Goal: Task Accomplishment & Management: Use online tool/utility

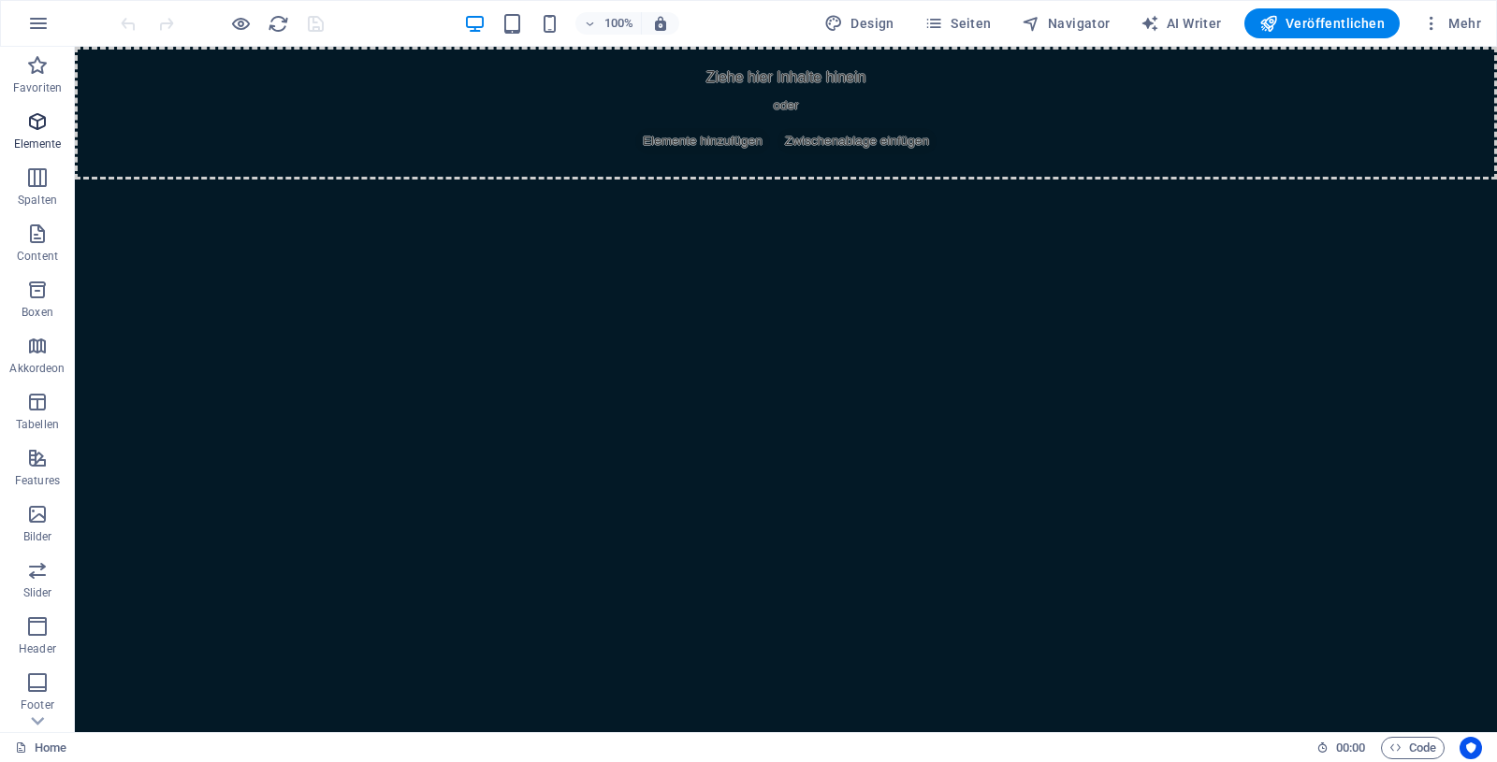
click at [35, 120] on icon "button" at bounding box center [37, 121] width 22 height 22
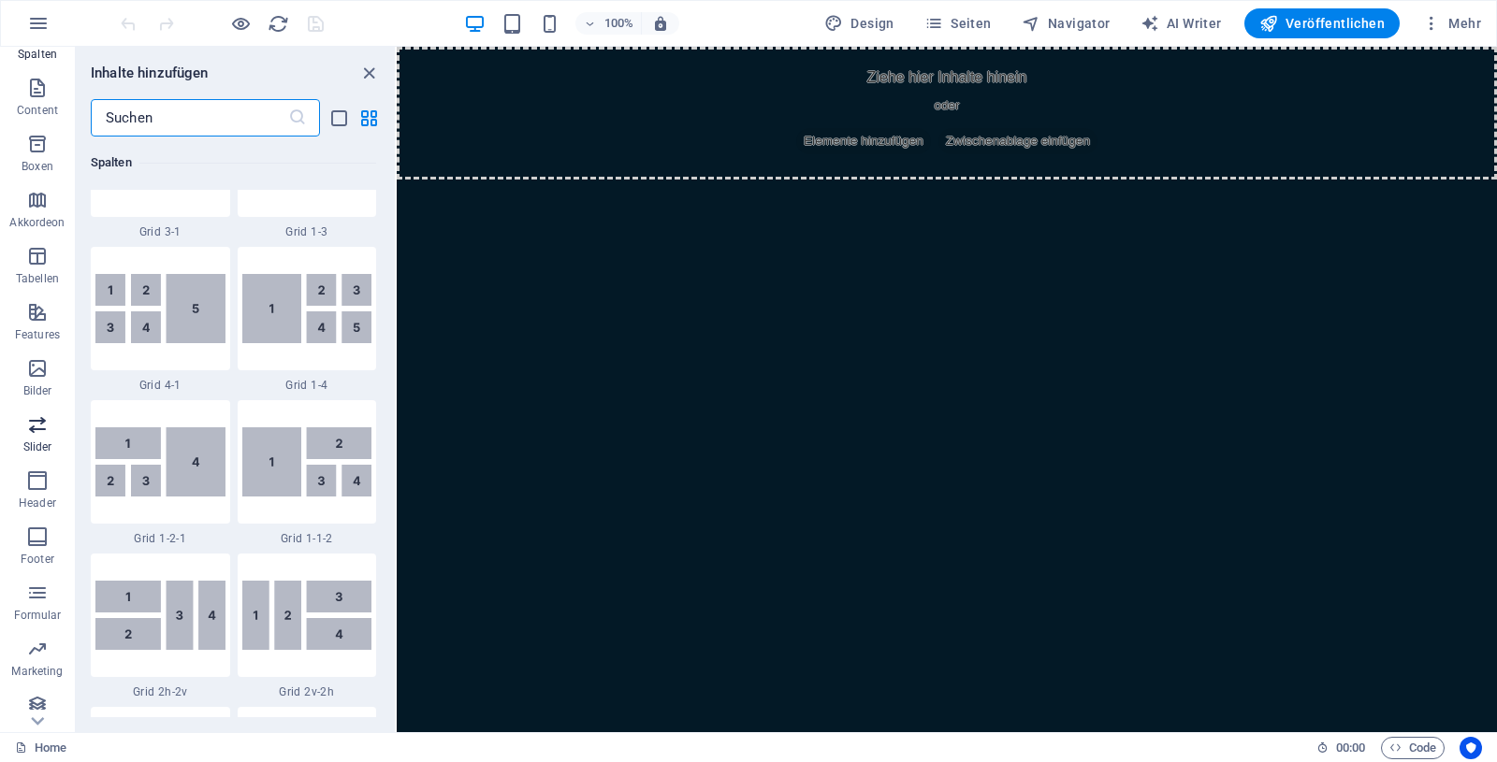
scroll to position [156, 0]
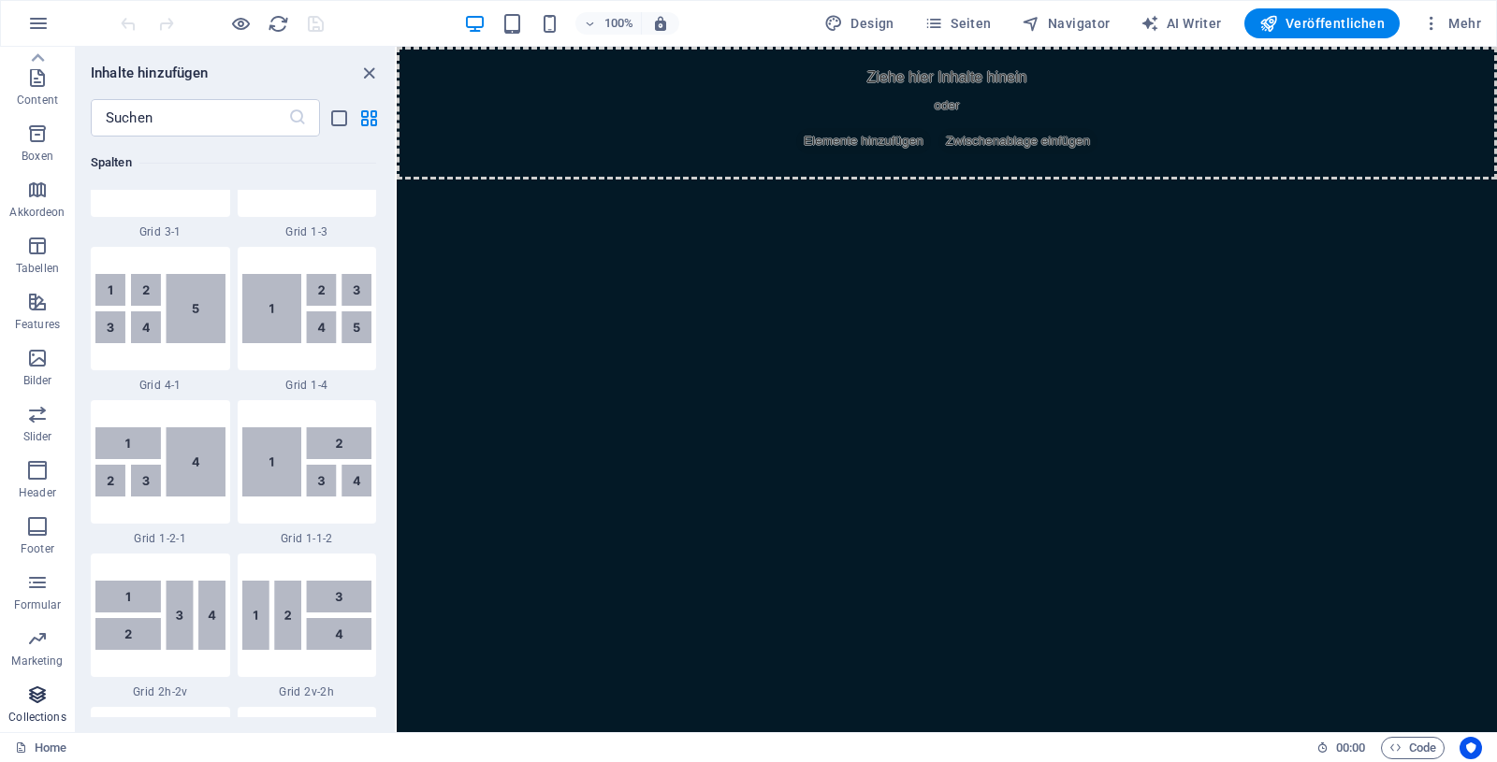
click at [36, 694] on icon "button" at bounding box center [37, 695] width 22 height 22
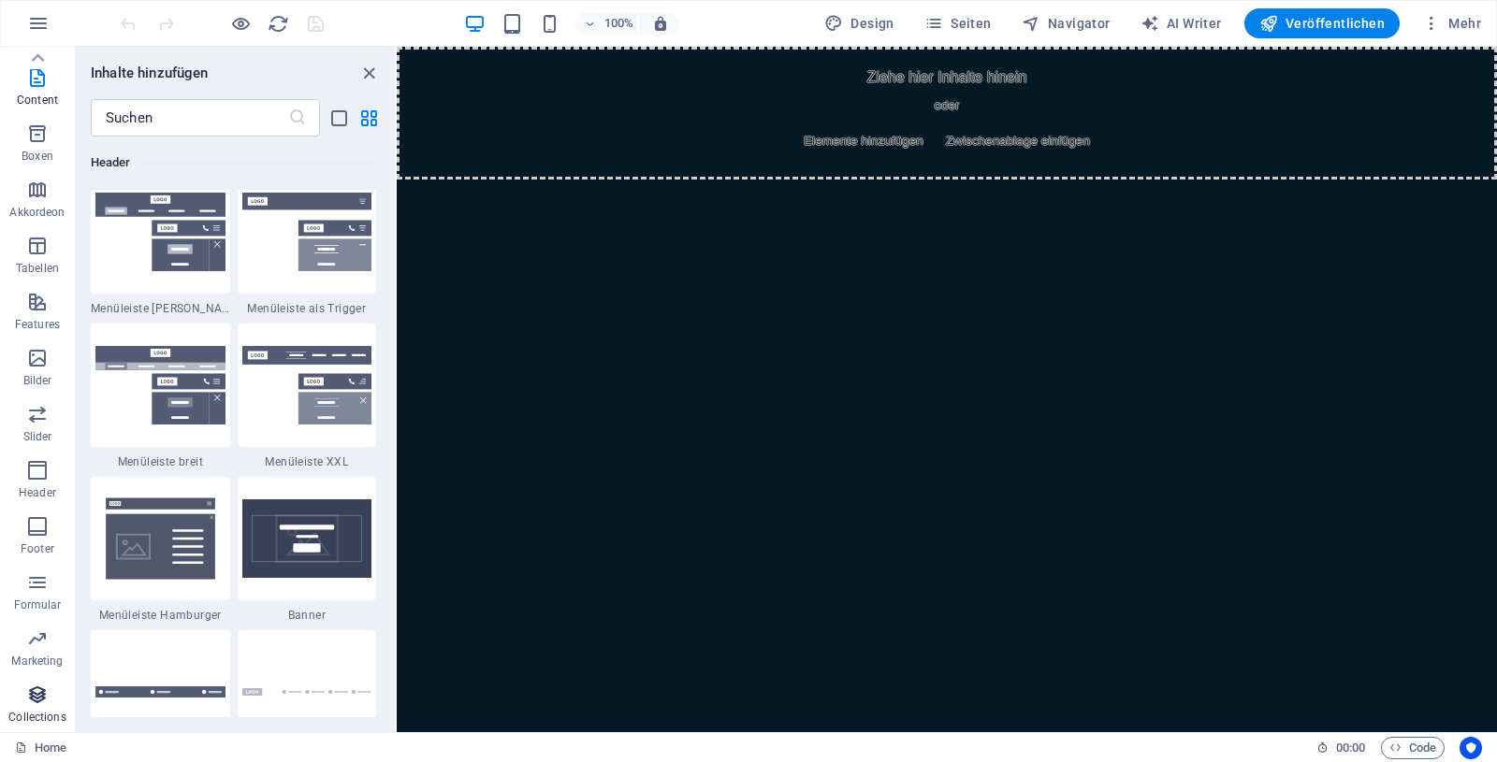
scroll to position [17125, 0]
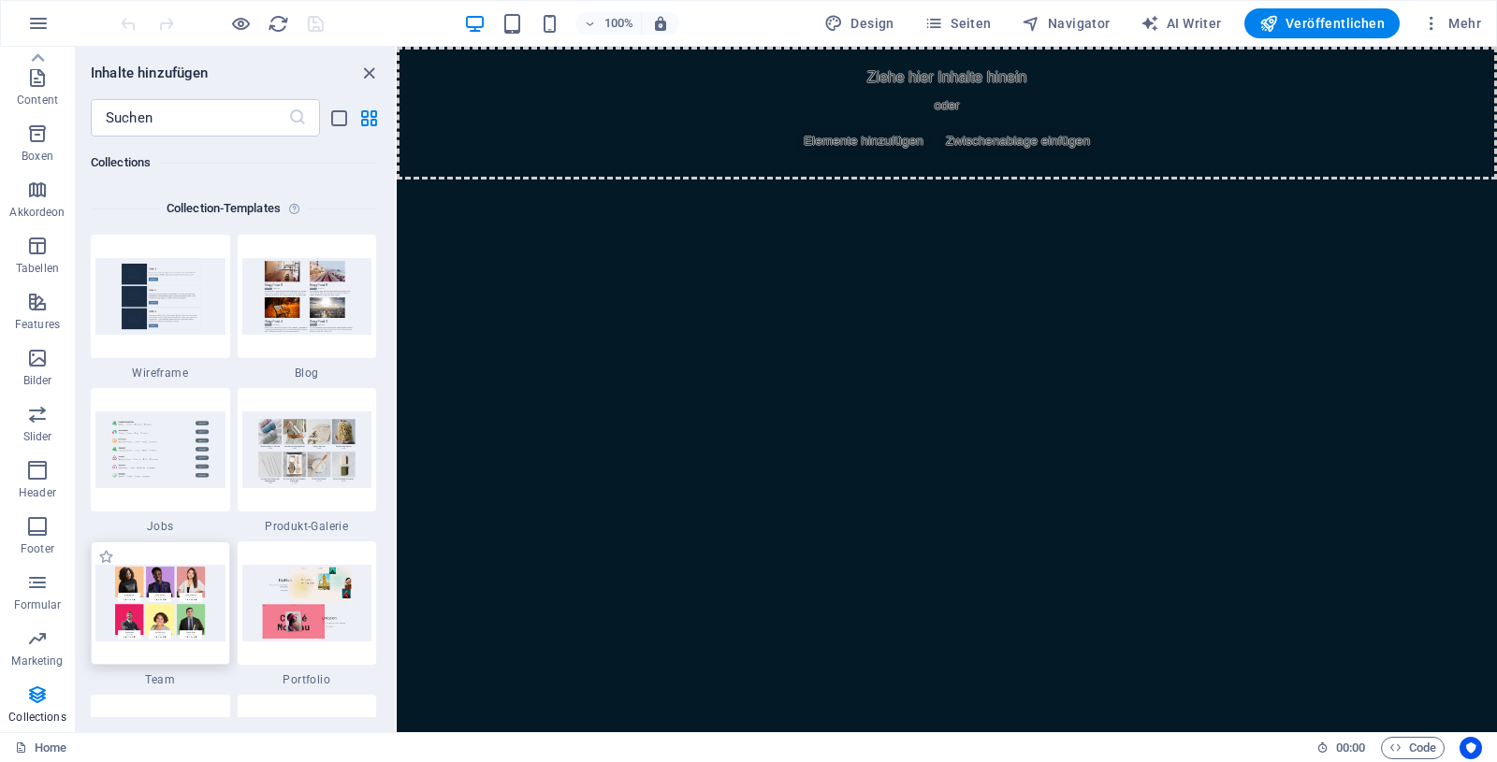
click at [178, 615] on img at bounding box center [160, 603] width 130 height 76
drag, startPoint x: 574, startPoint y: 661, endPoint x: 761, endPoint y: 395, distance: 325.7
click at [138, 609] on img at bounding box center [160, 603] width 130 height 76
click at [139, 608] on img at bounding box center [160, 603] width 130 height 76
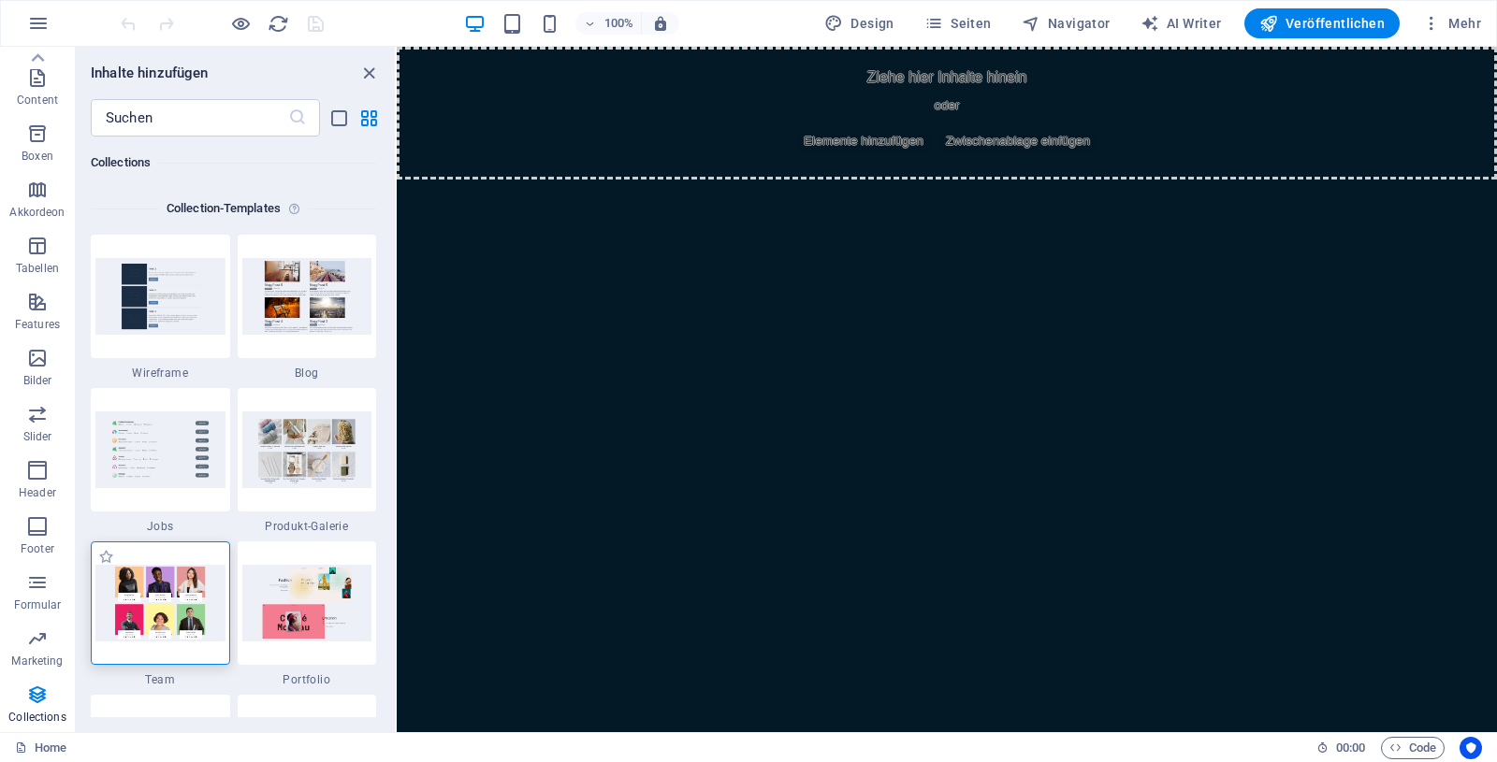
click at [139, 608] on img at bounding box center [160, 603] width 130 height 76
click at [312, 309] on img at bounding box center [307, 296] width 130 height 76
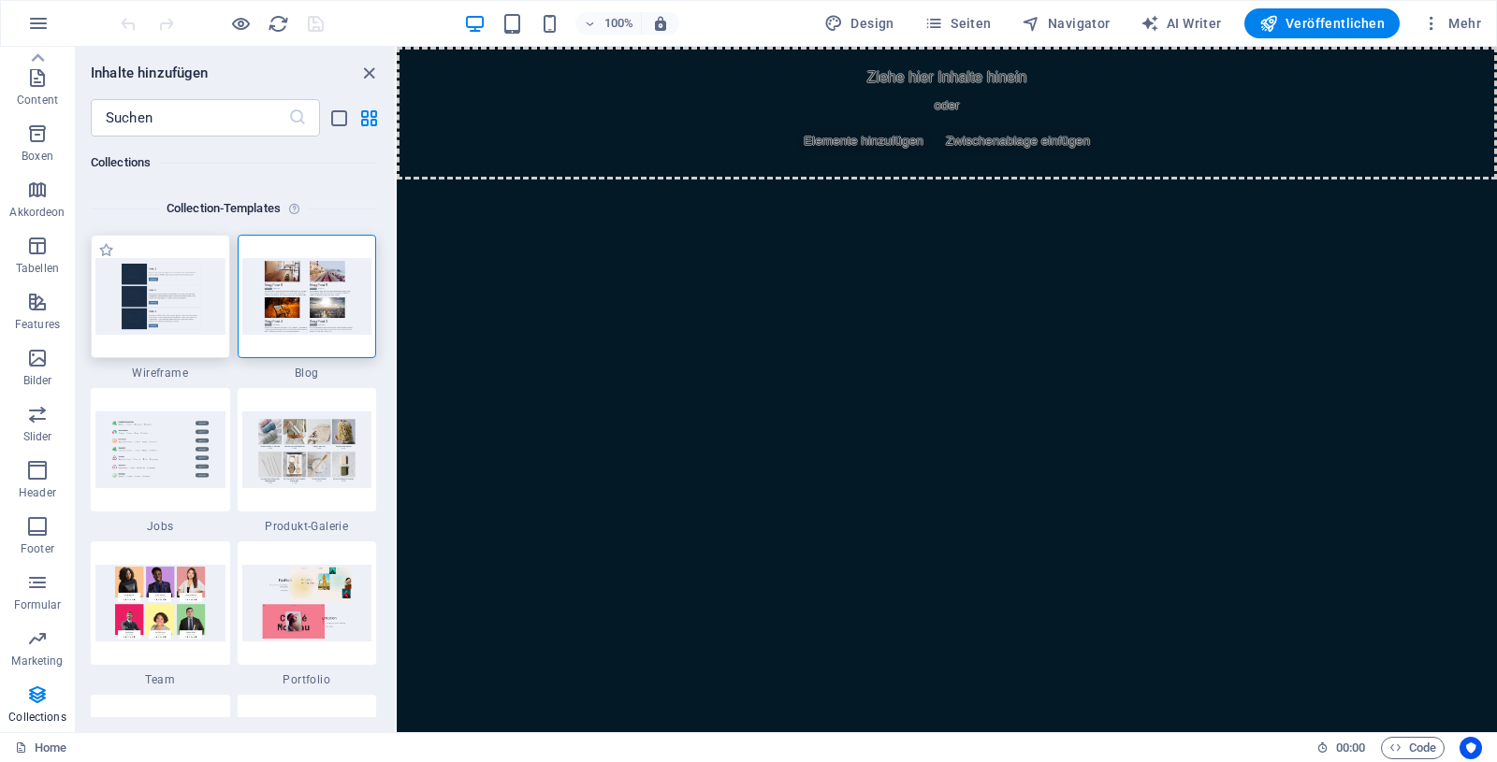
click at [184, 331] on img at bounding box center [160, 296] width 130 height 76
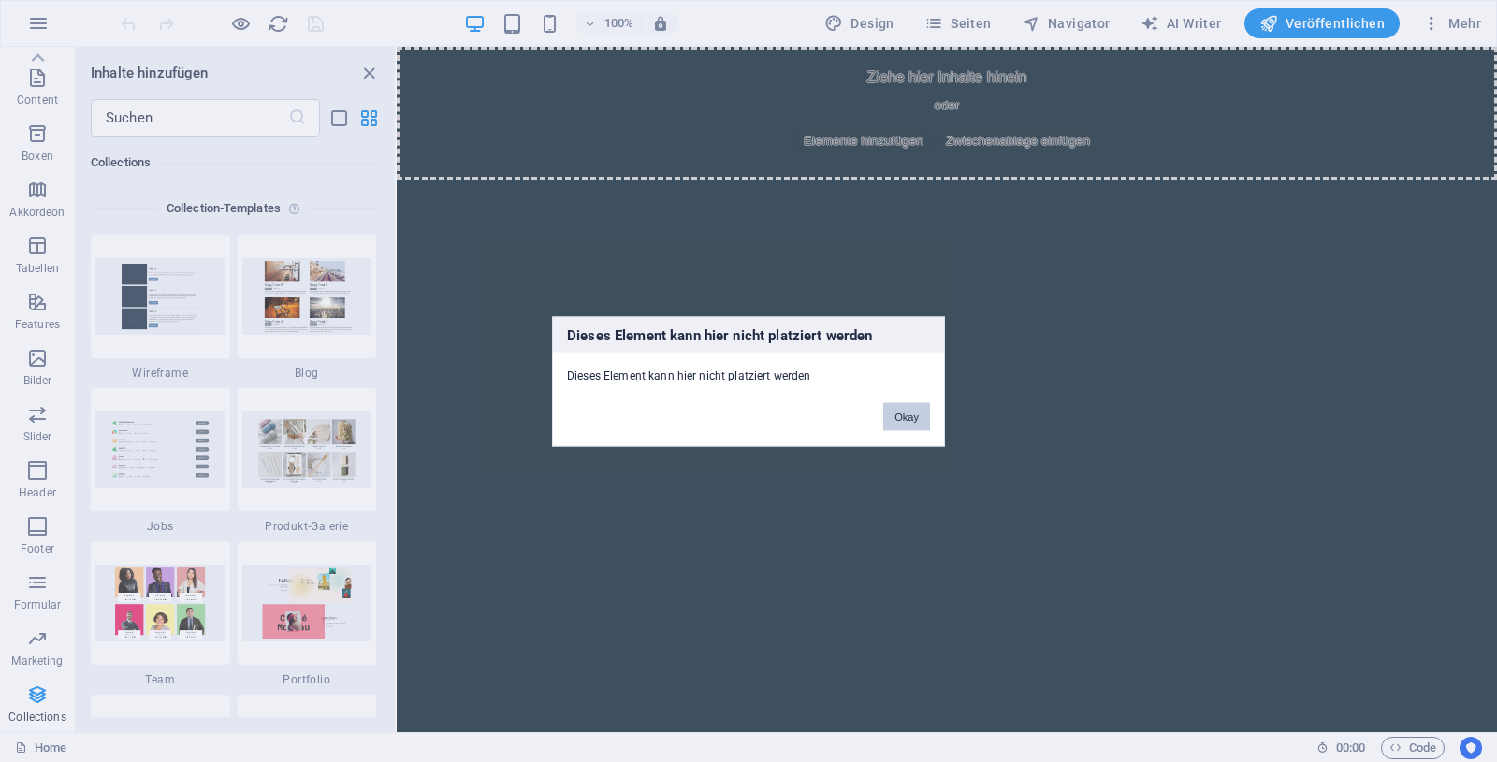
click at [911, 419] on button "Okay" at bounding box center [906, 416] width 47 height 28
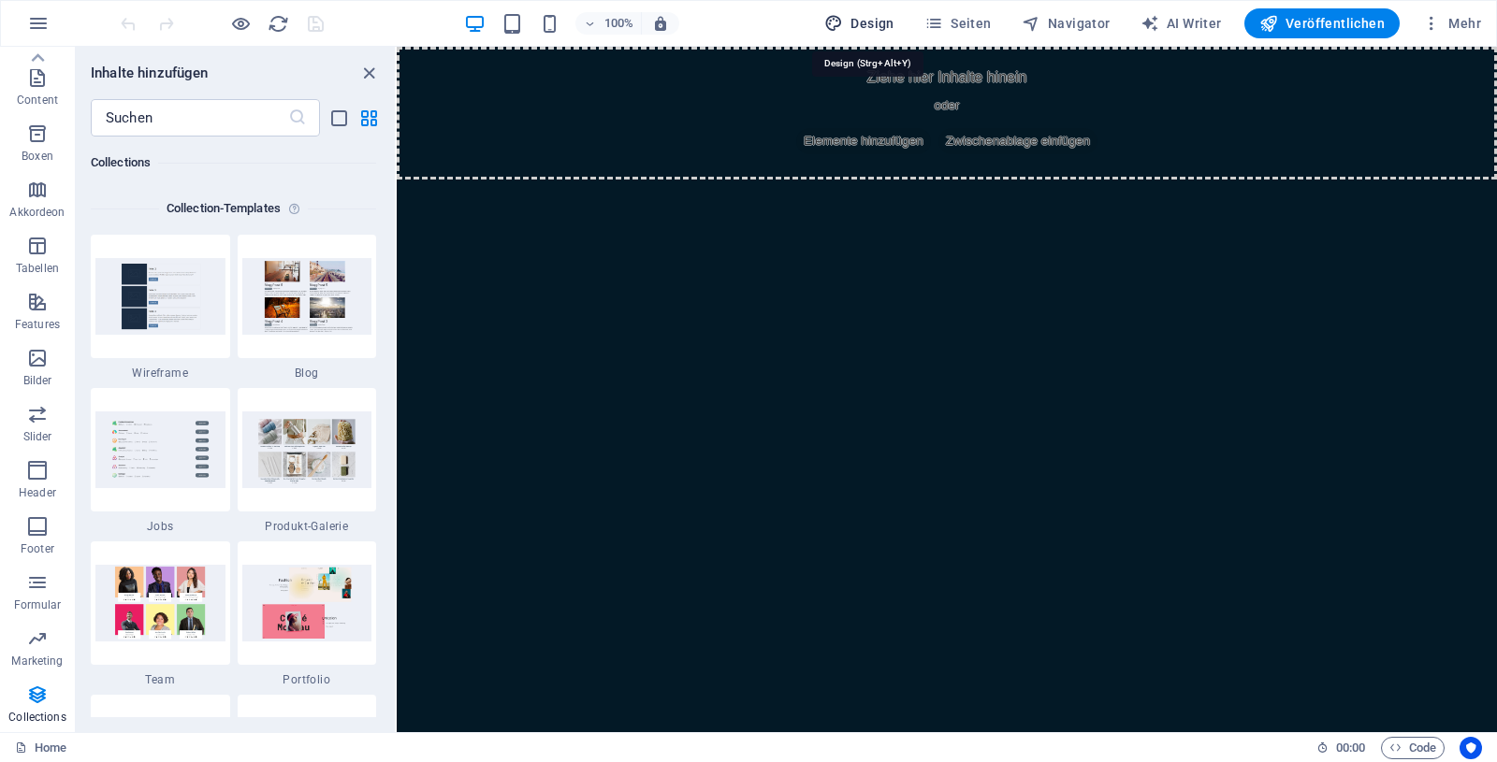
click at [862, 21] on span "Design" at bounding box center [859, 23] width 70 height 19
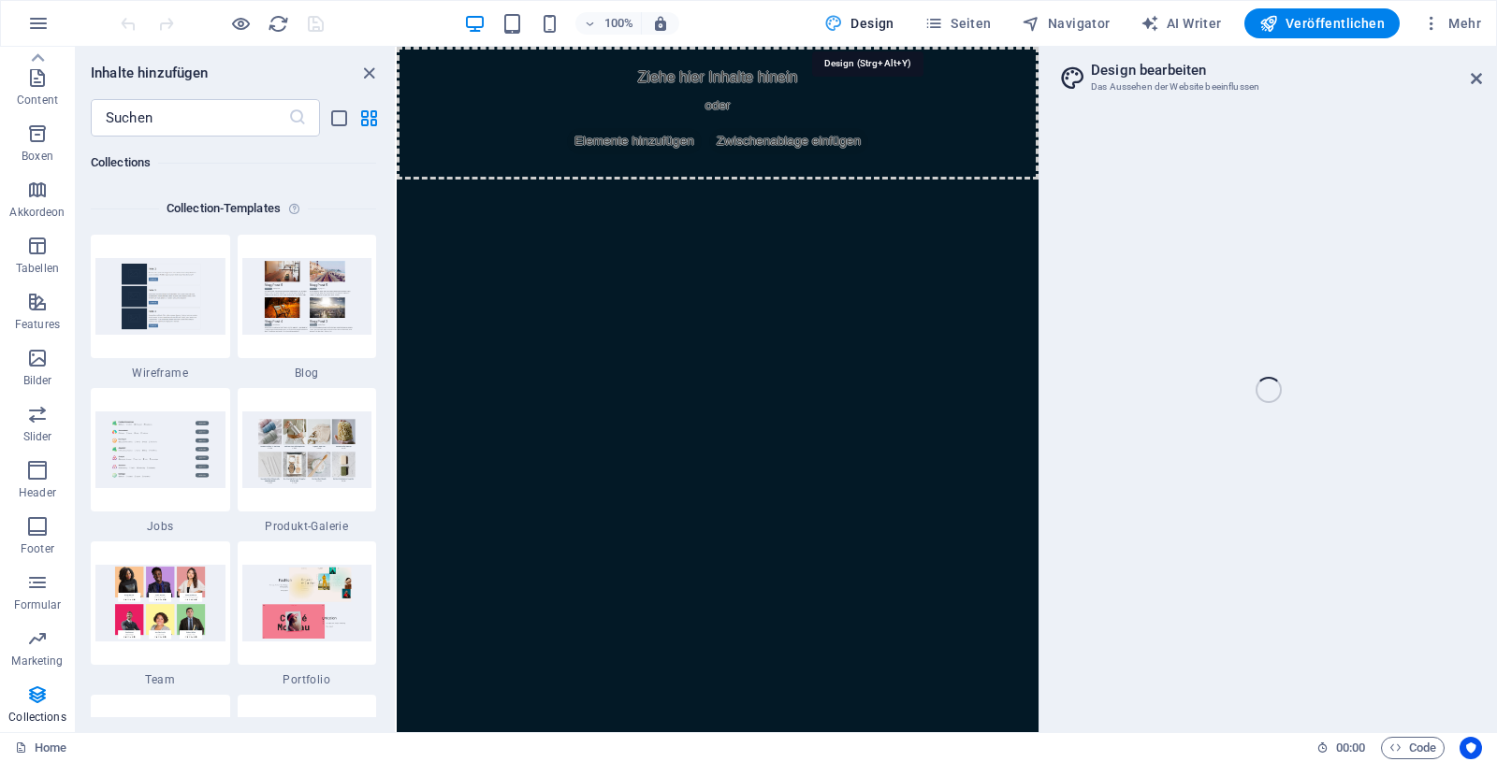
select select "ease-in-out"
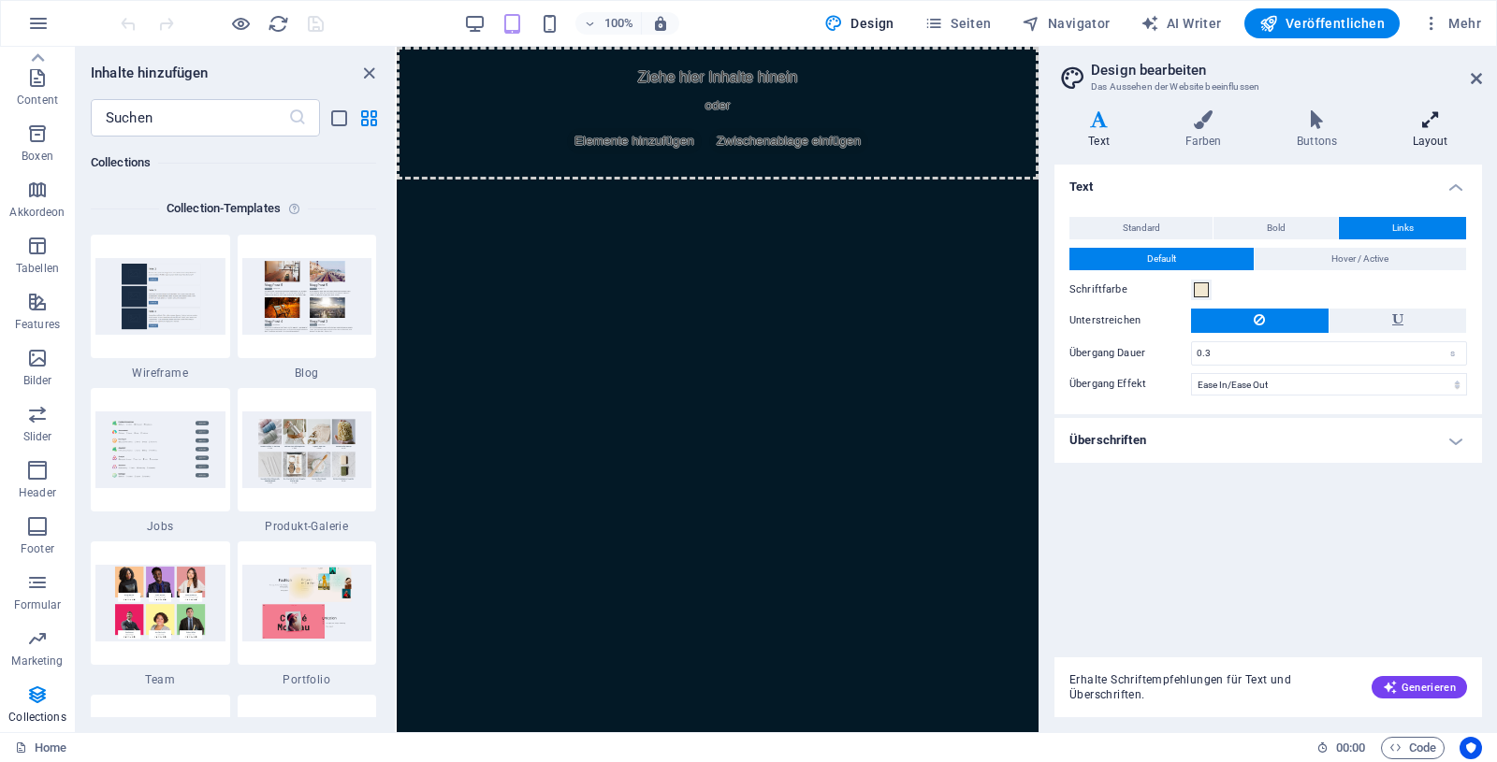
click at [1428, 123] on icon at bounding box center [1430, 119] width 104 height 19
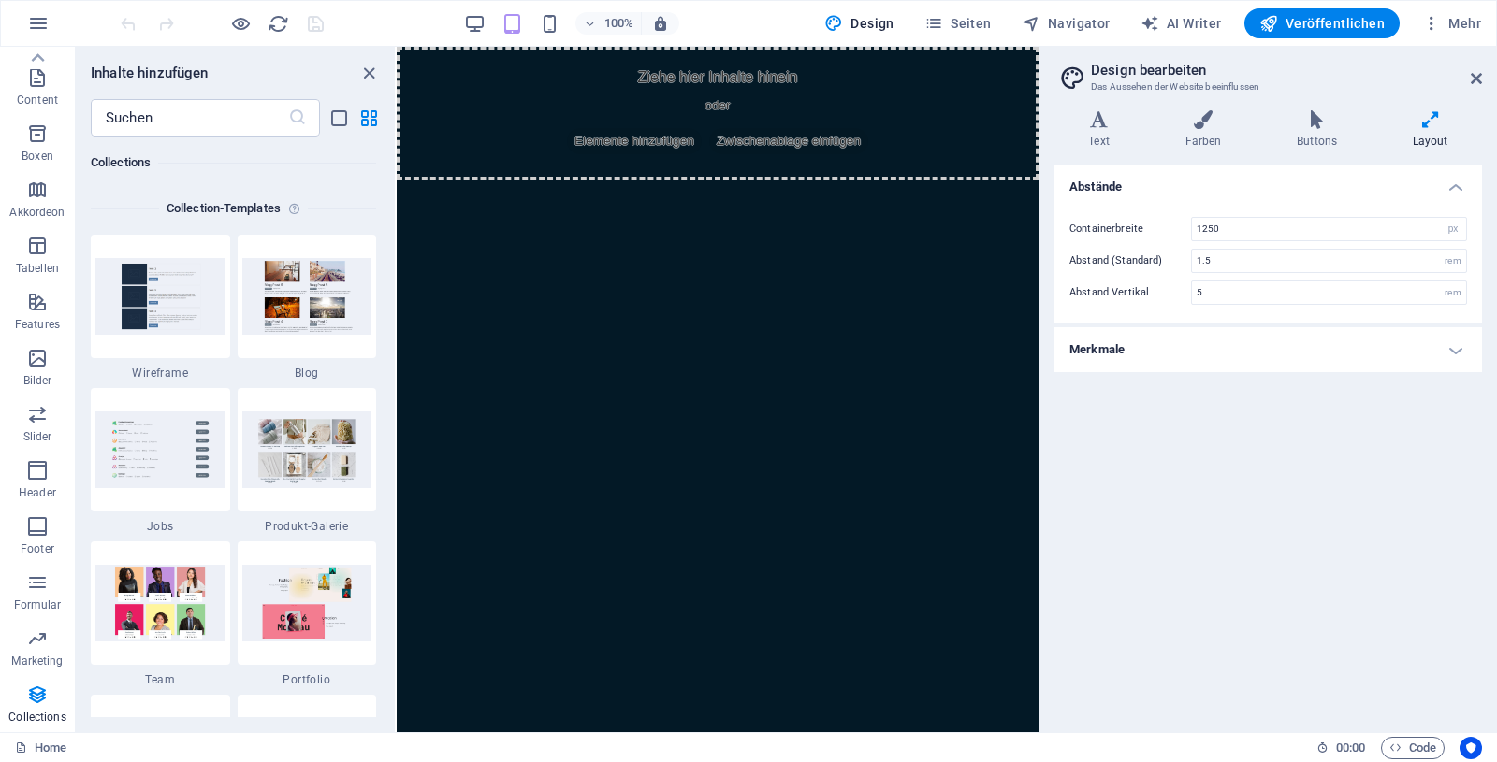
click at [1435, 123] on icon at bounding box center [1430, 119] width 104 height 19
click at [162, 627] on img at bounding box center [160, 603] width 130 height 76
click at [105, 559] on label "1 Star" at bounding box center [106, 557] width 16 height 16
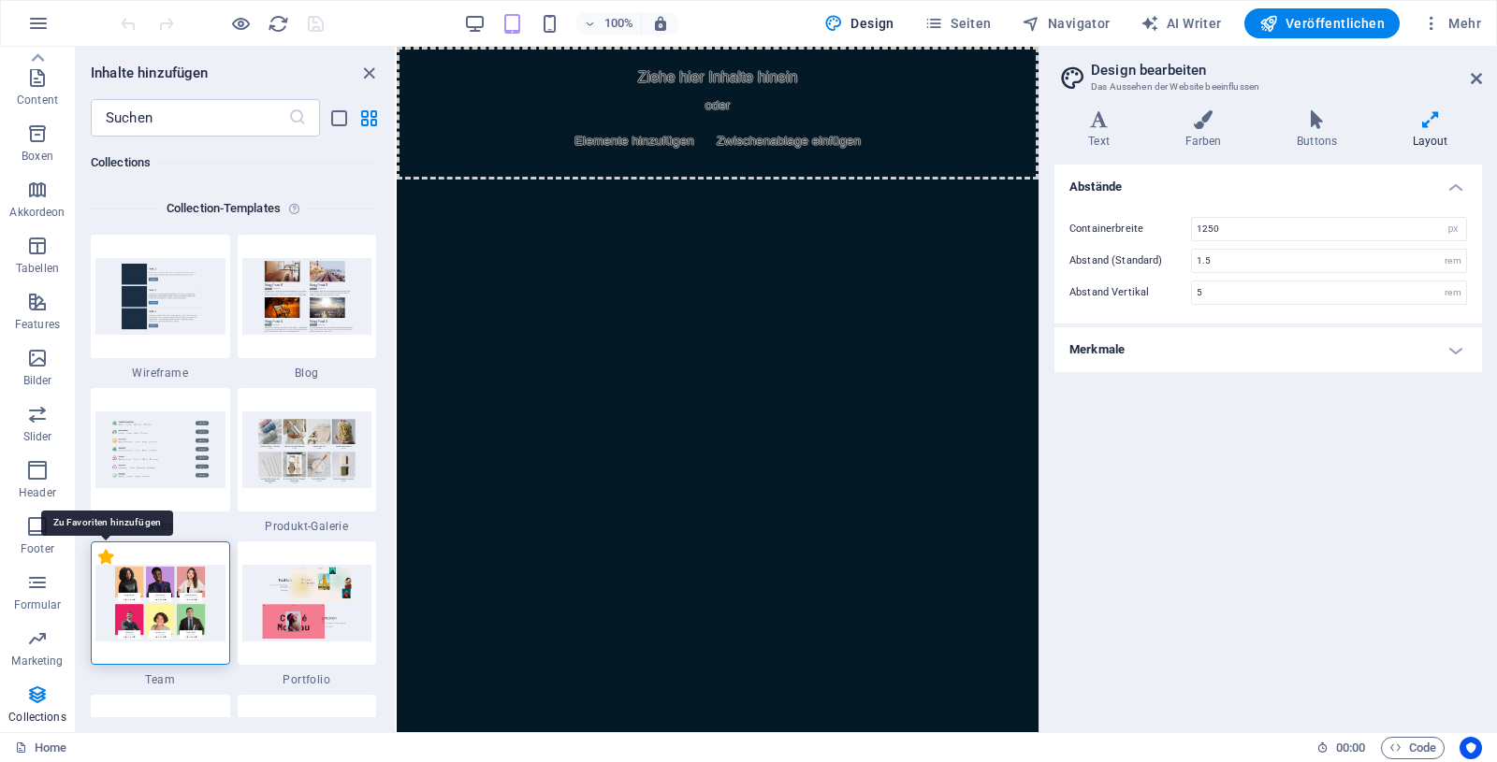
click at [98, 567] on input "1 Star" at bounding box center [97, 567] width 1 height 1
radio input "true"
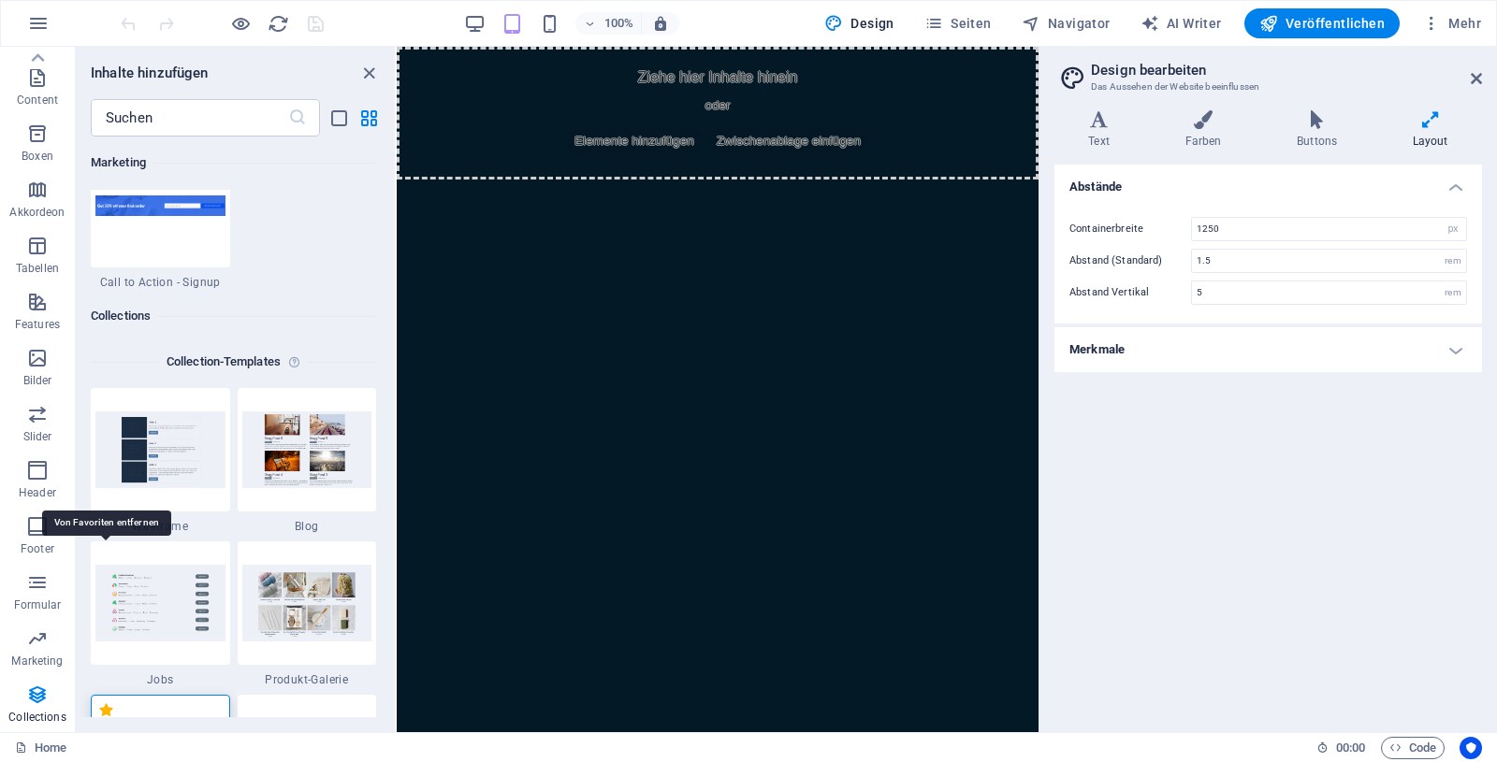
scroll to position [17279, 0]
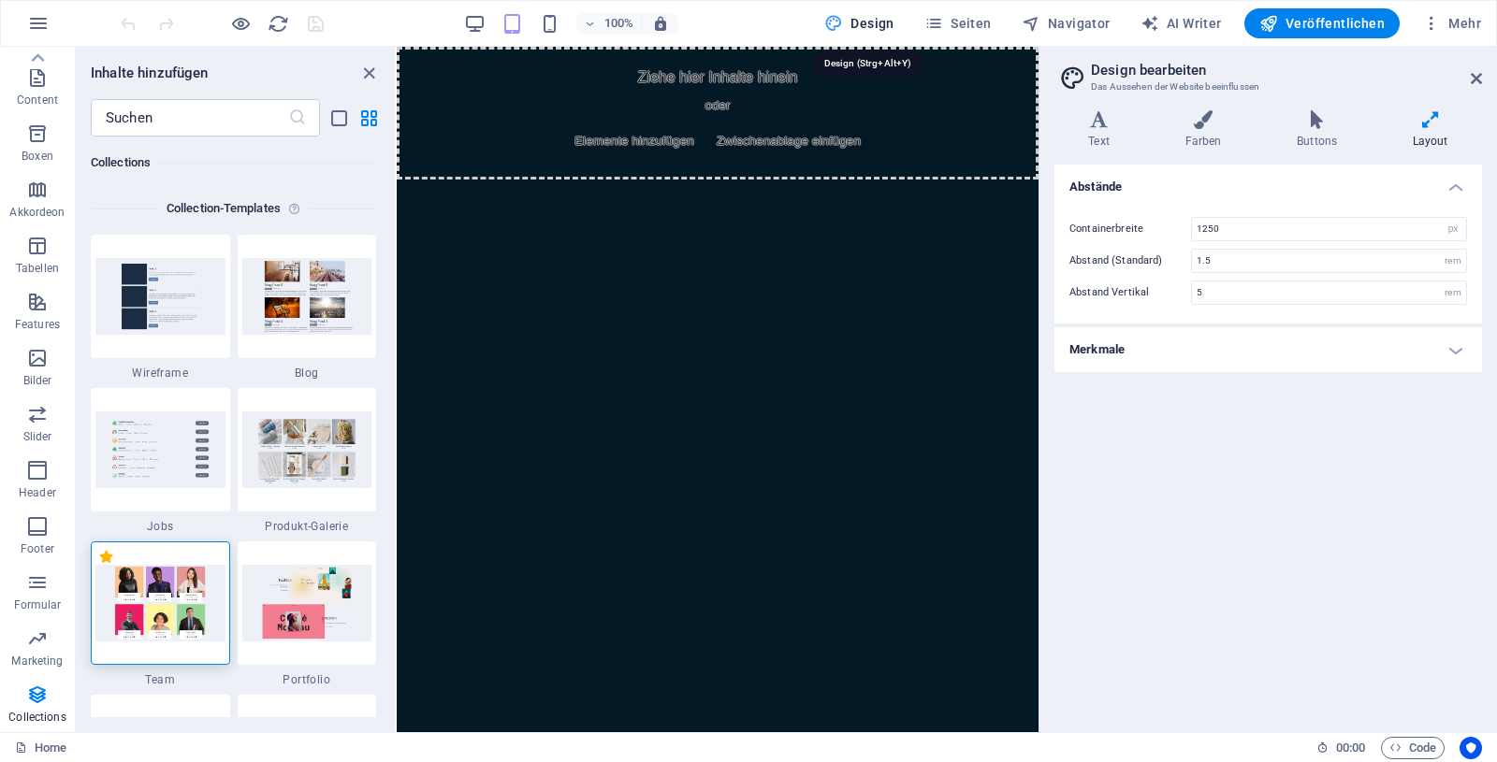
click at [875, 22] on span "Design" at bounding box center [859, 23] width 70 height 19
click at [1473, 76] on icon at bounding box center [1476, 78] width 11 height 15
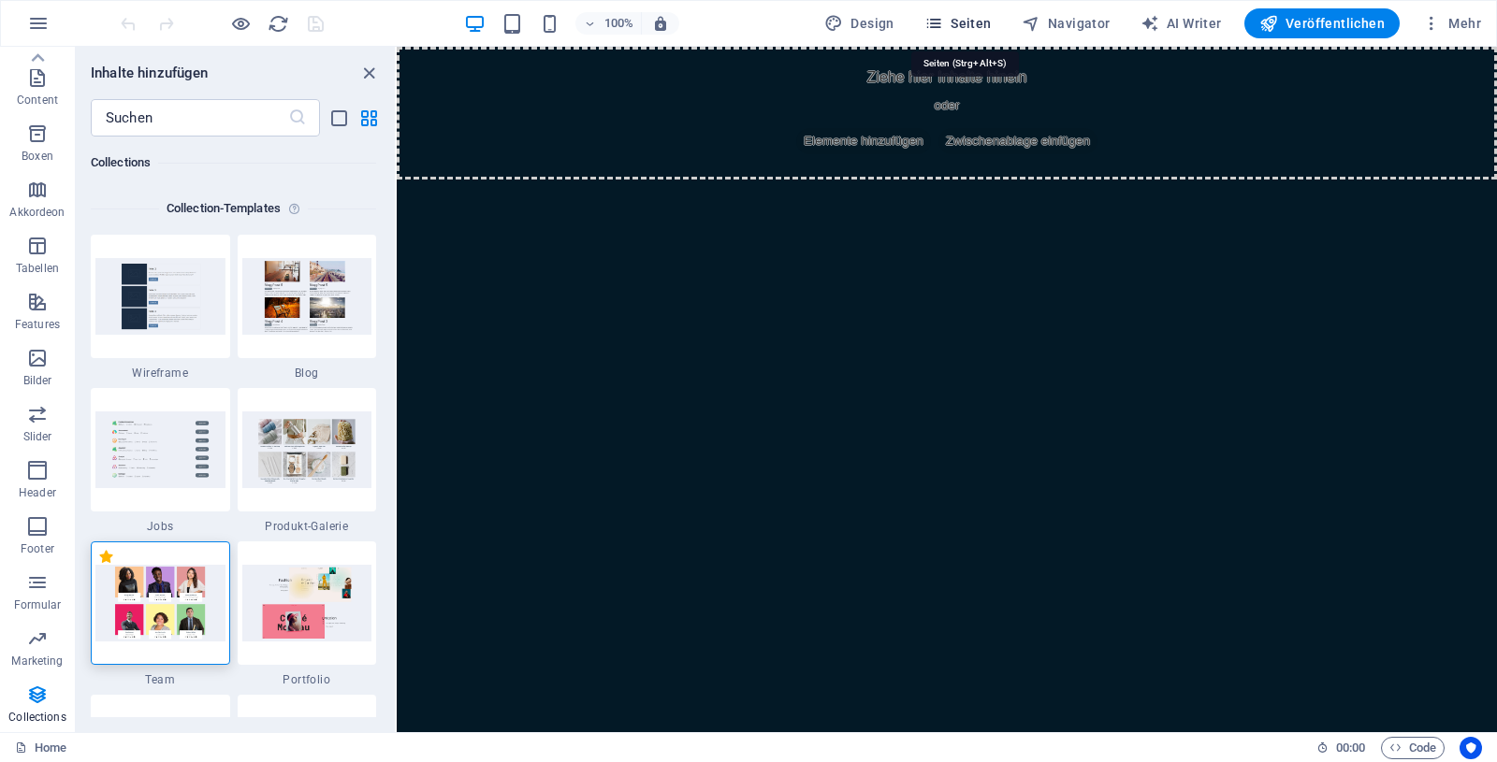
click at [966, 17] on span "Seiten" at bounding box center [957, 23] width 67 height 19
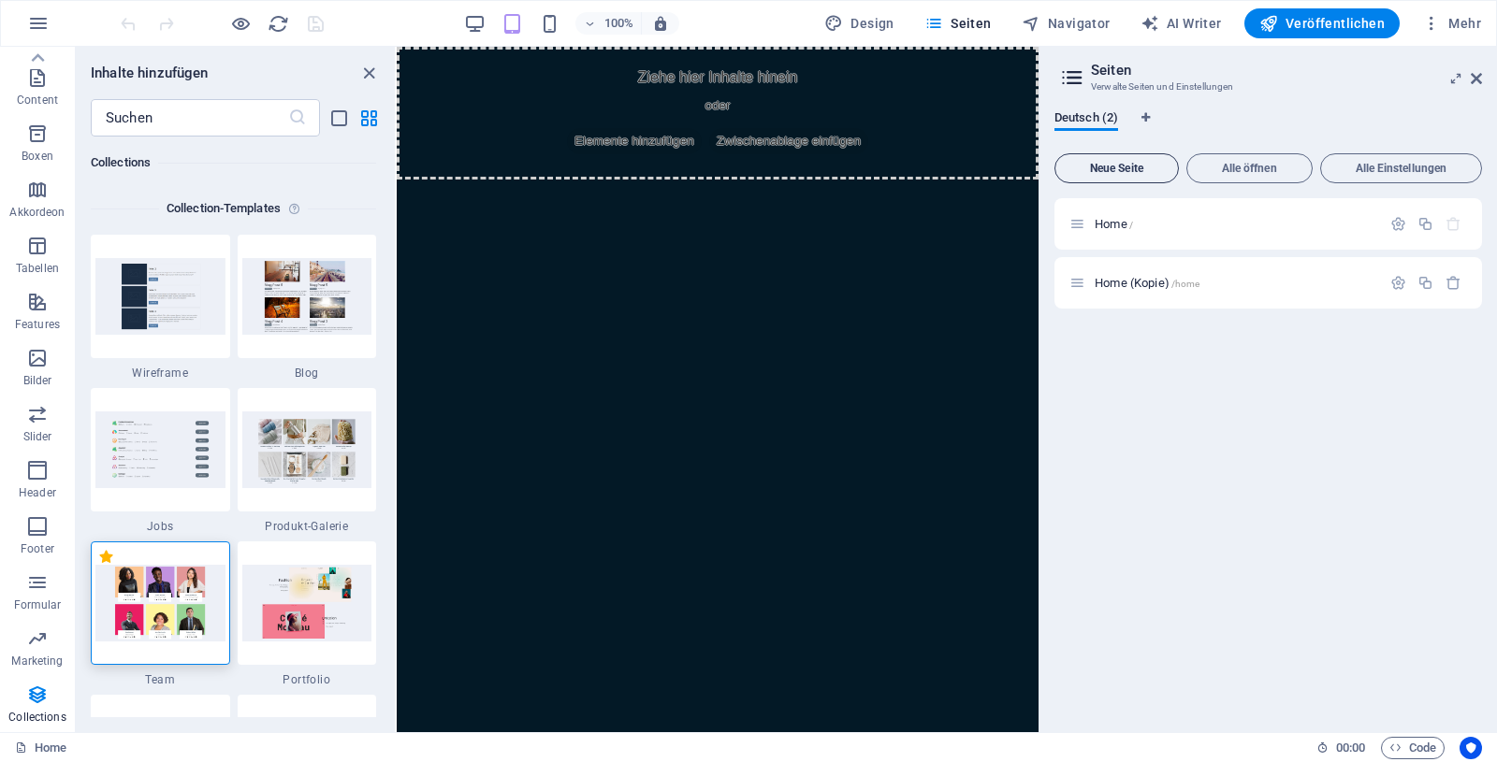
click at [1132, 165] on span "Neue Seite" at bounding box center [1117, 168] width 108 height 11
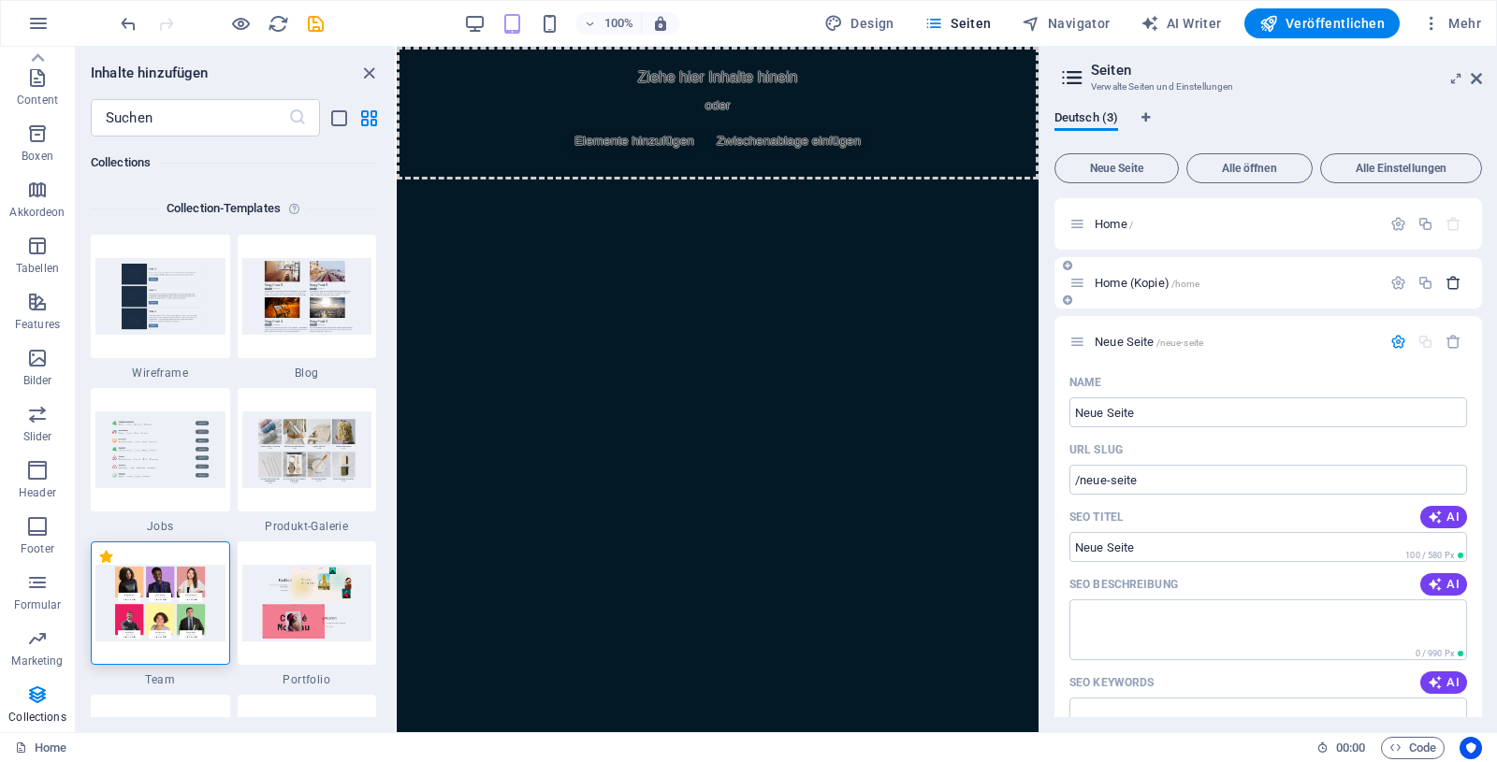
click at [1445, 283] on icon "button" at bounding box center [1453, 283] width 16 height 16
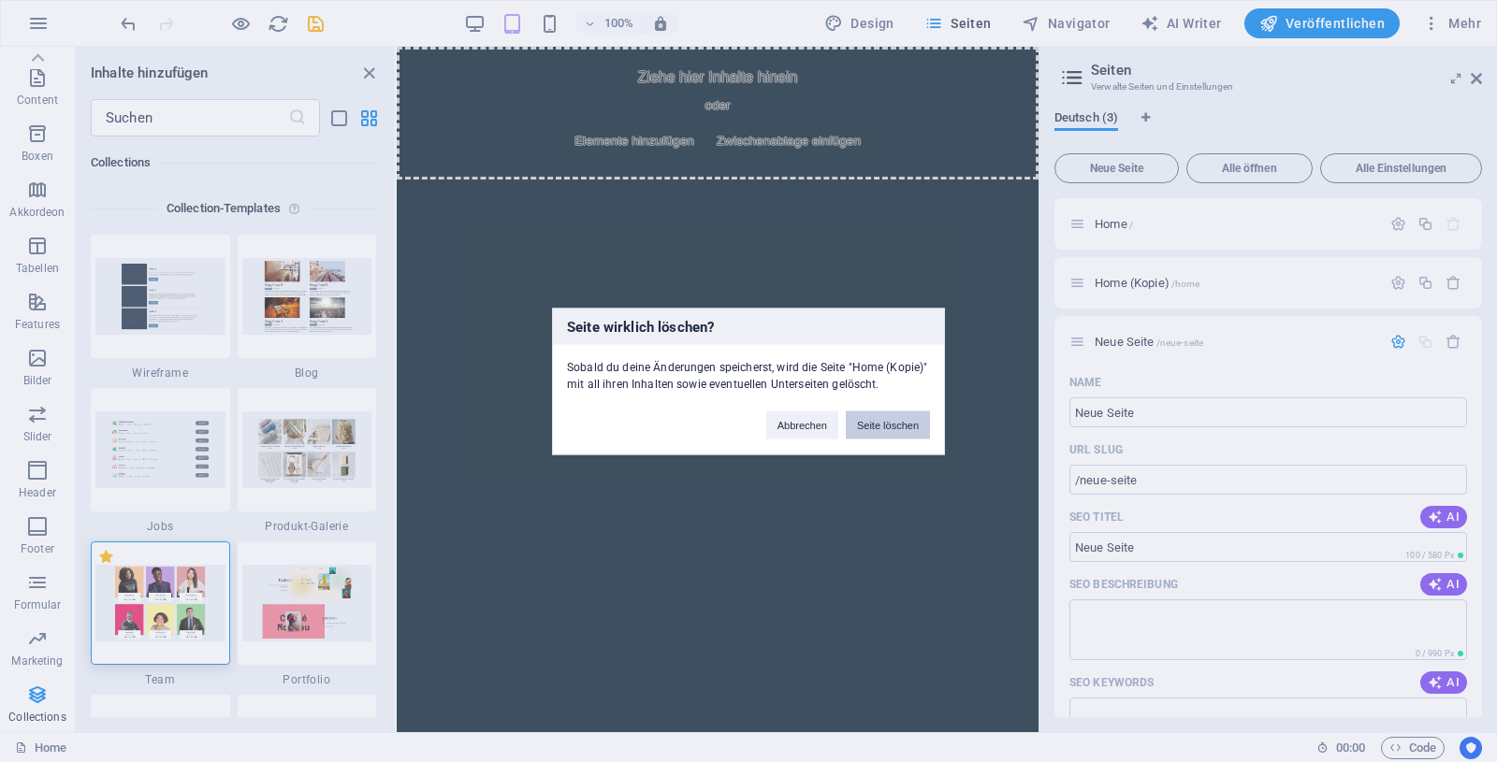
drag, startPoint x: 880, startPoint y: 424, endPoint x: 457, endPoint y: 447, distance: 423.5
click at [880, 424] on button "Seite löschen" at bounding box center [888, 425] width 84 height 28
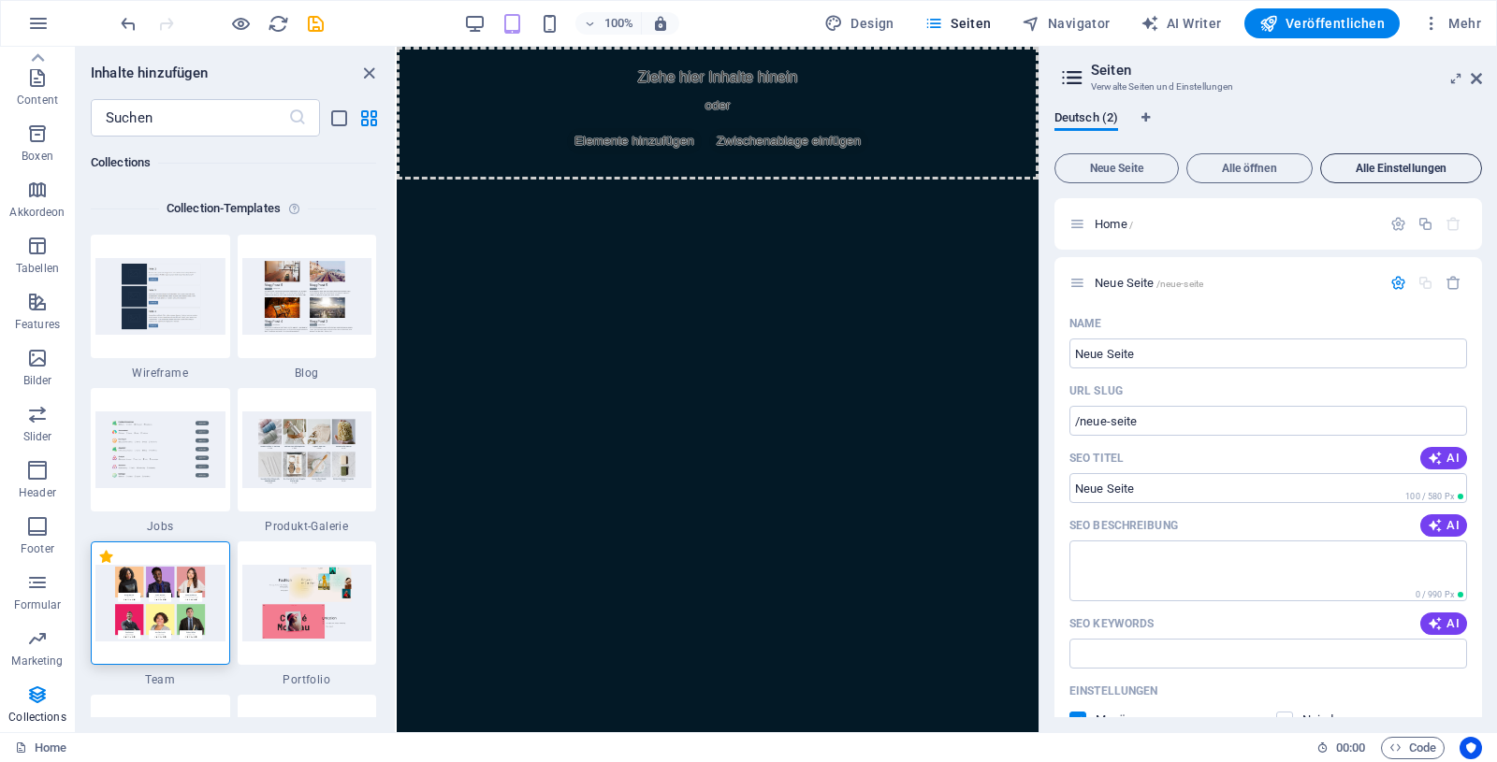
click at [1386, 169] on span "Alle Einstellungen" at bounding box center [1400, 168] width 145 height 11
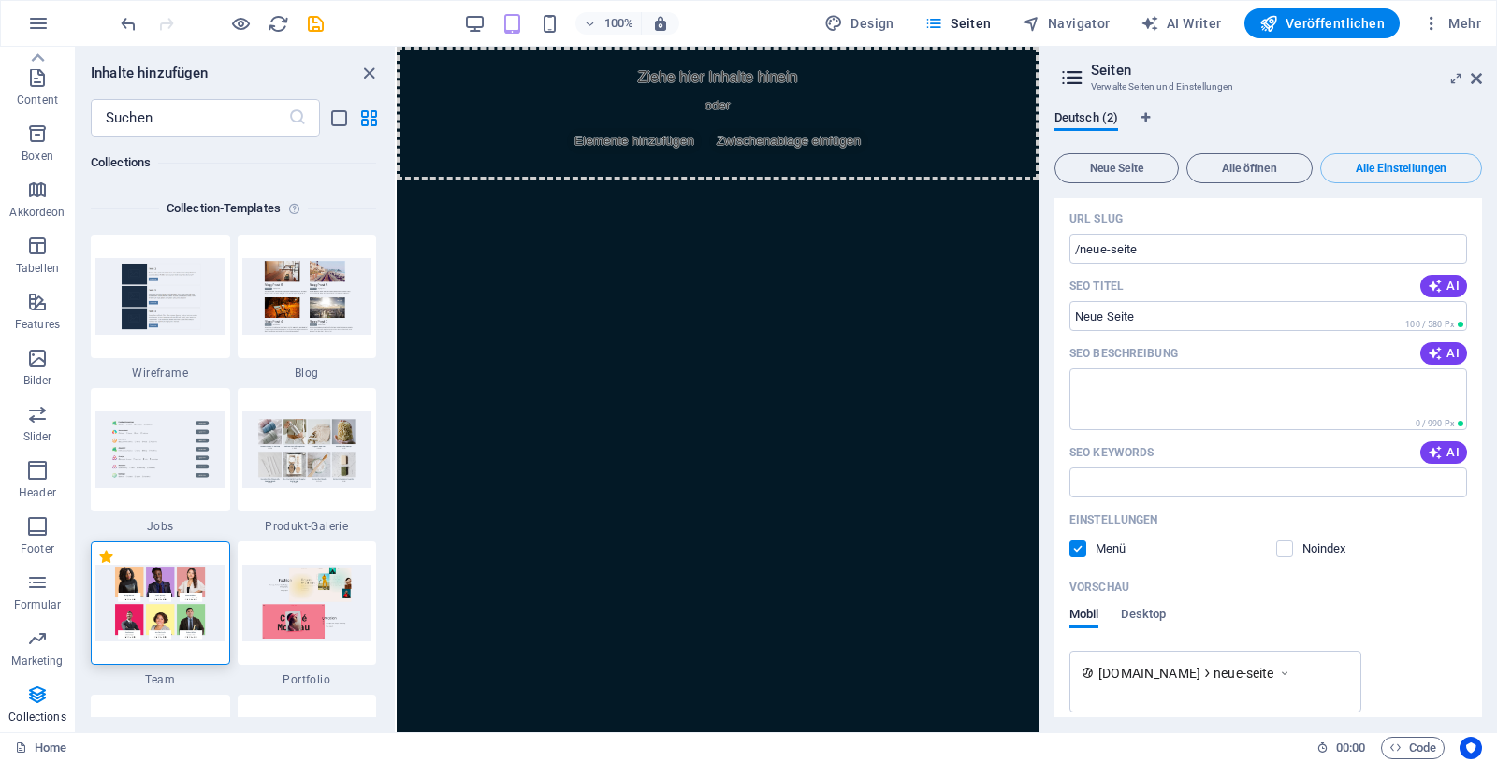
scroll to position [949, 0]
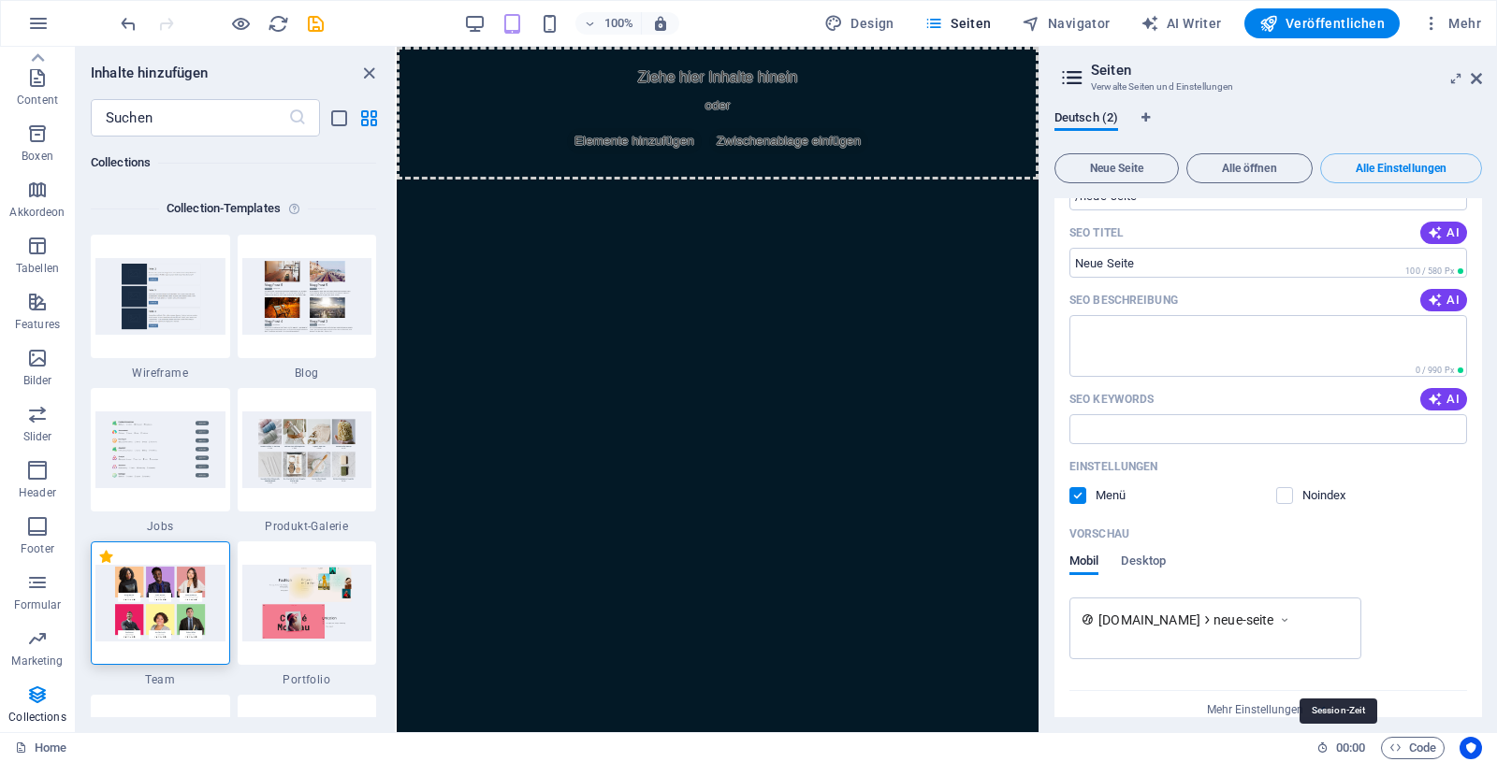
click at [1316, 743] on icon at bounding box center [1322, 748] width 12 height 12
click at [1467, 749] on icon "Usercentrics" at bounding box center [1470, 748] width 13 height 13
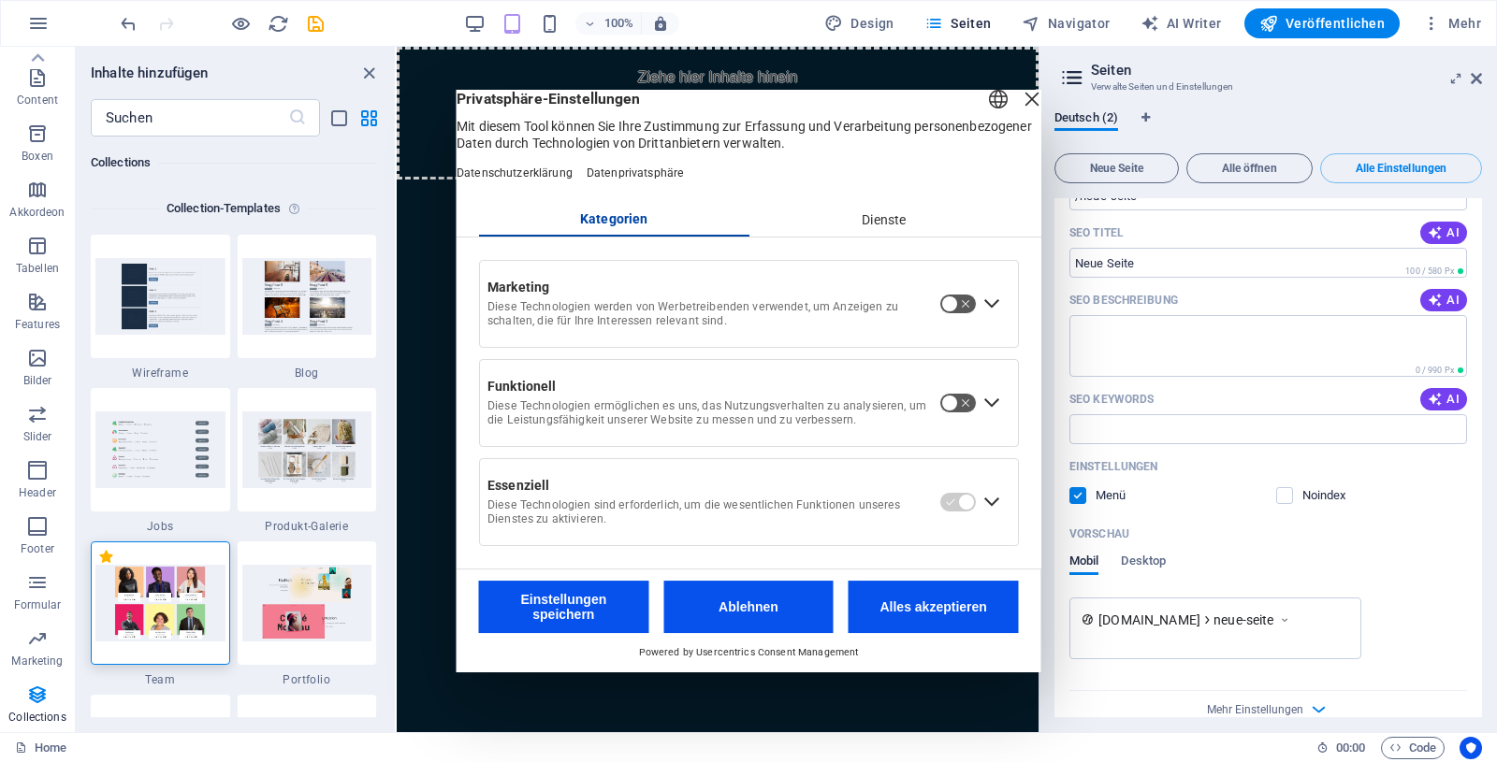
click at [750, 625] on button "Ablehnen" at bounding box center [748, 607] width 170 height 52
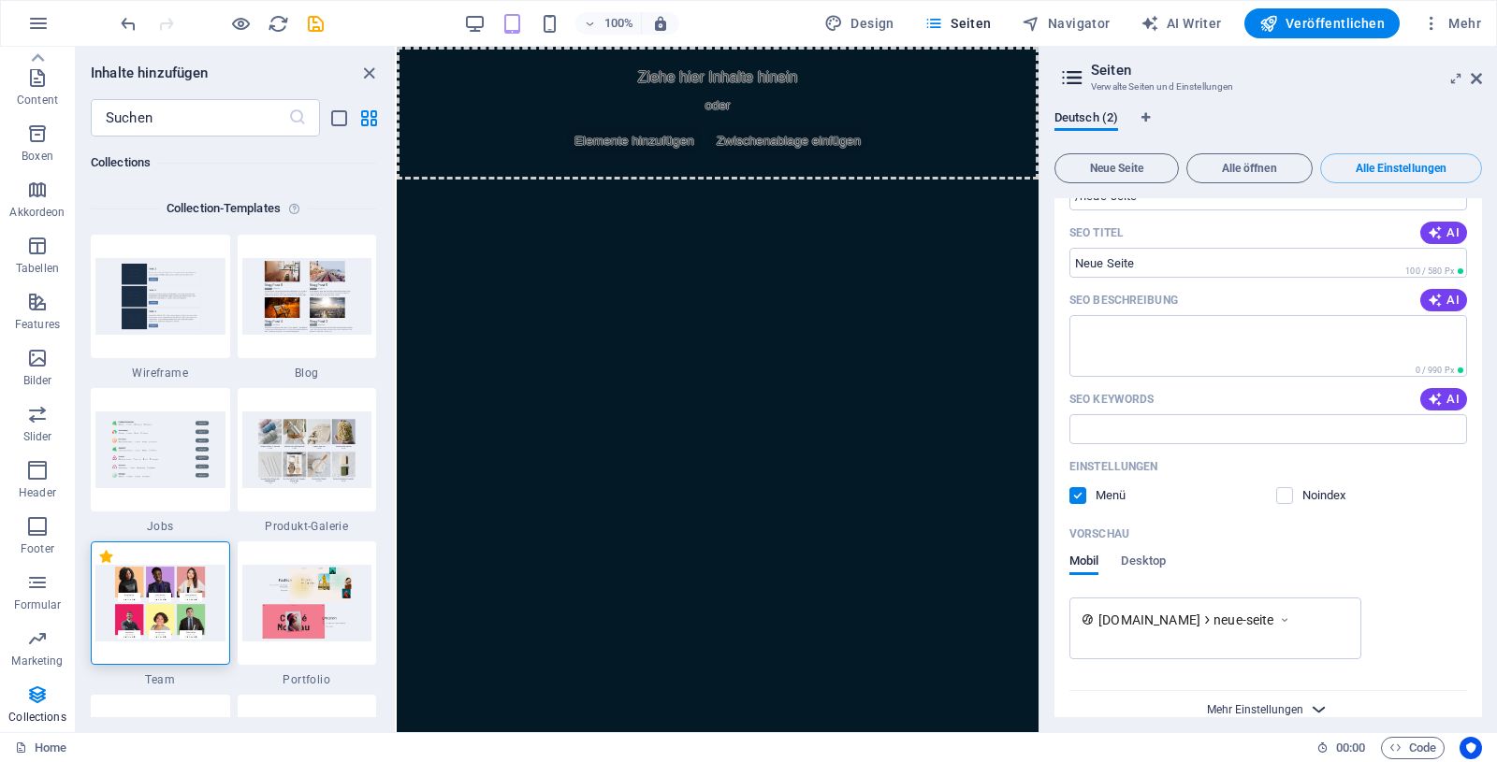
click at [1255, 703] on span "Mehr Einstellungen" at bounding box center [1255, 709] width 96 height 13
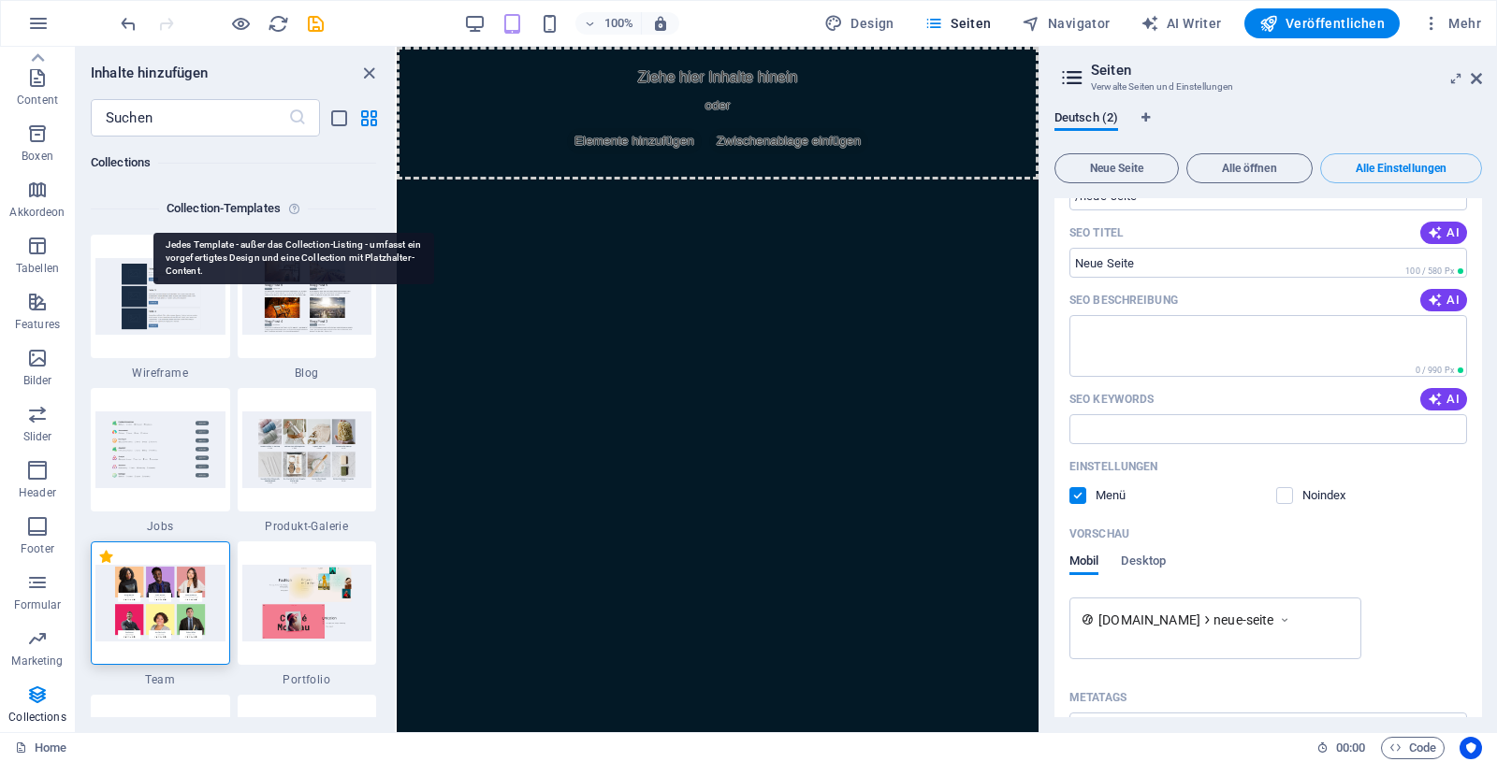
click at [288, 208] on icon at bounding box center [298, 208] width 20 height 22
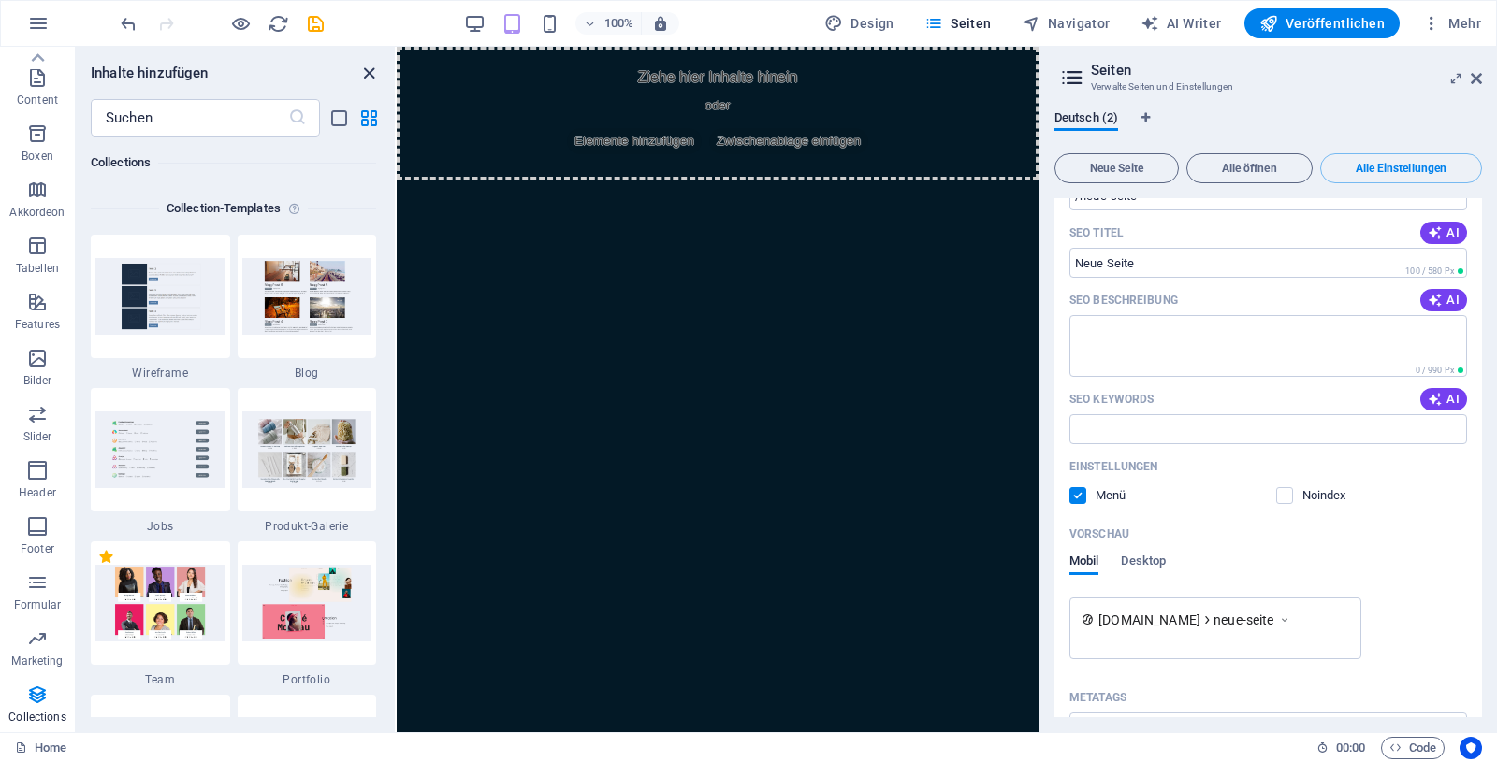
click at [366, 72] on icon "close panel" at bounding box center [369, 74] width 22 height 22
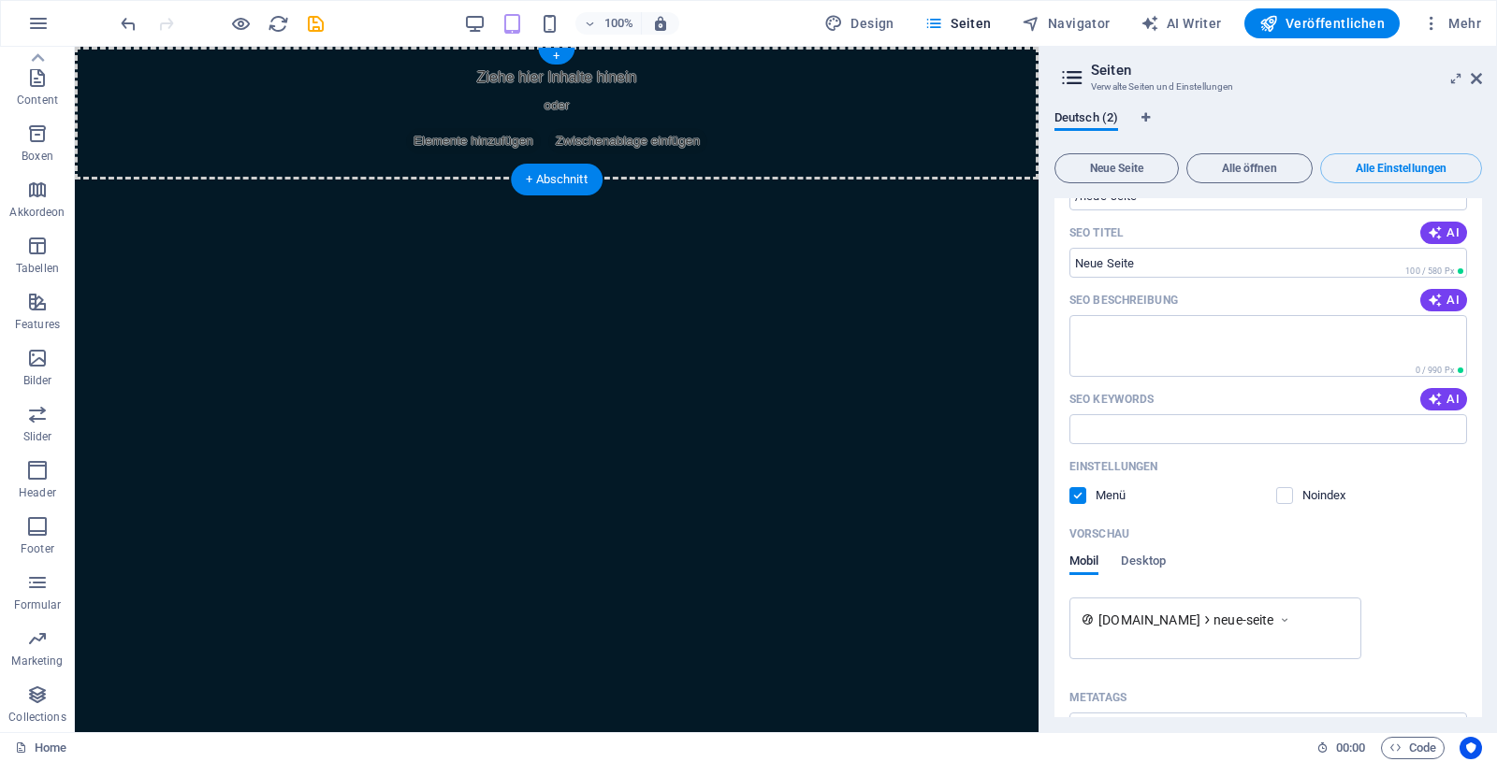
scroll to position [156, 0]
click at [27, 27] on icon "button" at bounding box center [38, 23] width 22 height 22
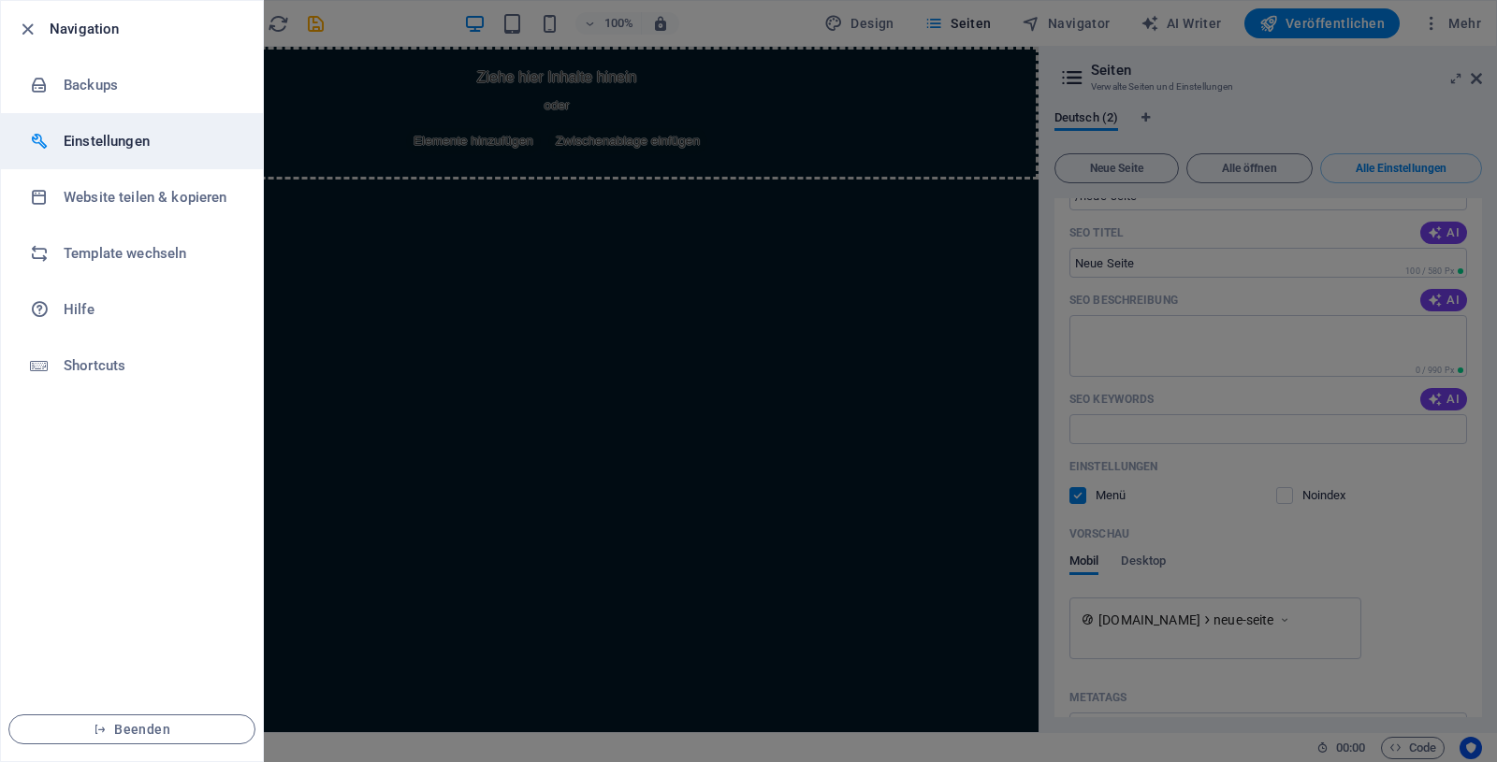
click at [89, 137] on h6 "Einstellungen" at bounding box center [150, 141] width 173 height 22
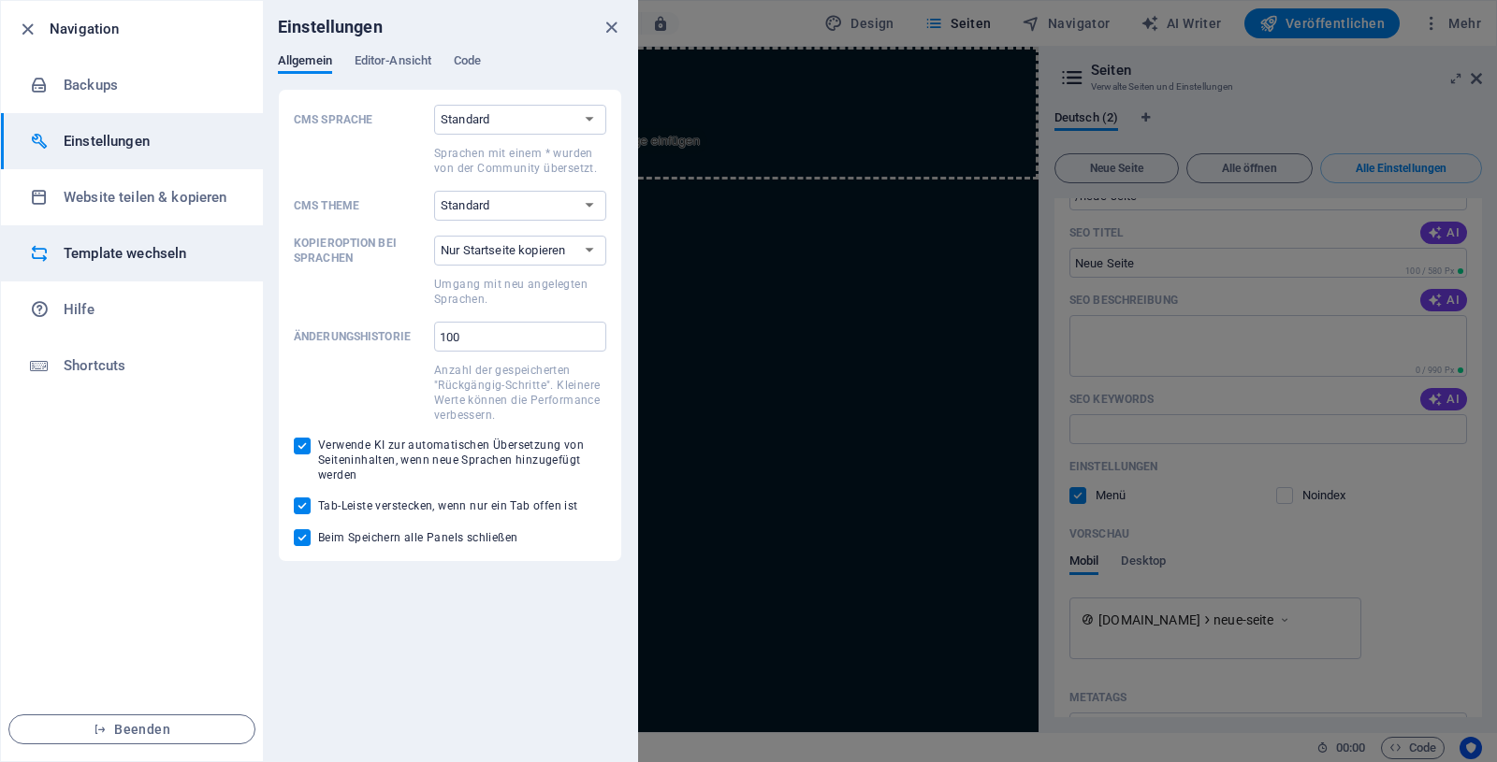
click at [139, 256] on h6 "Template wechseln" at bounding box center [150, 253] width 173 height 22
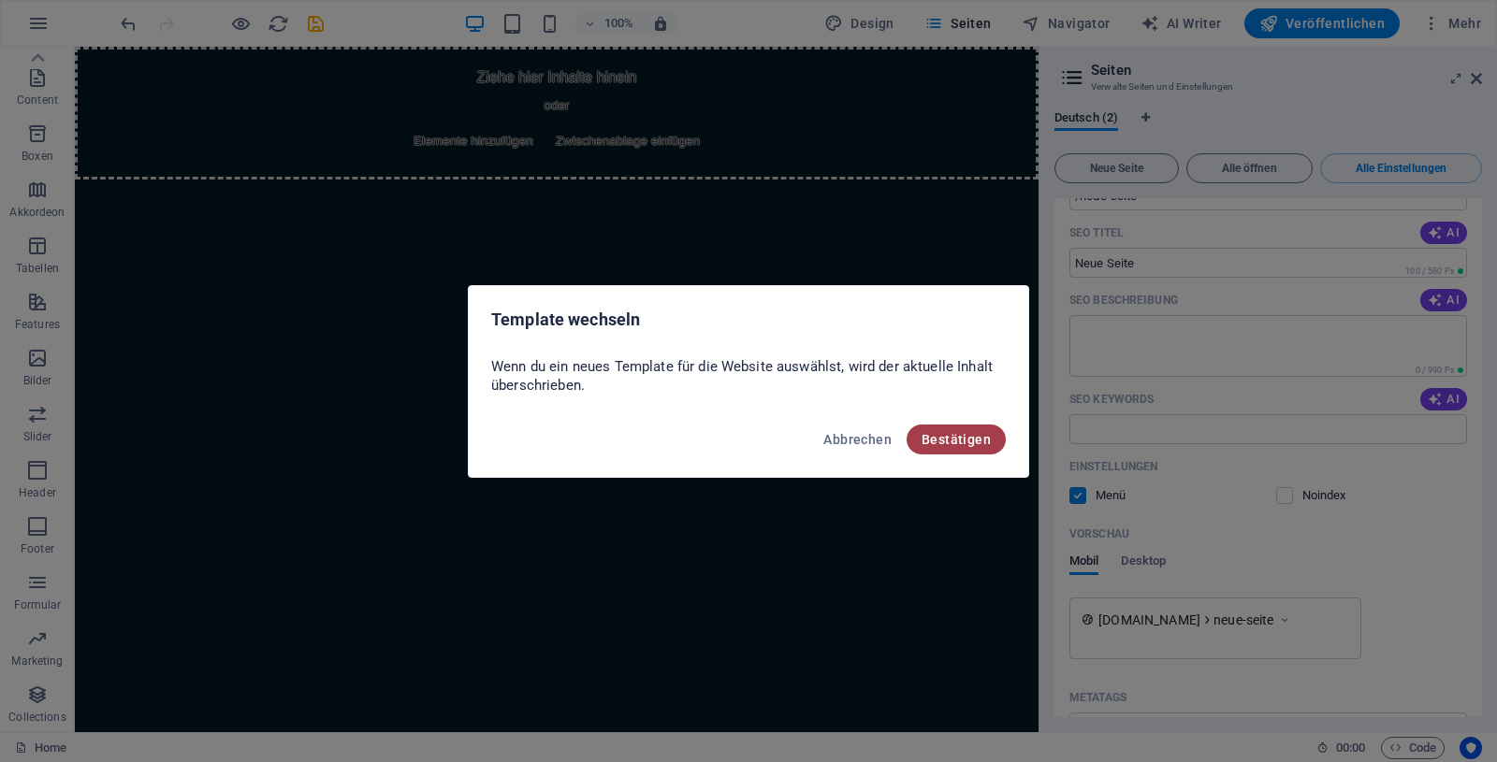
click at [959, 432] on span "Bestätigen" at bounding box center [955, 439] width 69 height 15
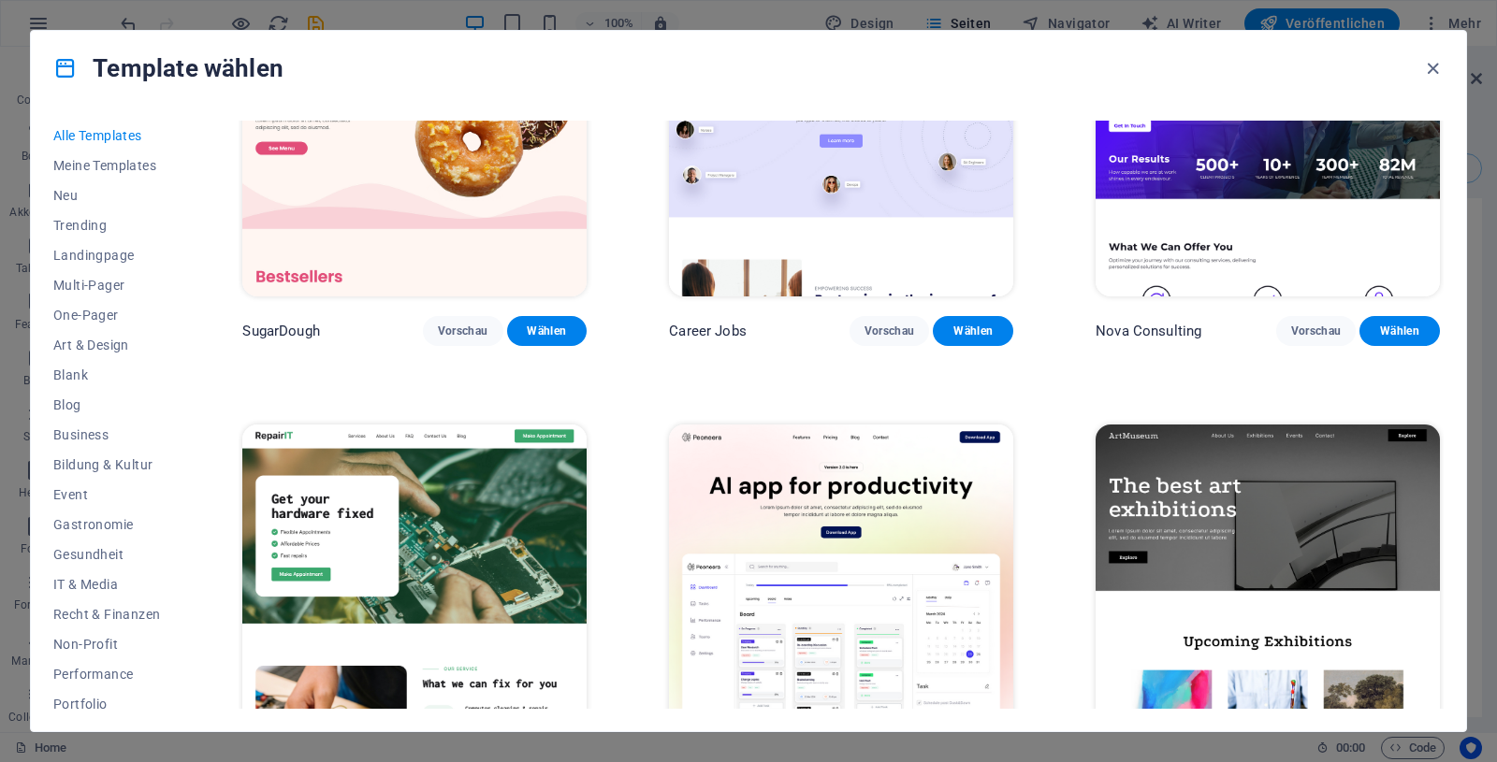
scroll to position [168, 0]
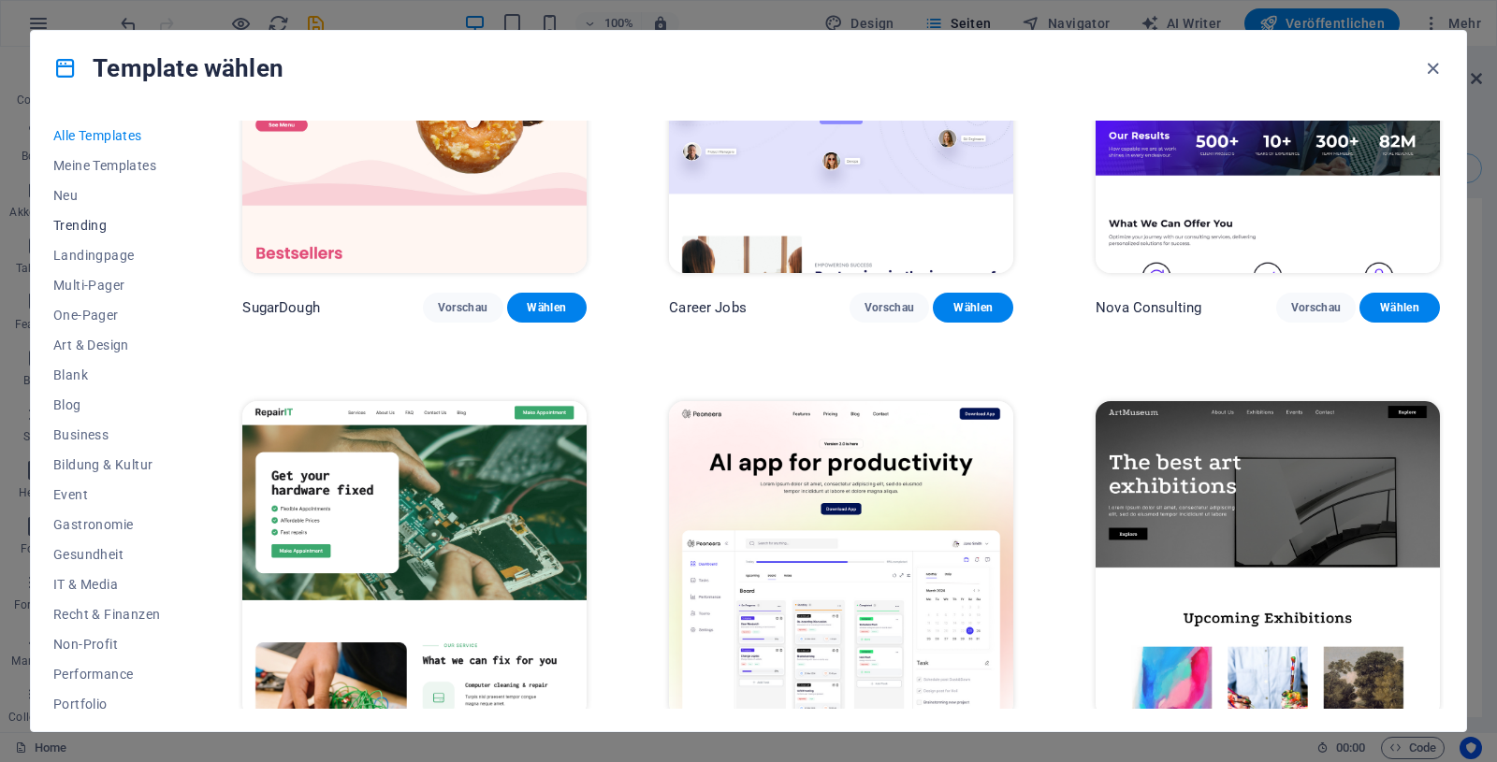
click at [80, 224] on span "Trending" at bounding box center [106, 225] width 107 height 15
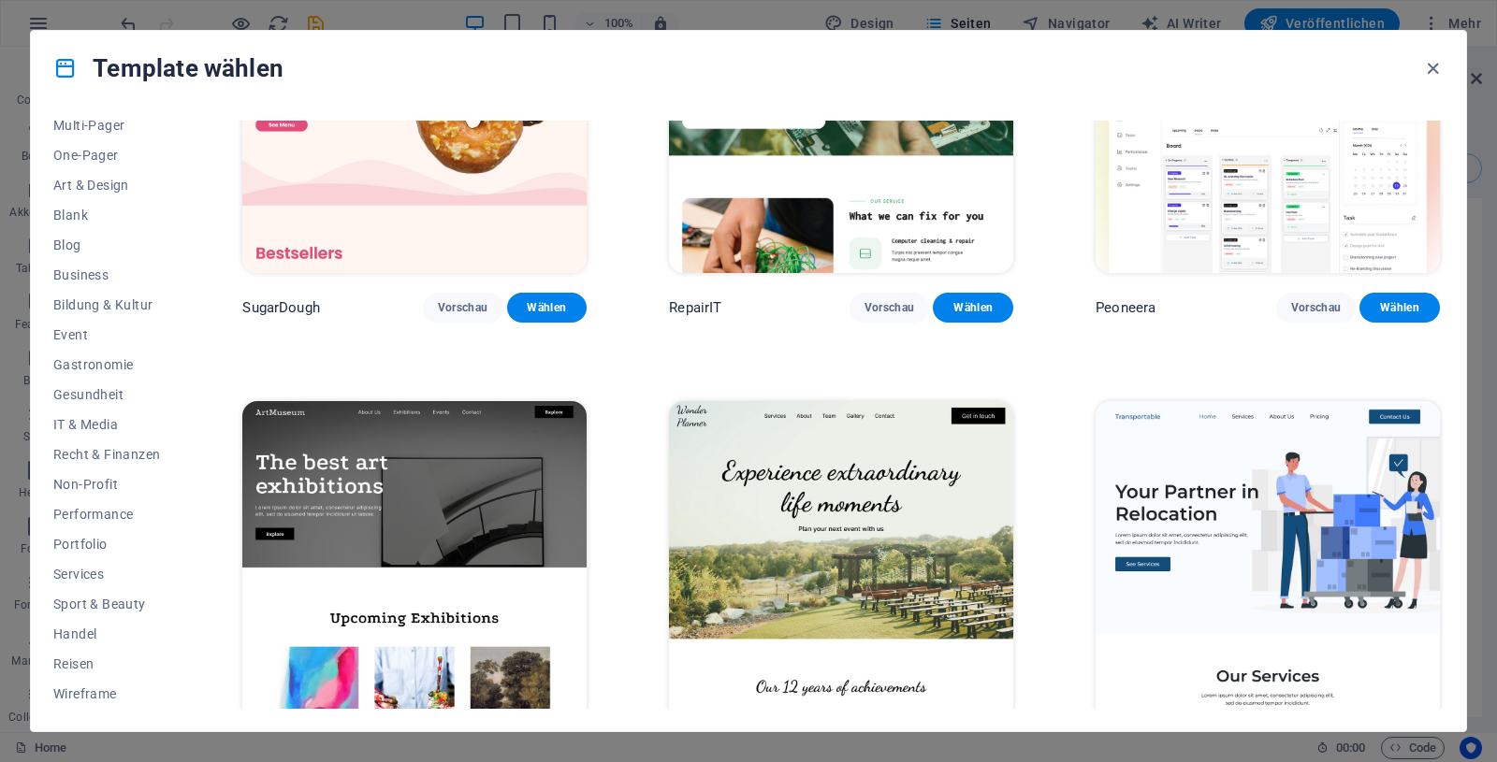
scroll to position [160, 0]
click at [113, 359] on span "Gastronomie" at bounding box center [106, 364] width 107 height 15
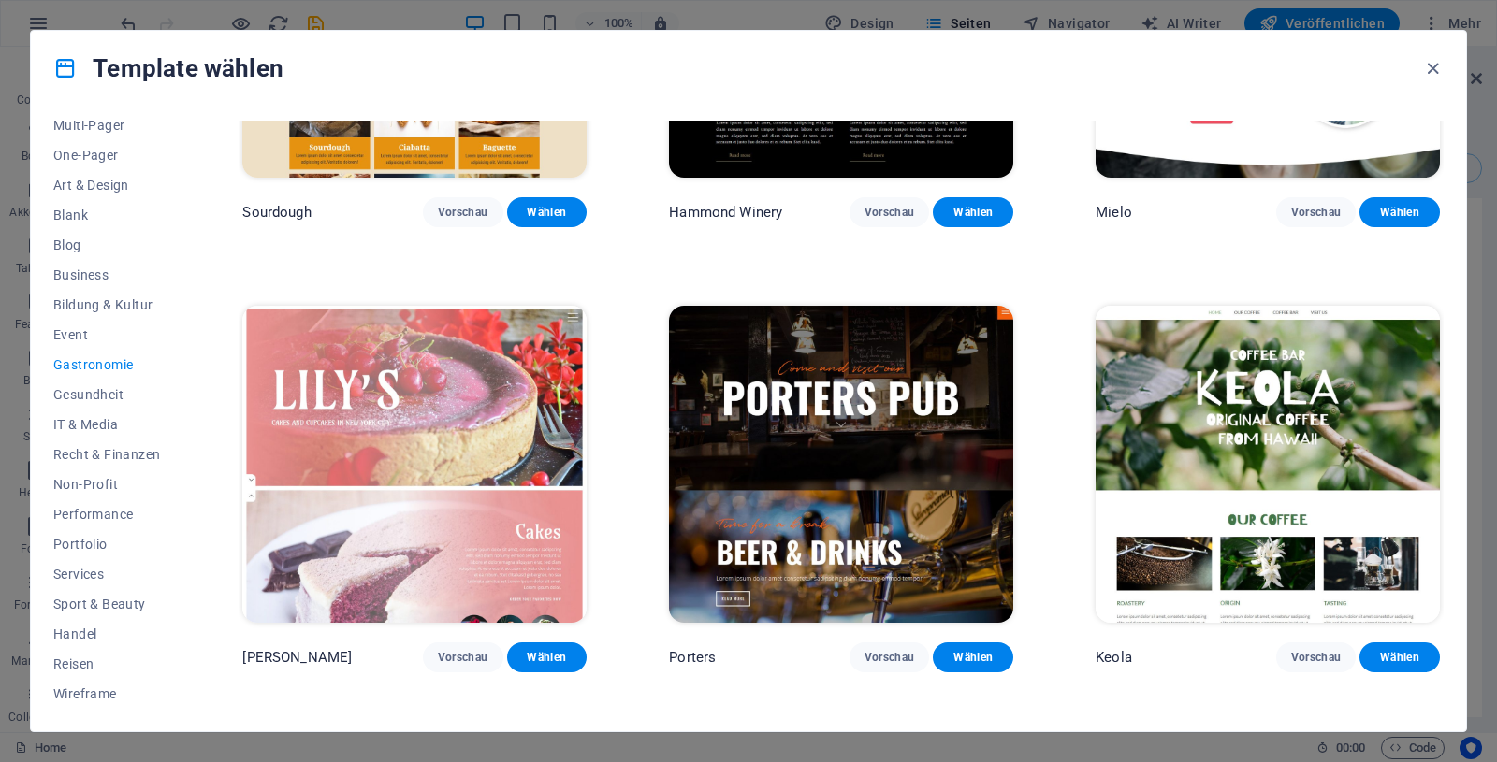
scroll to position [1347, 0]
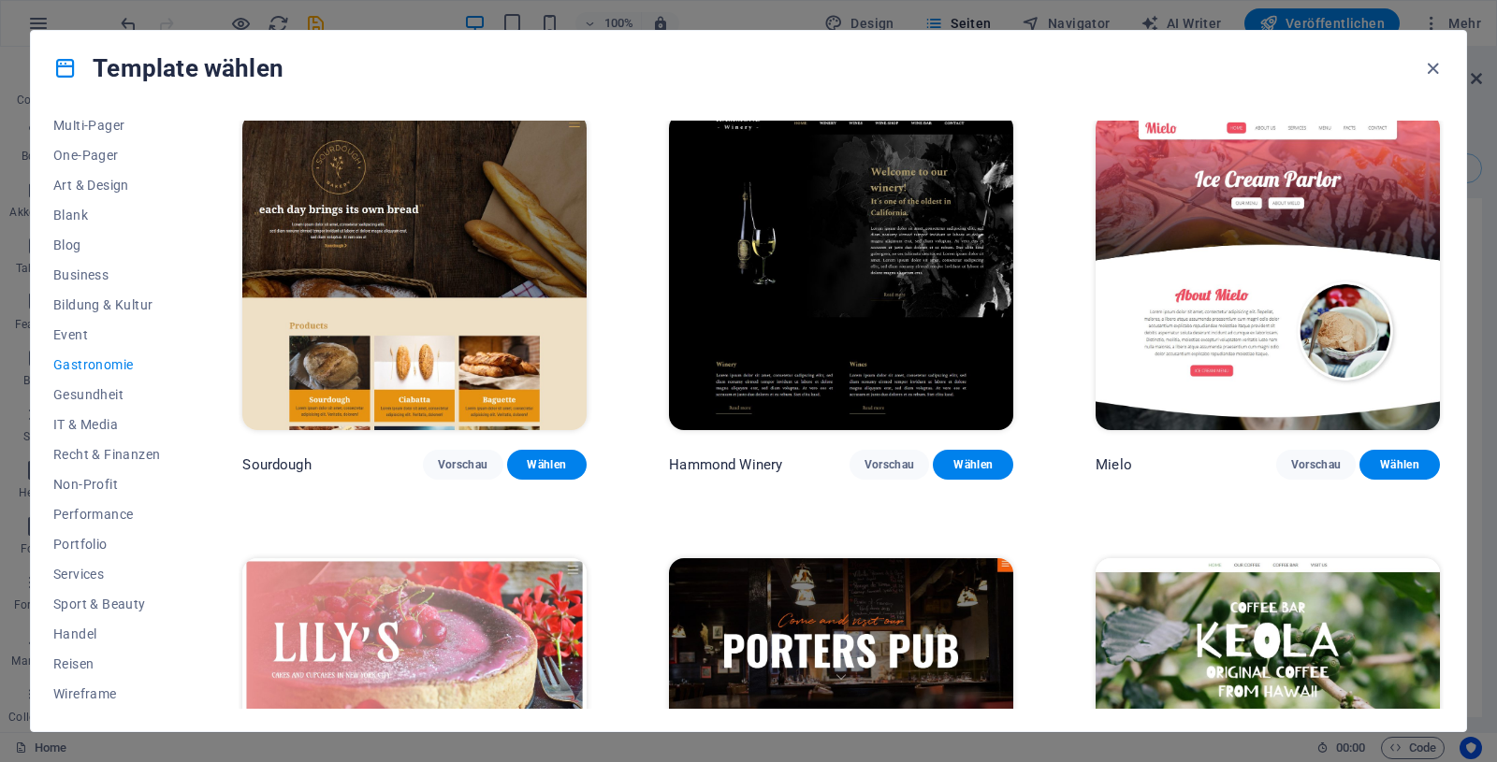
click at [1242, 307] on img at bounding box center [1267, 271] width 344 height 317
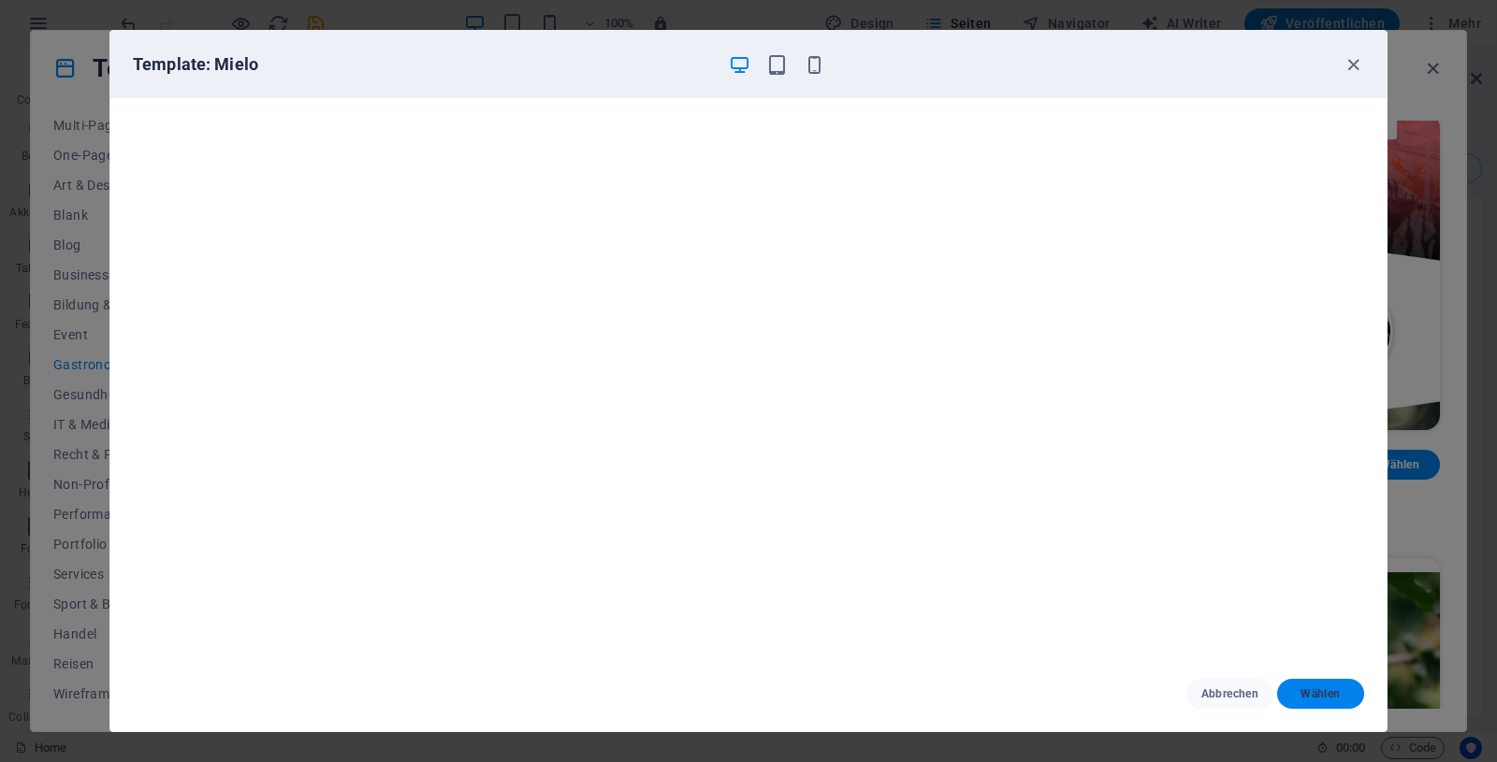
click at [1314, 690] on span "Wählen" at bounding box center [1320, 694] width 57 height 15
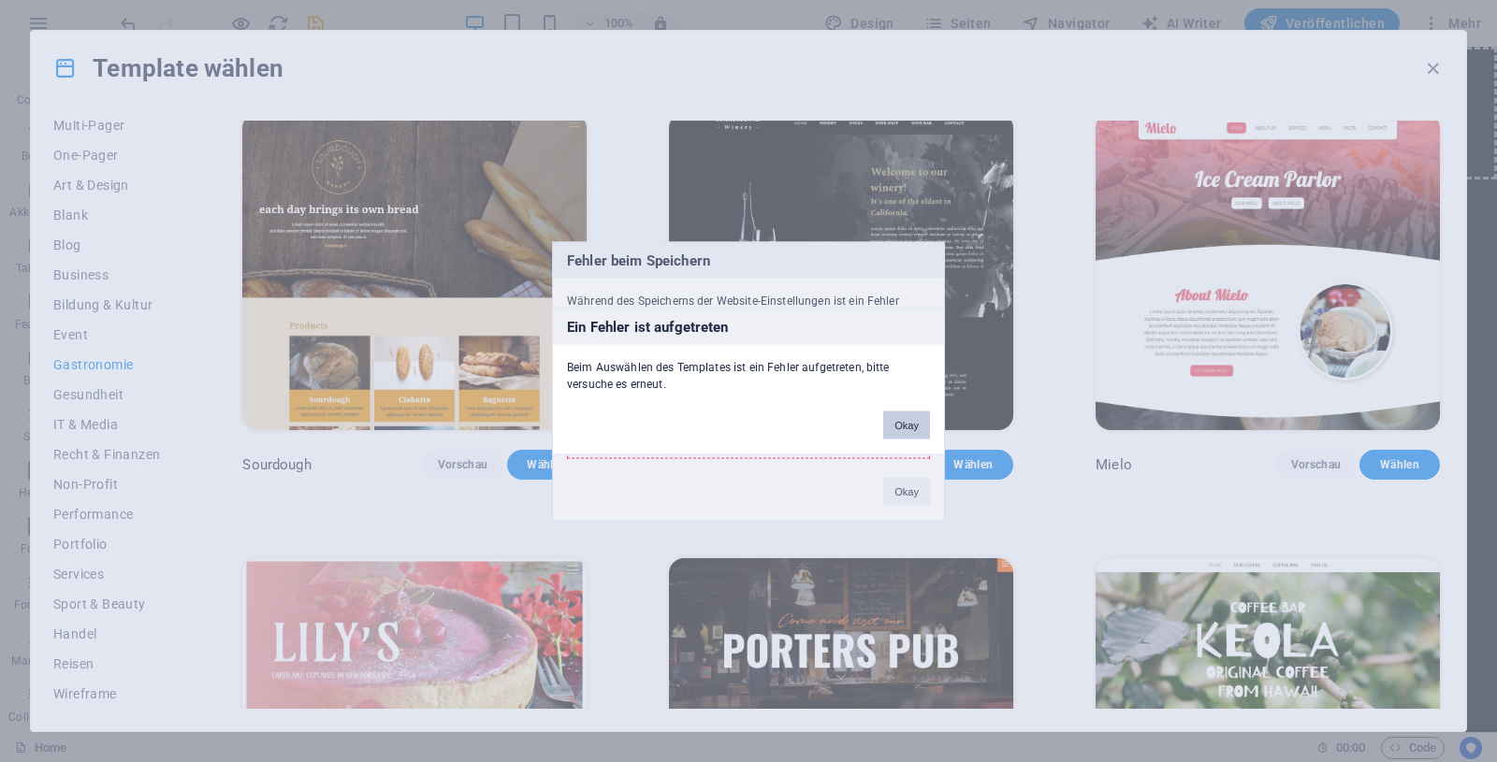
click at [921, 428] on button "Okay" at bounding box center [906, 425] width 47 height 28
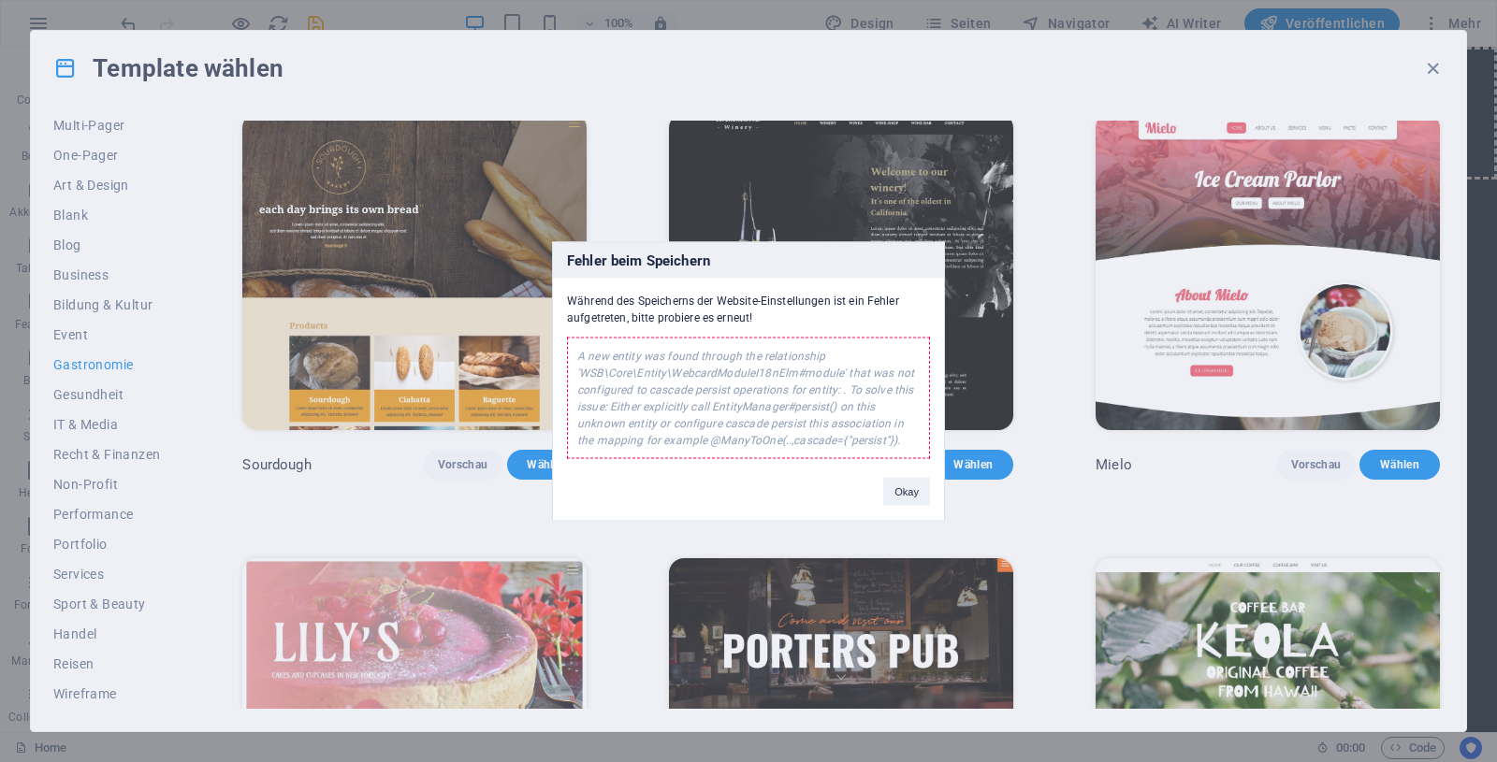
drag, startPoint x: 586, startPoint y: 355, endPoint x: 866, endPoint y: 474, distance: 304.8
click at [834, 457] on div "A new entity was found through the relationship 'WSB\Core\Entity\WebcardModuleI…" at bounding box center [748, 398] width 363 height 122
click at [903, 487] on button "Okay" at bounding box center [906, 491] width 47 height 28
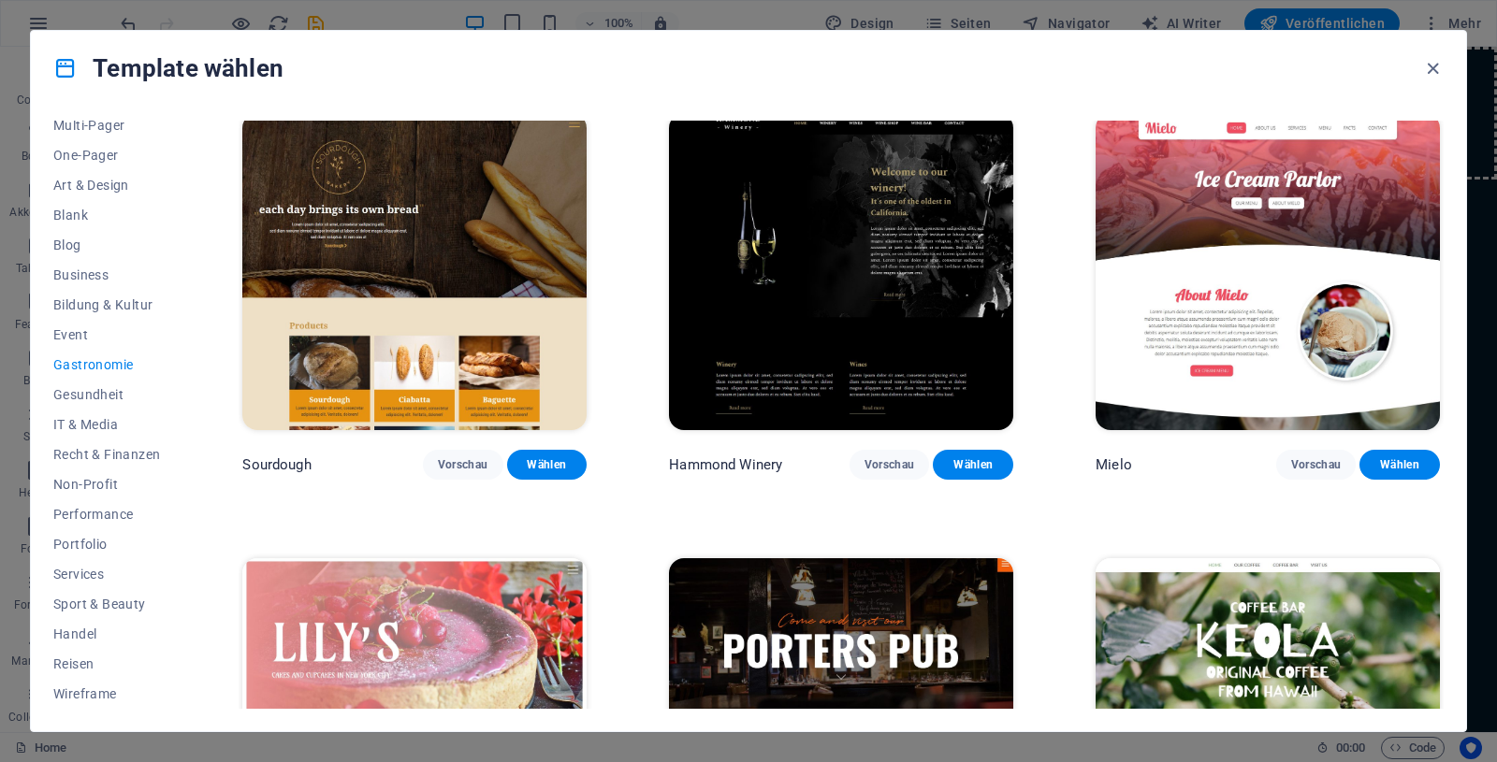
click at [458, 283] on img at bounding box center [414, 271] width 344 height 317
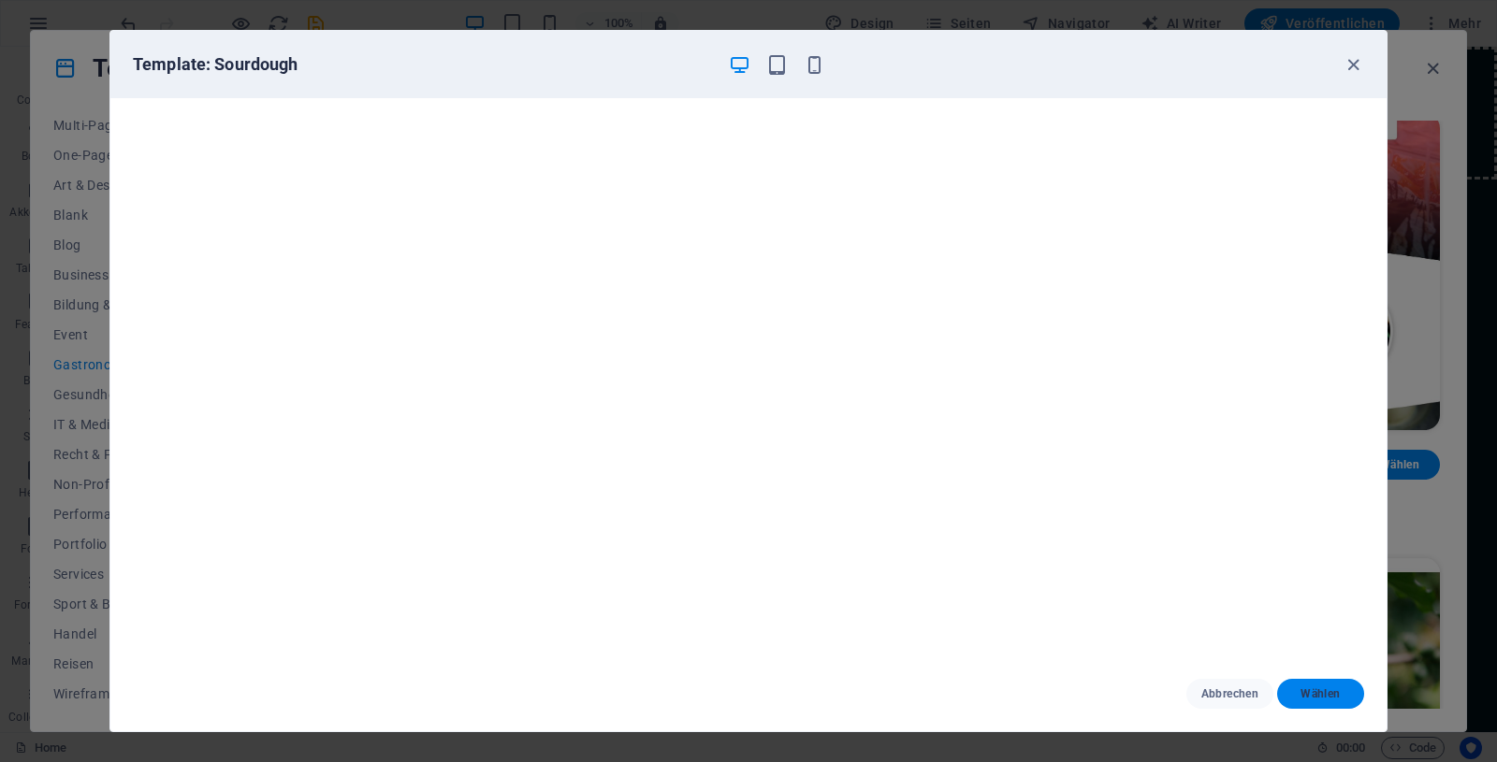
click at [1338, 700] on span "Wählen" at bounding box center [1320, 694] width 57 height 15
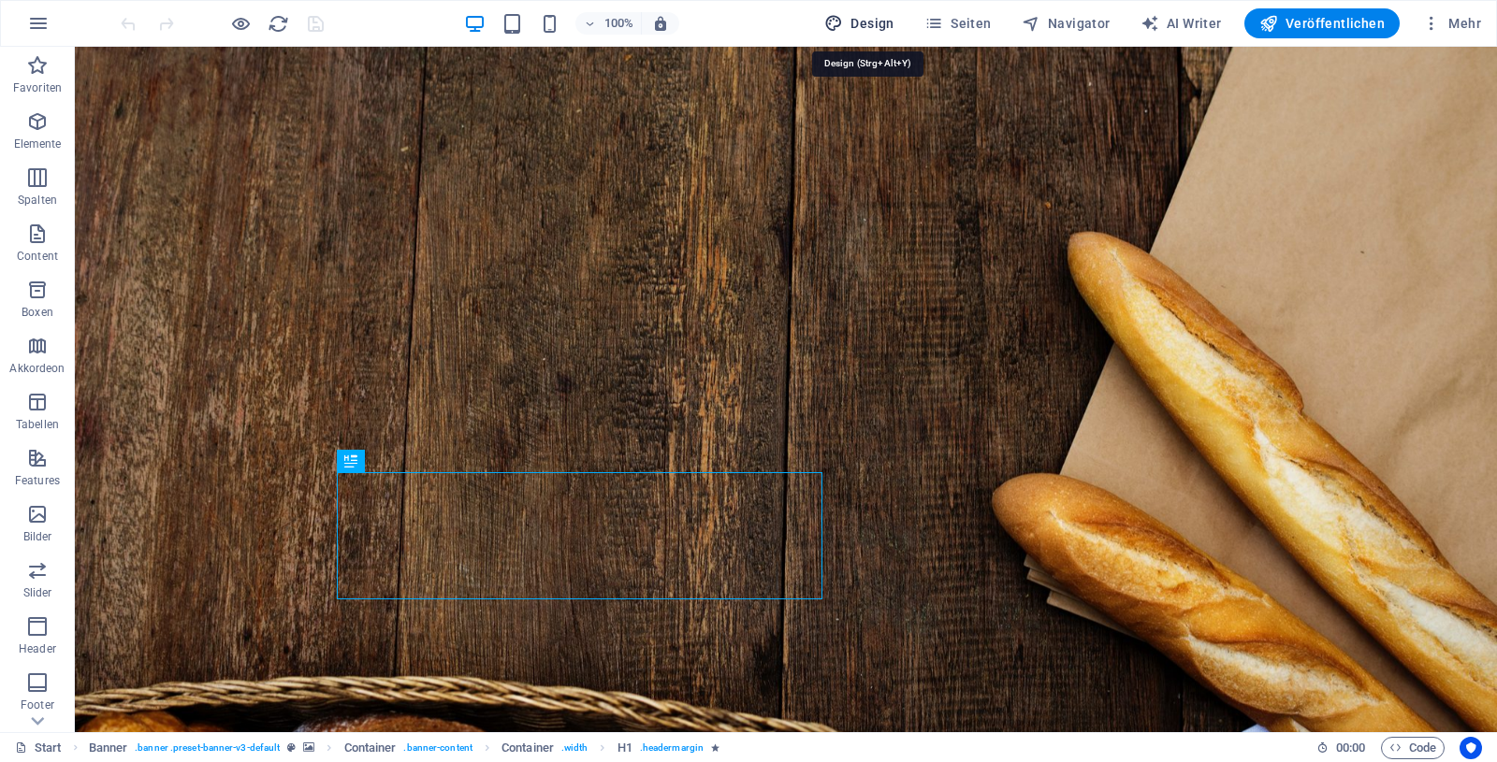
click at [867, 21] on span "Design" at bounding box center [859, 23] width 70 height 19
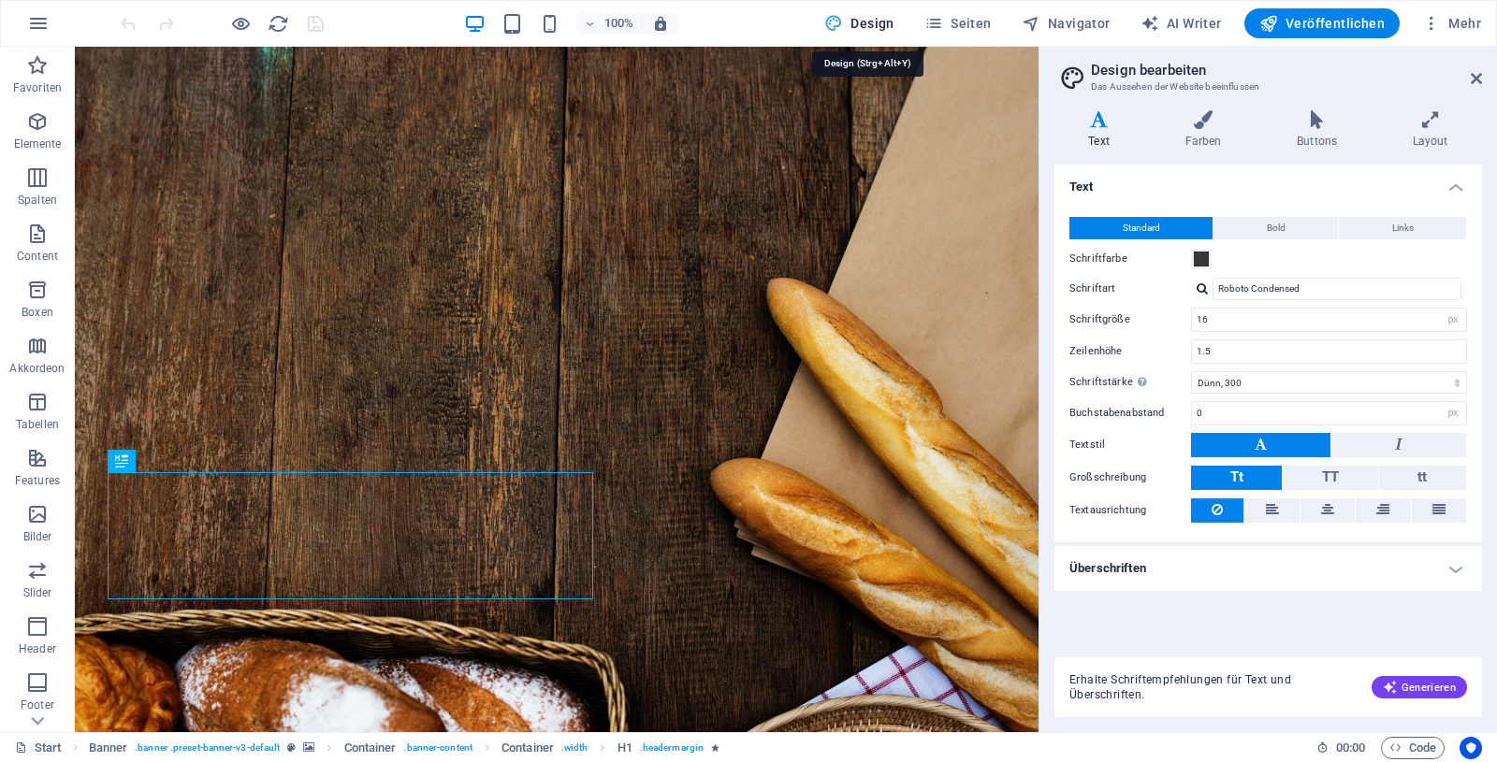
click at [1479, 78] on icon at bounding box center [1476, 78] width 11 height 15
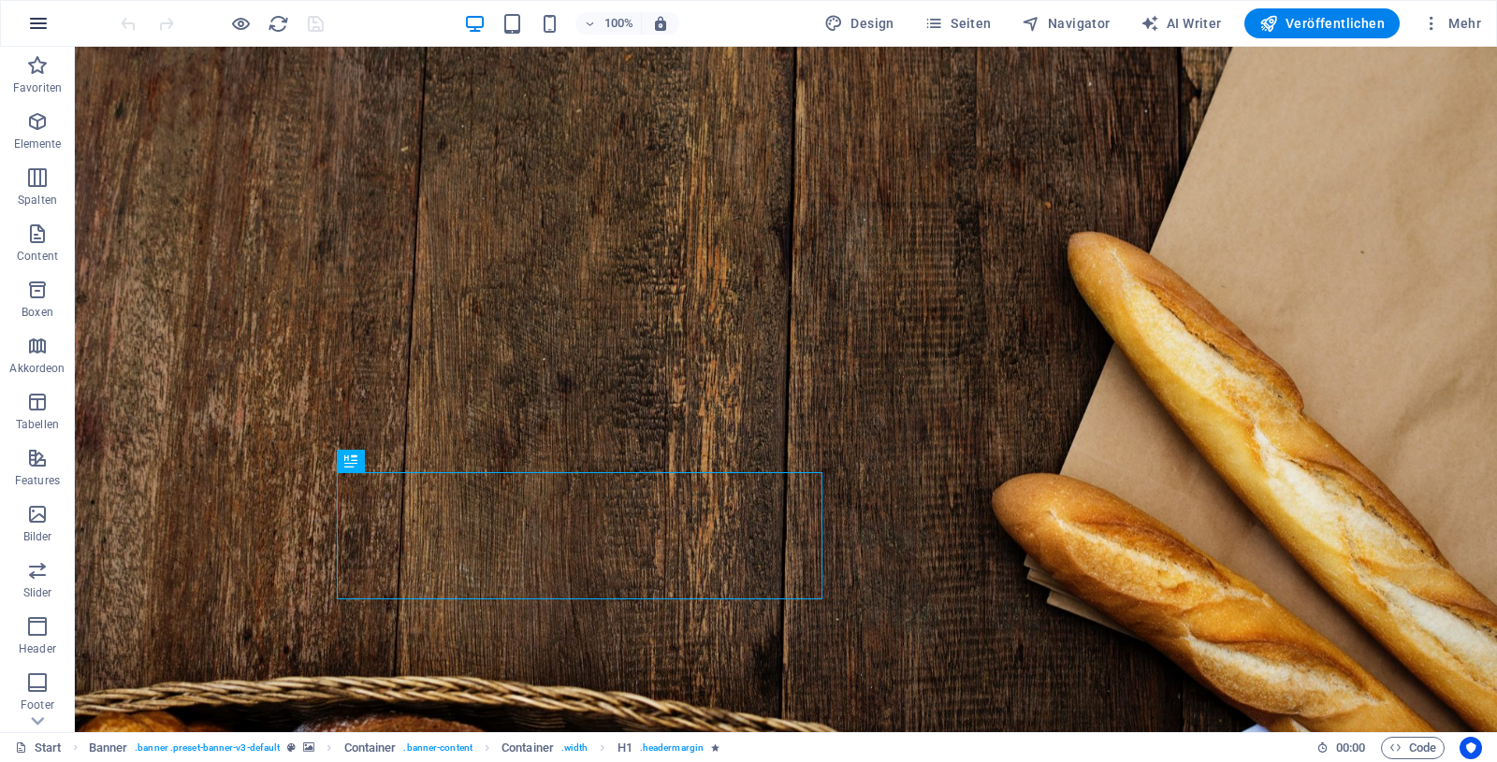
click at [32, 22] on icon "button" at bounding box center [38, 23] width 22 height 22
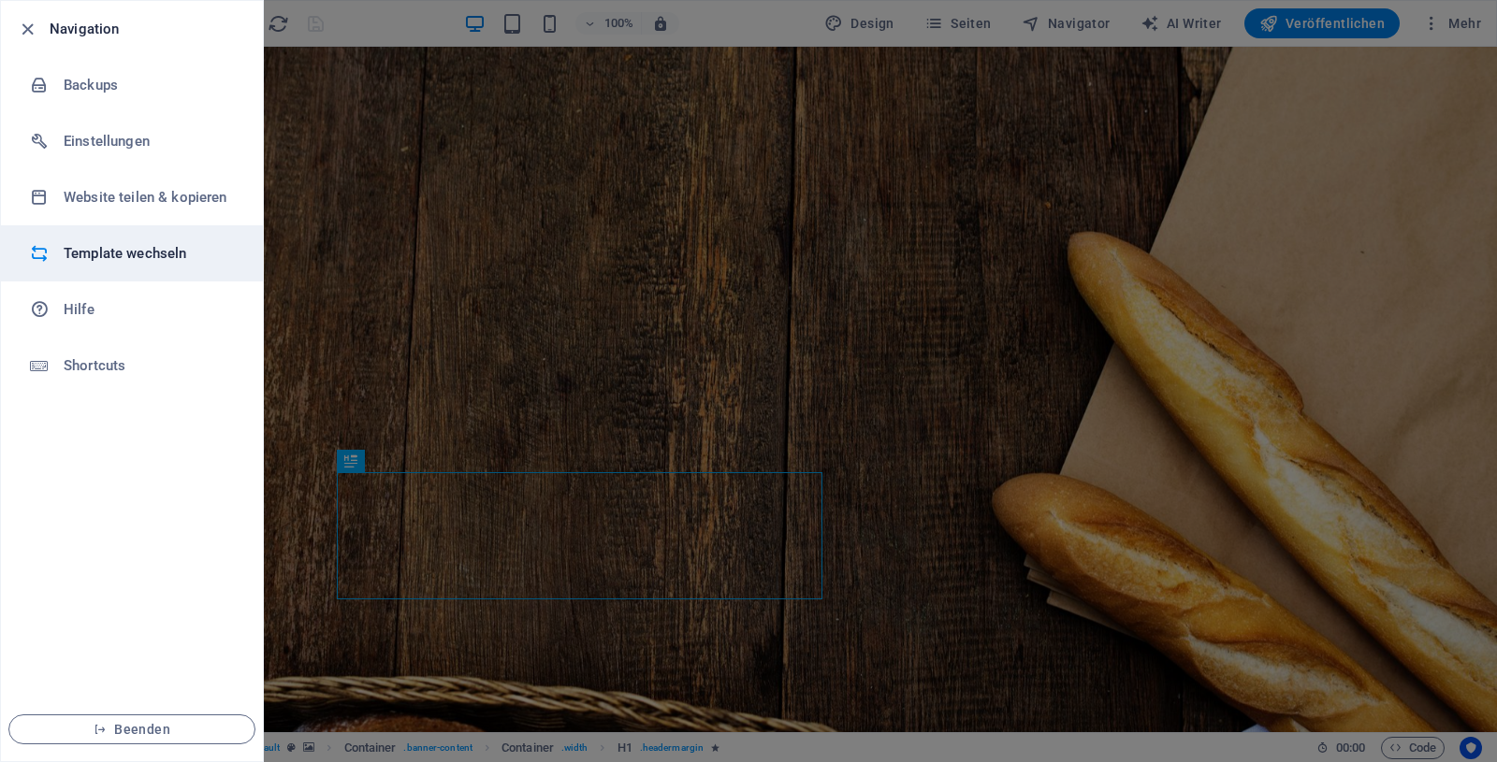
click at [119, 249] on h6 "Template wechseln" at bounding box center [150, 253] width 173 height 22
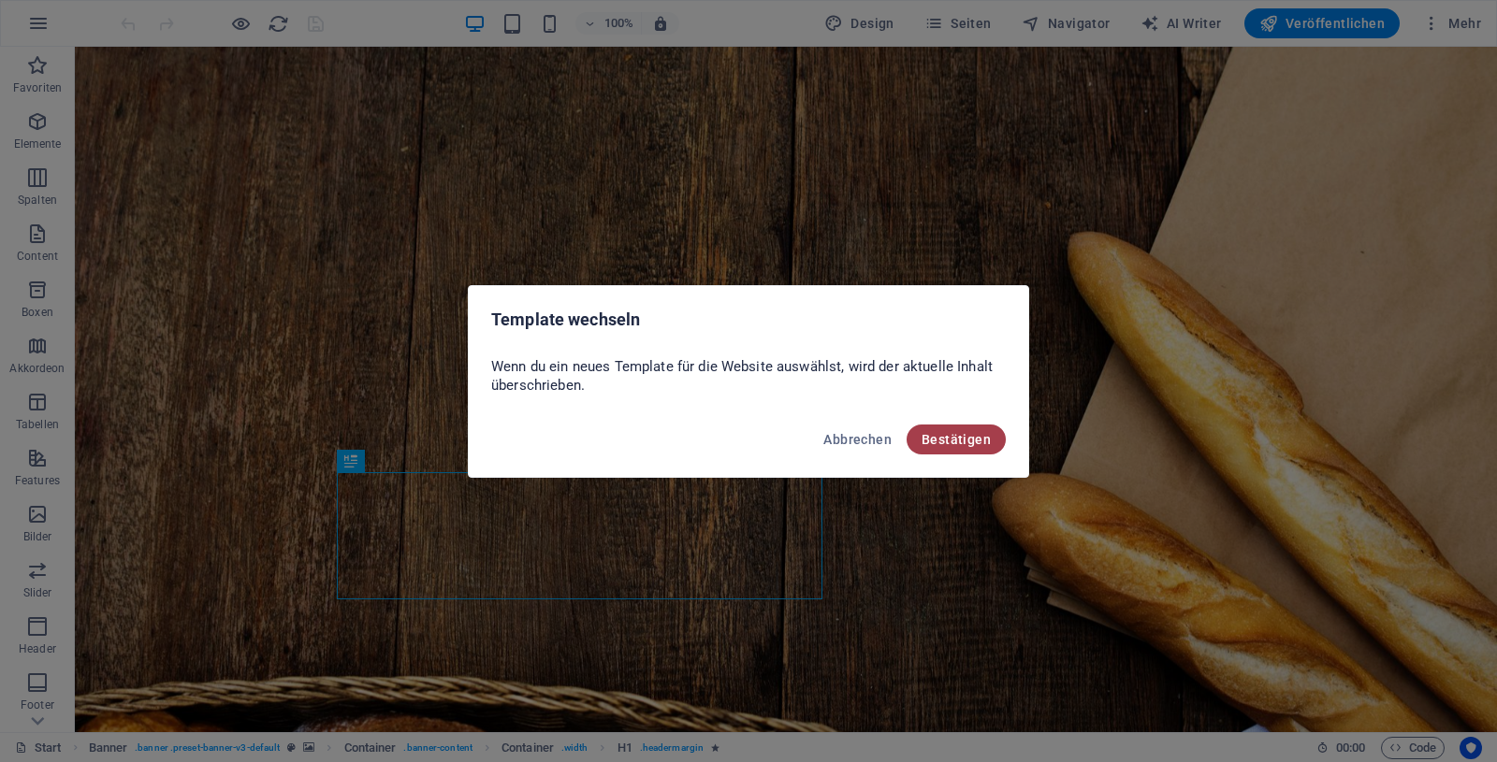
click at [973, 451] on button "Bestätigen" at bounding box center [955, 440] width 99 height 30
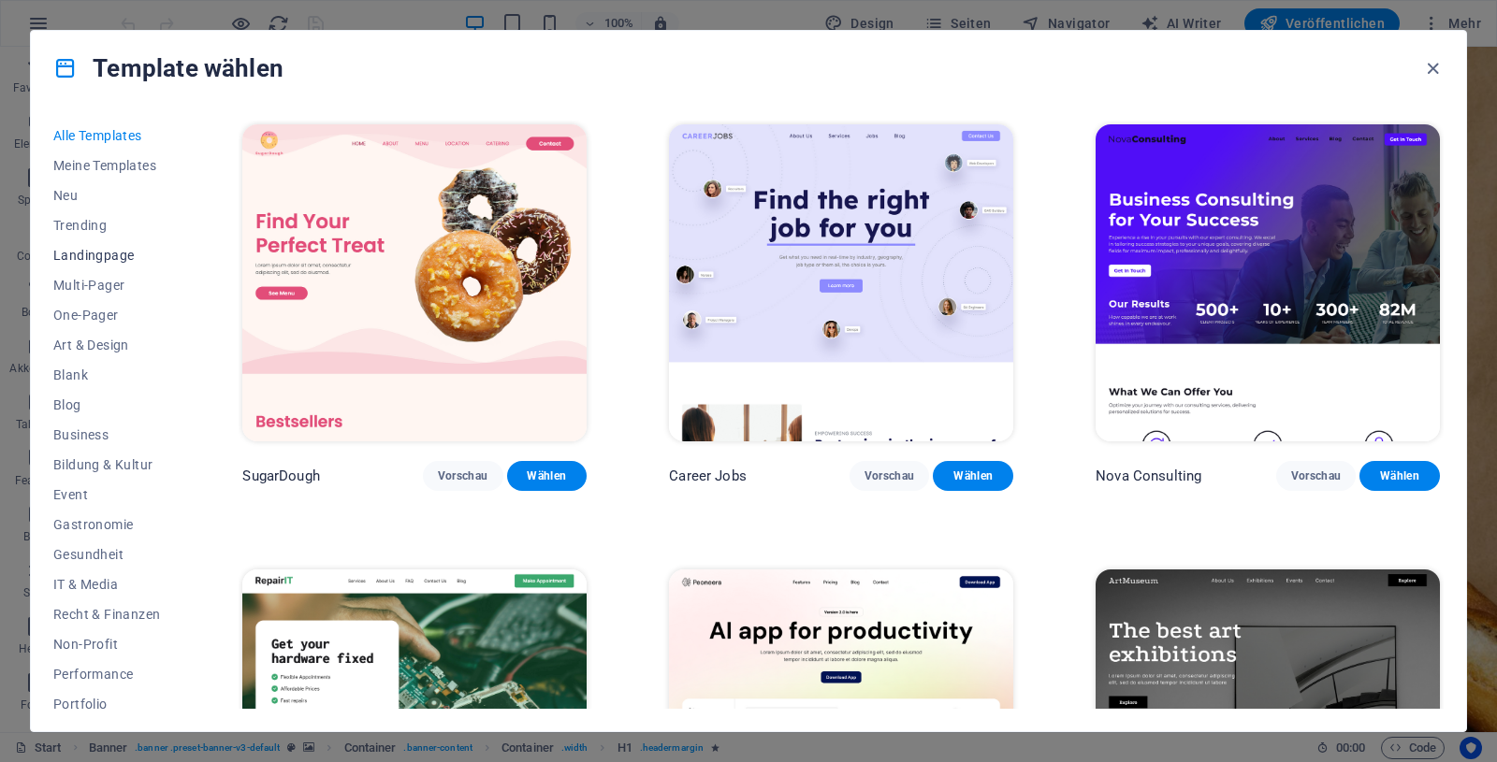
click at [88, 247] on button "Landingpage" at bounding box center [106, 255] width 107 height 30
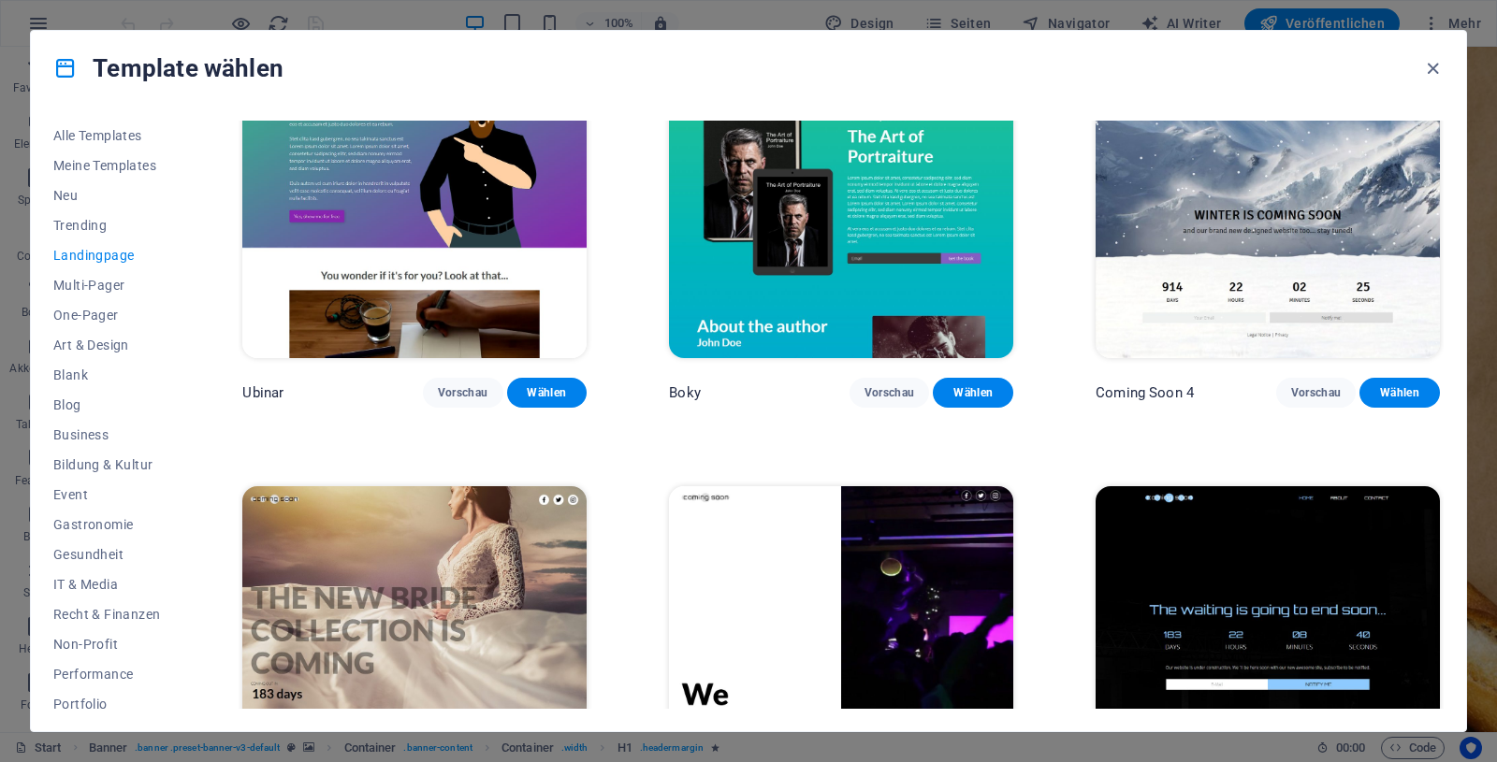
scroll to position [3257, 0]
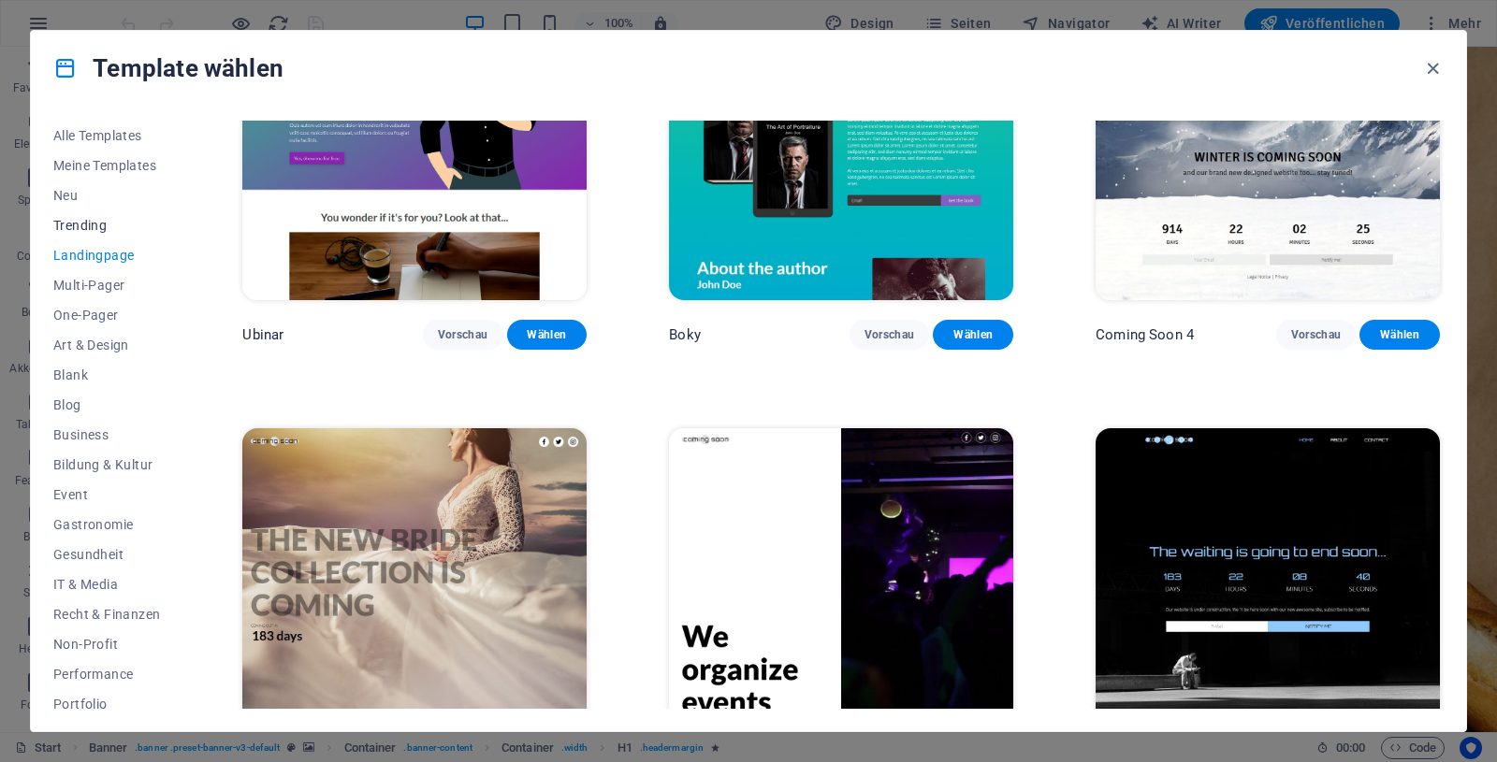
click at [88, 223] on span "Trending" at bounding box center [106, 225] width 107 height 15
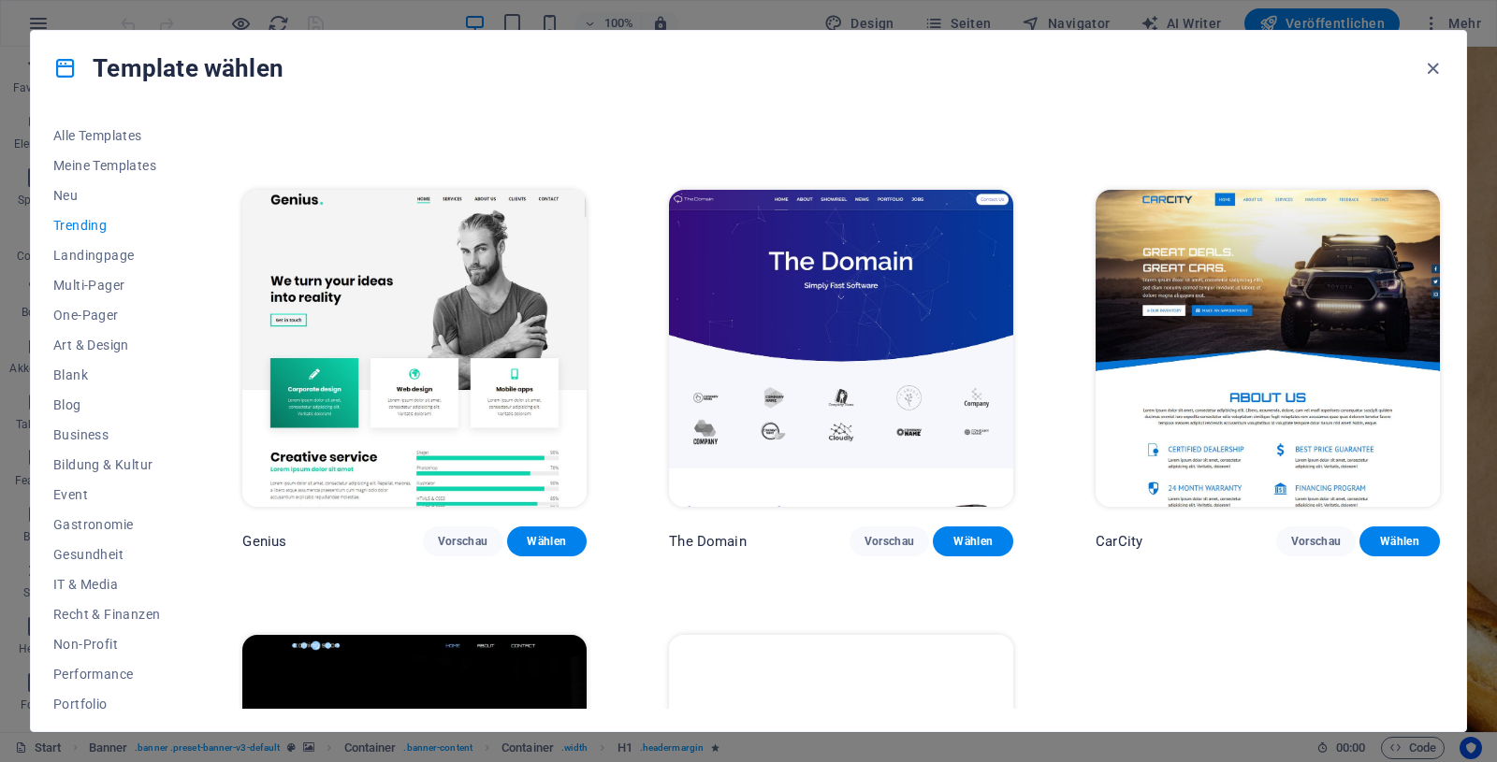
scroll to position [1698, 0]
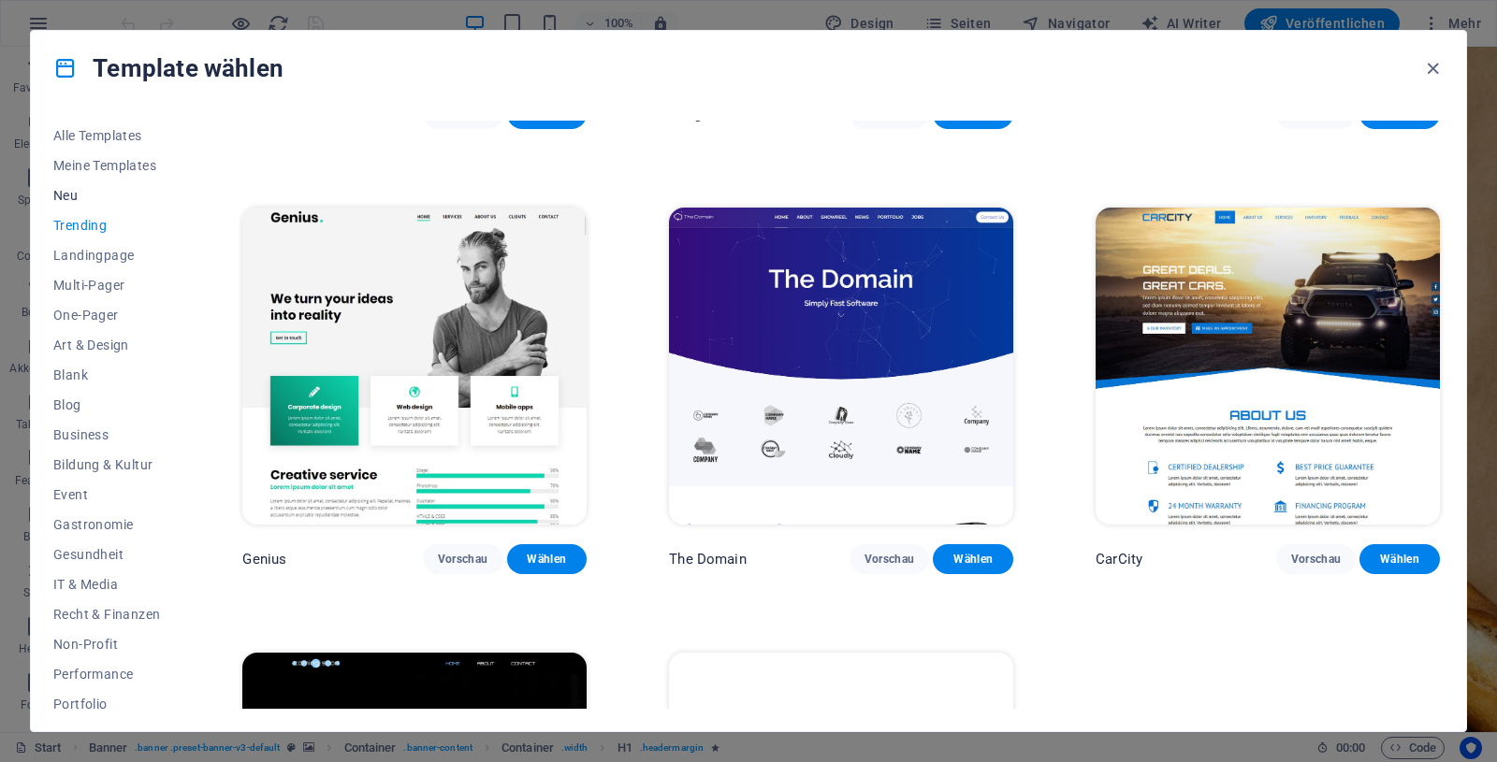
click at [71, 191] on span "Neu" at bounding box center [106, 195] width 107 height 15
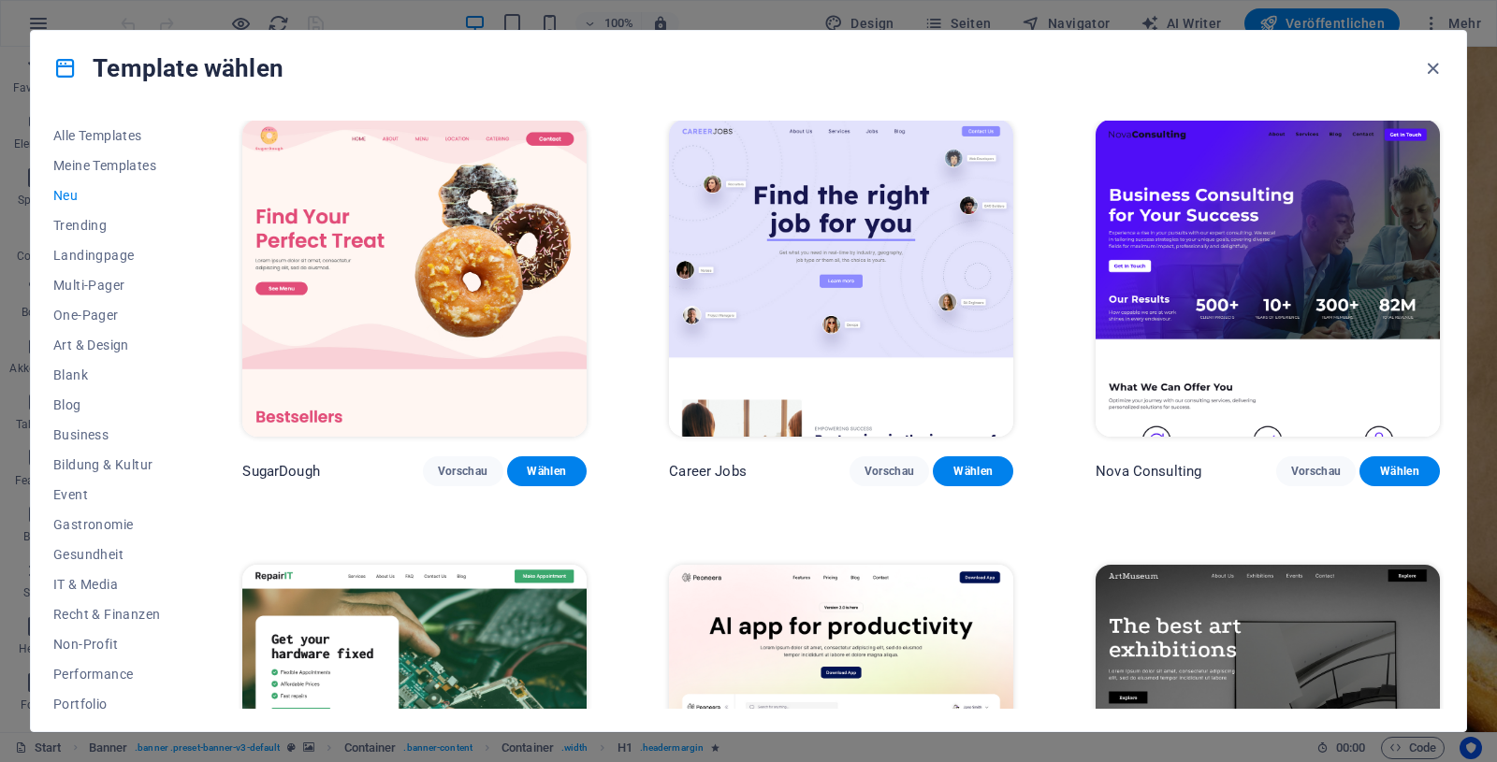
scroll to position [0, 0]
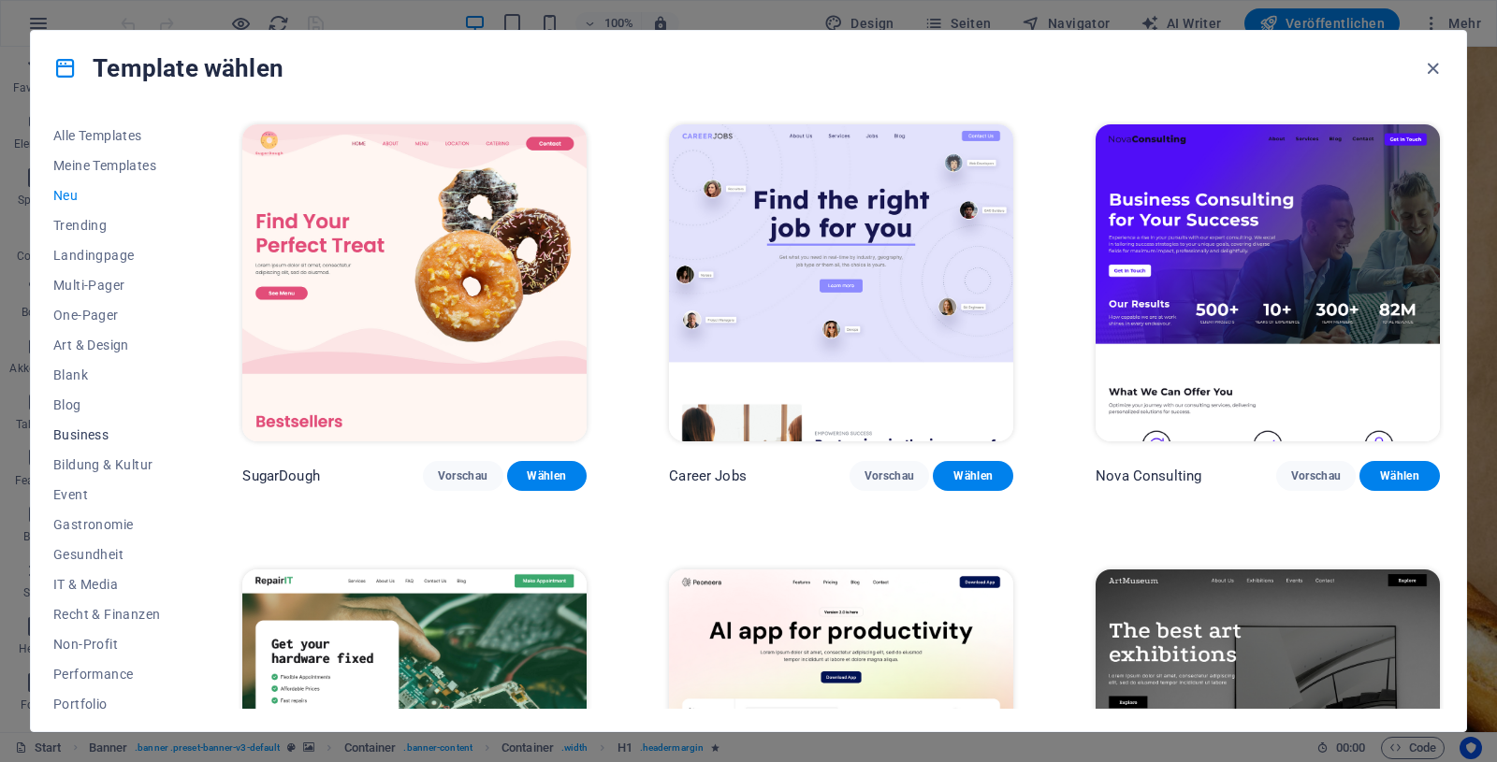
click at [87, 434] on span "Business" at bounding box center [106, 435] width 107 height 15
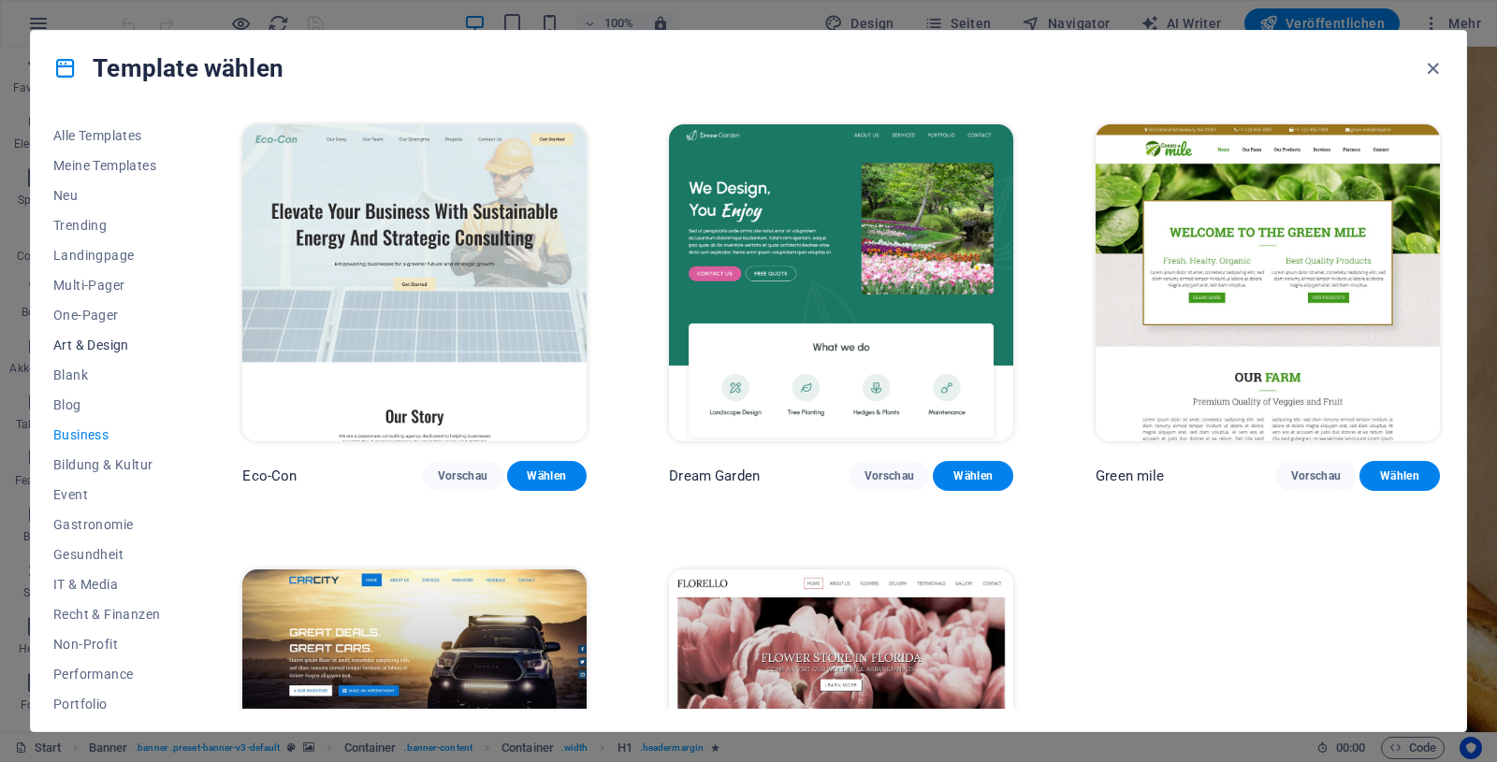
click at [106, 346] on span "Art & Design" at bounding box center [106, 345] width 107 height 15
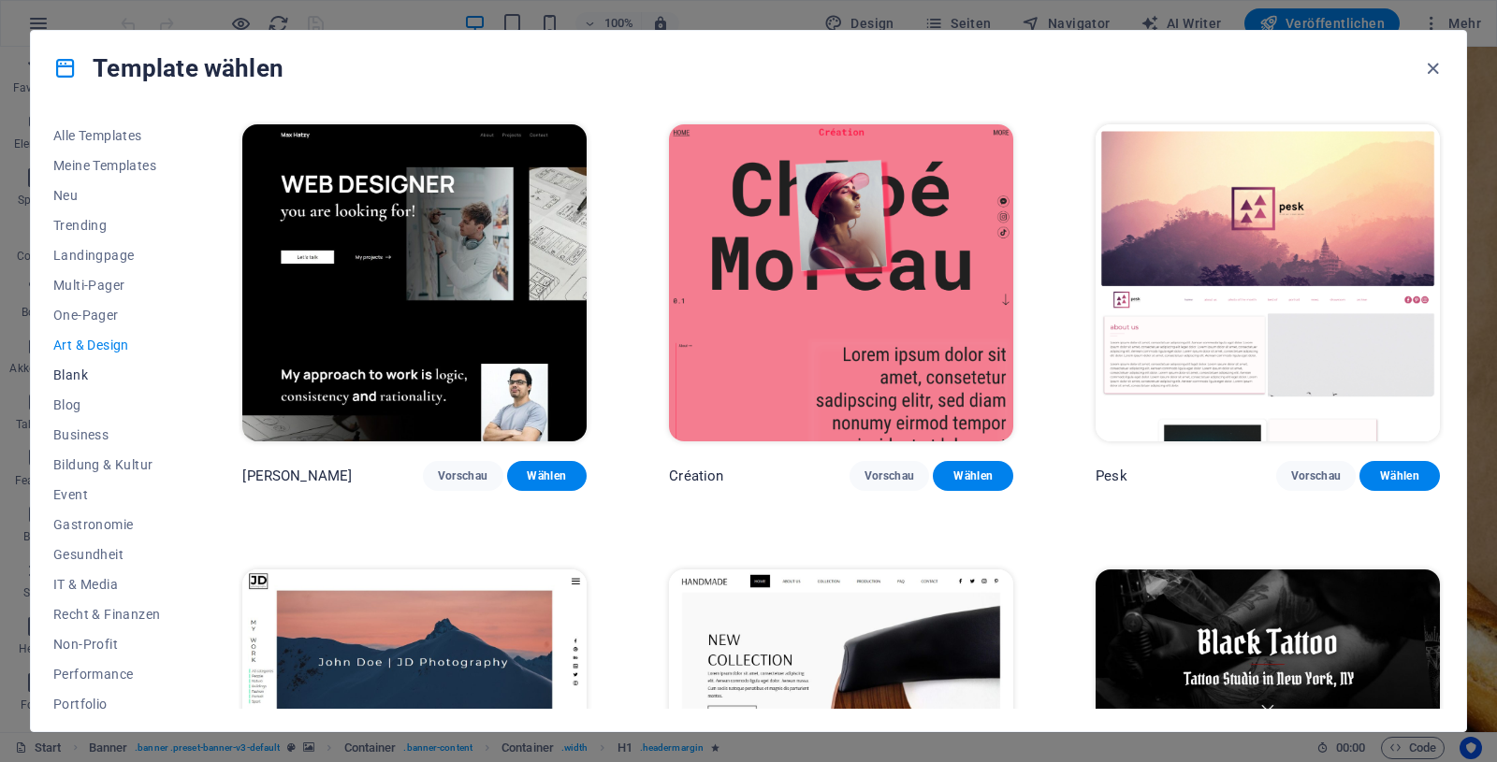
click at [85, 374] on span "Blank" at bounding box center [106, 375] width 107 height 15
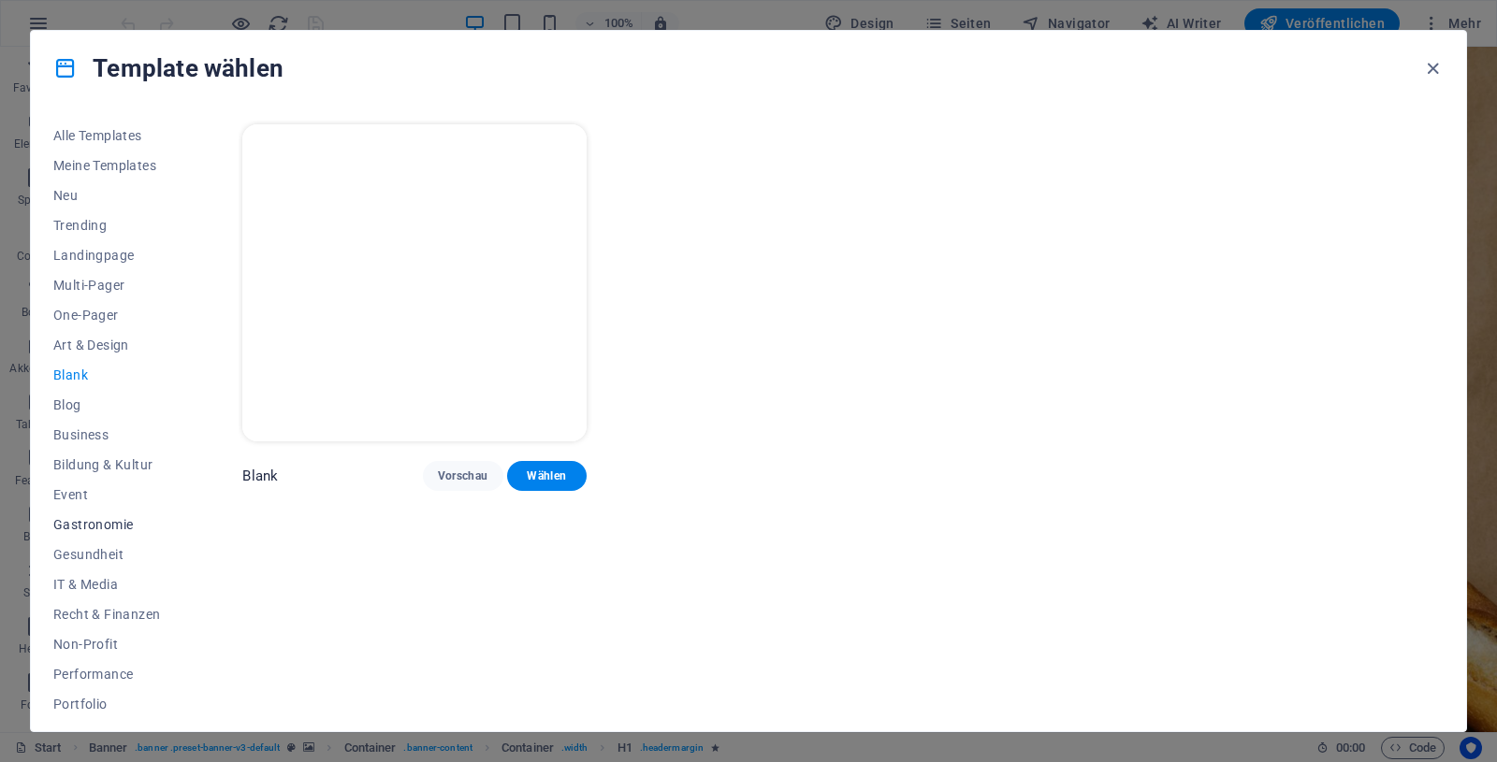
click at [117, 526] on span "Gastronomie" at bounding box center [106, 524] width 107 height 15
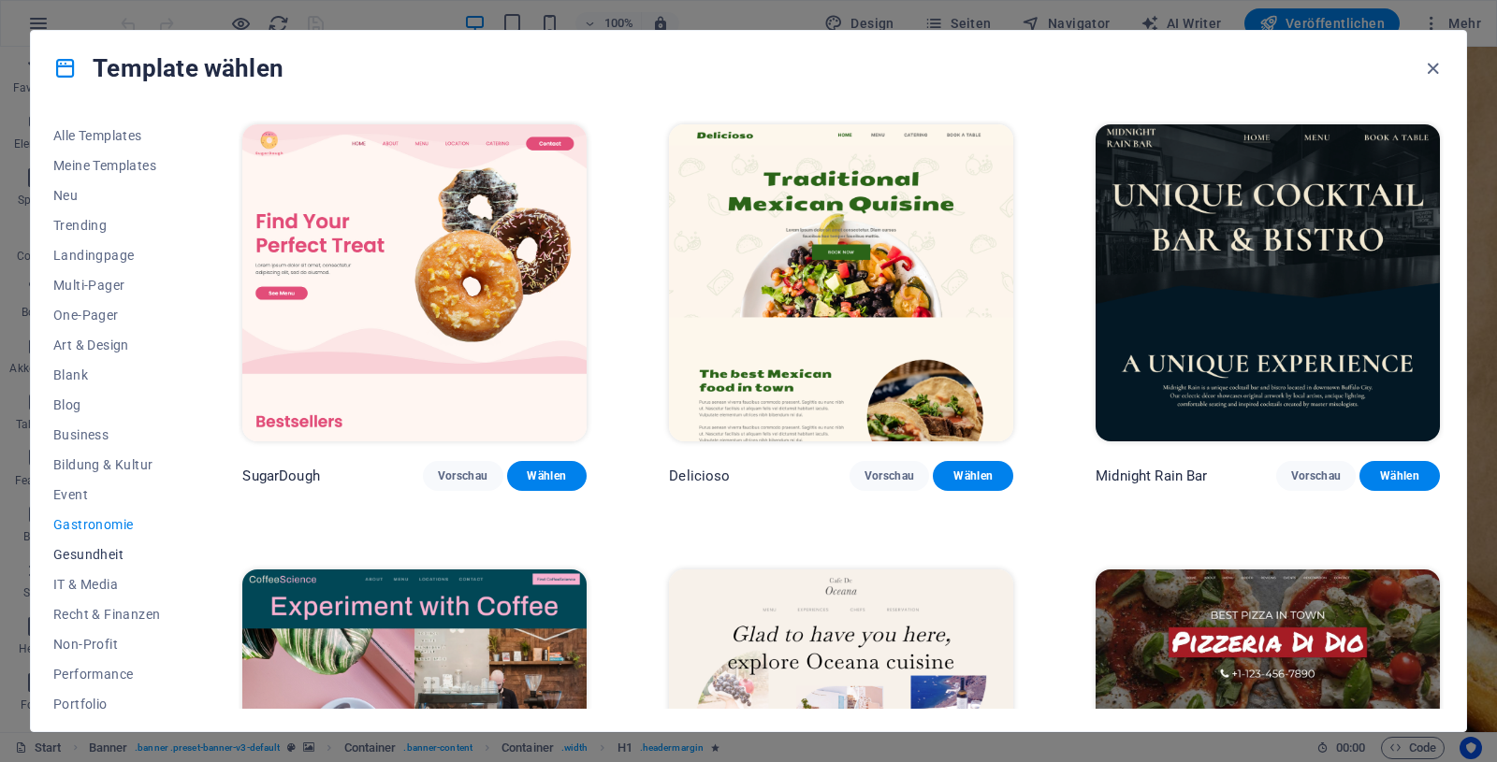
click at [102, 552] on span "Gesundheit" at bounding box center [106, 554] width 107 height 15
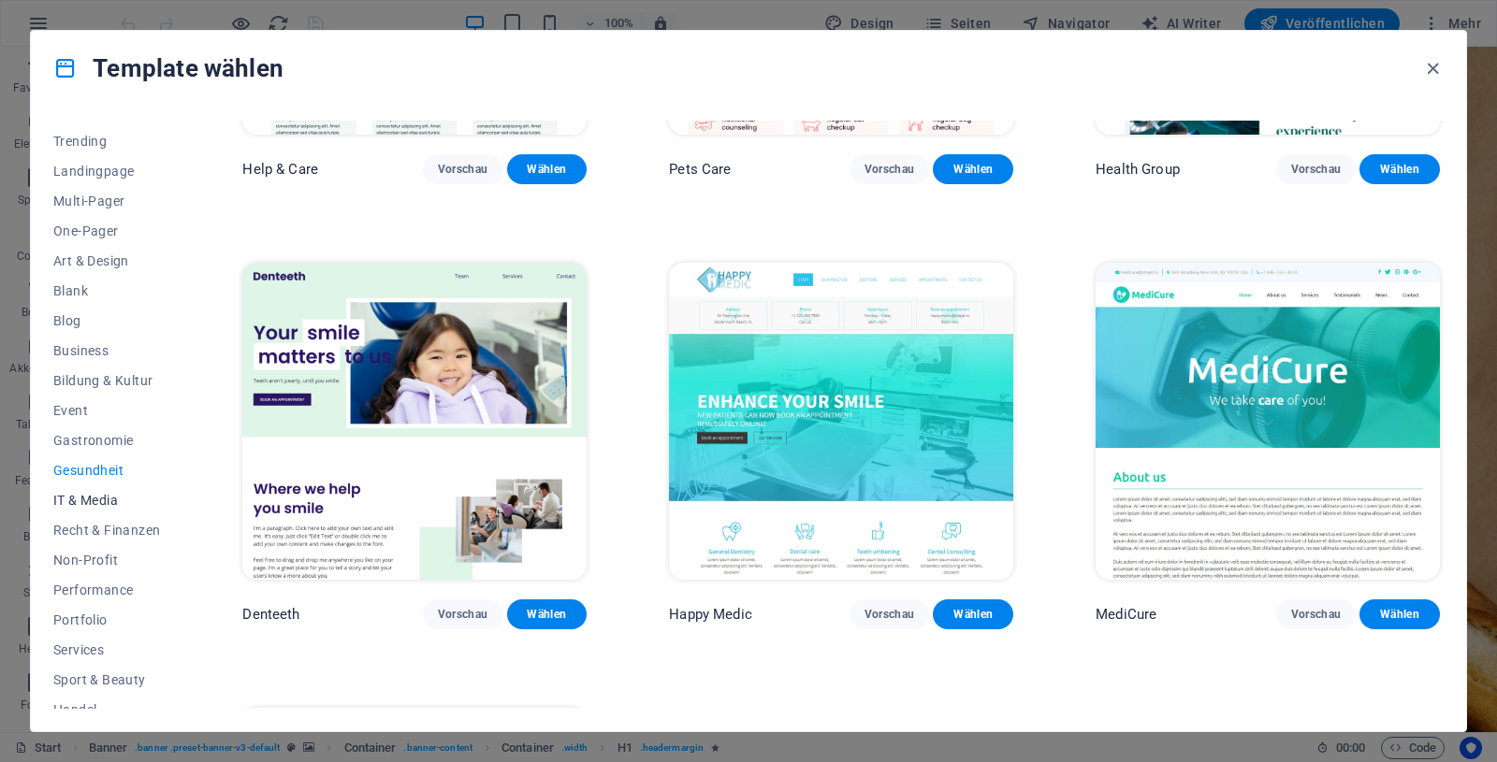
scroll to position [160, 0]
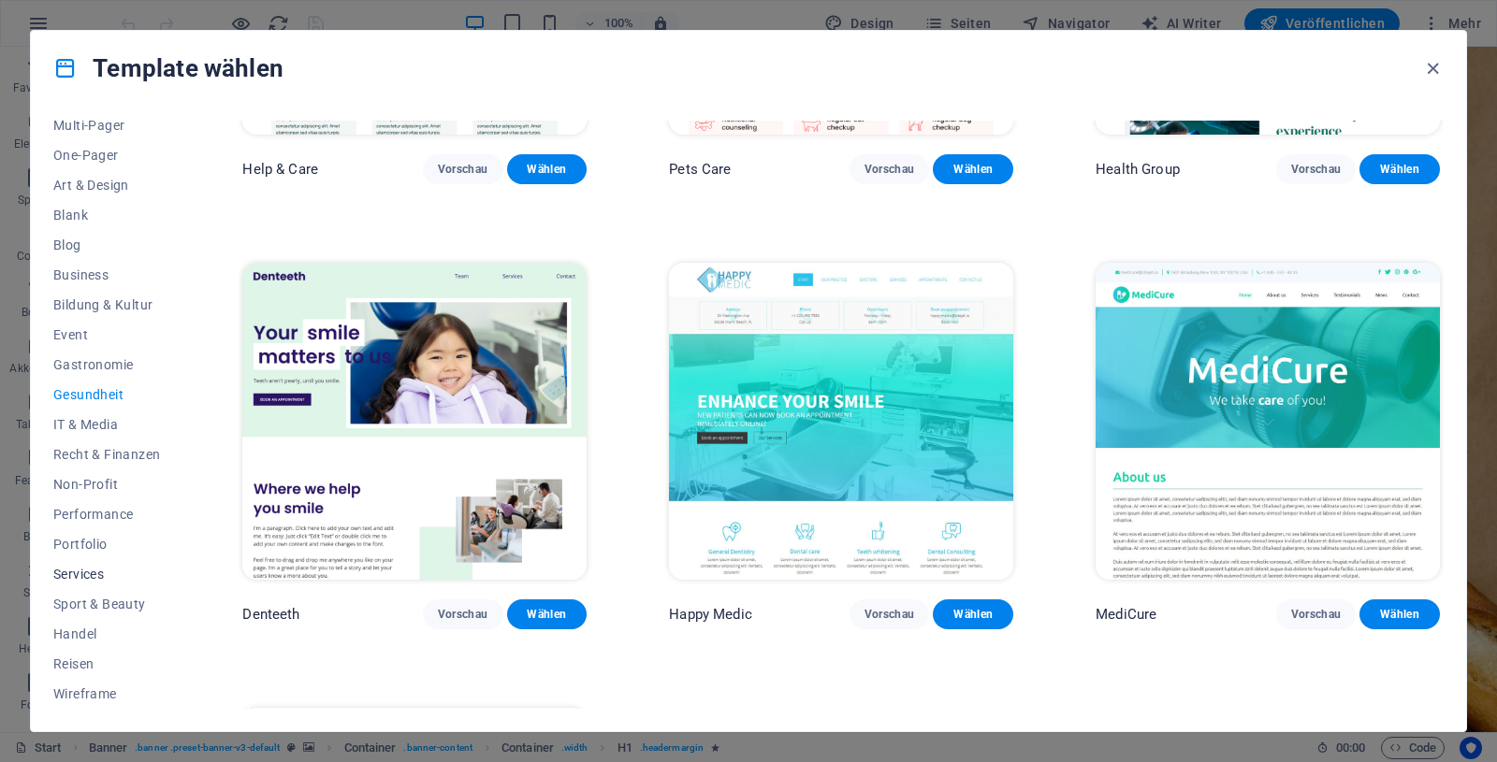
click at [86, 573] on span "Services" at bounding box center [106, 574] width 107 height 15
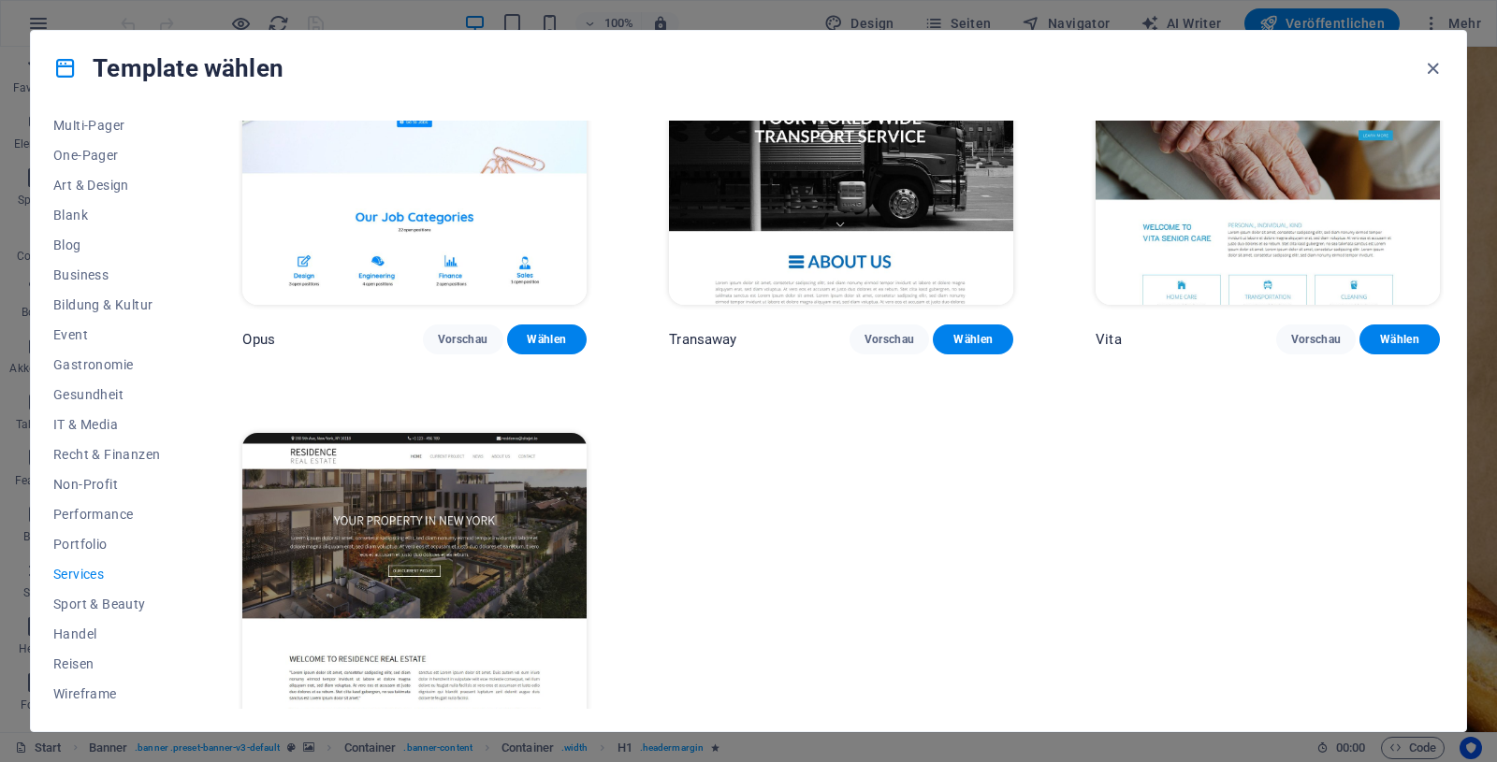
scroll to position [2822, 0]
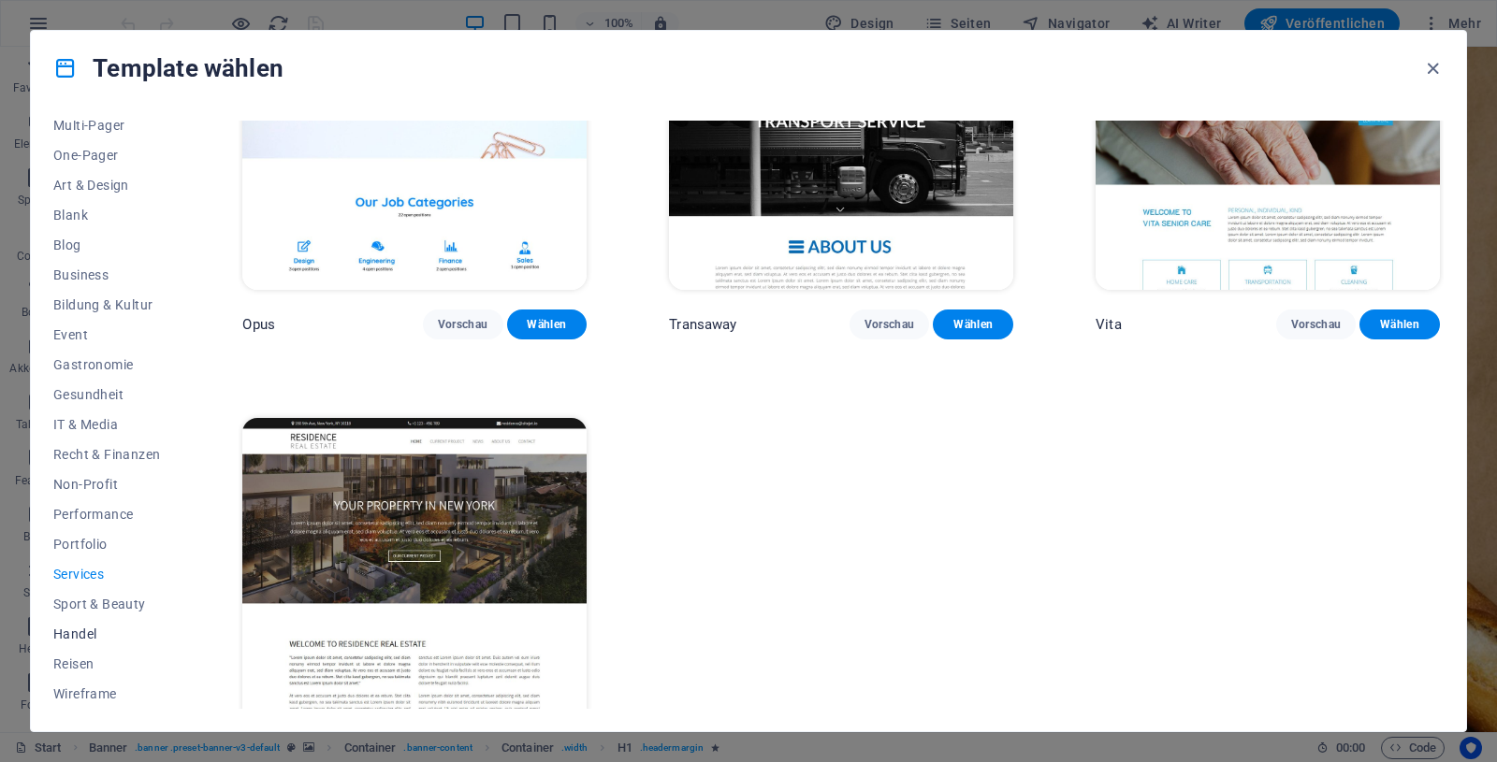
click at [80, 636] on span "Handel" at bounding box center [106, 634] width 107 height 15
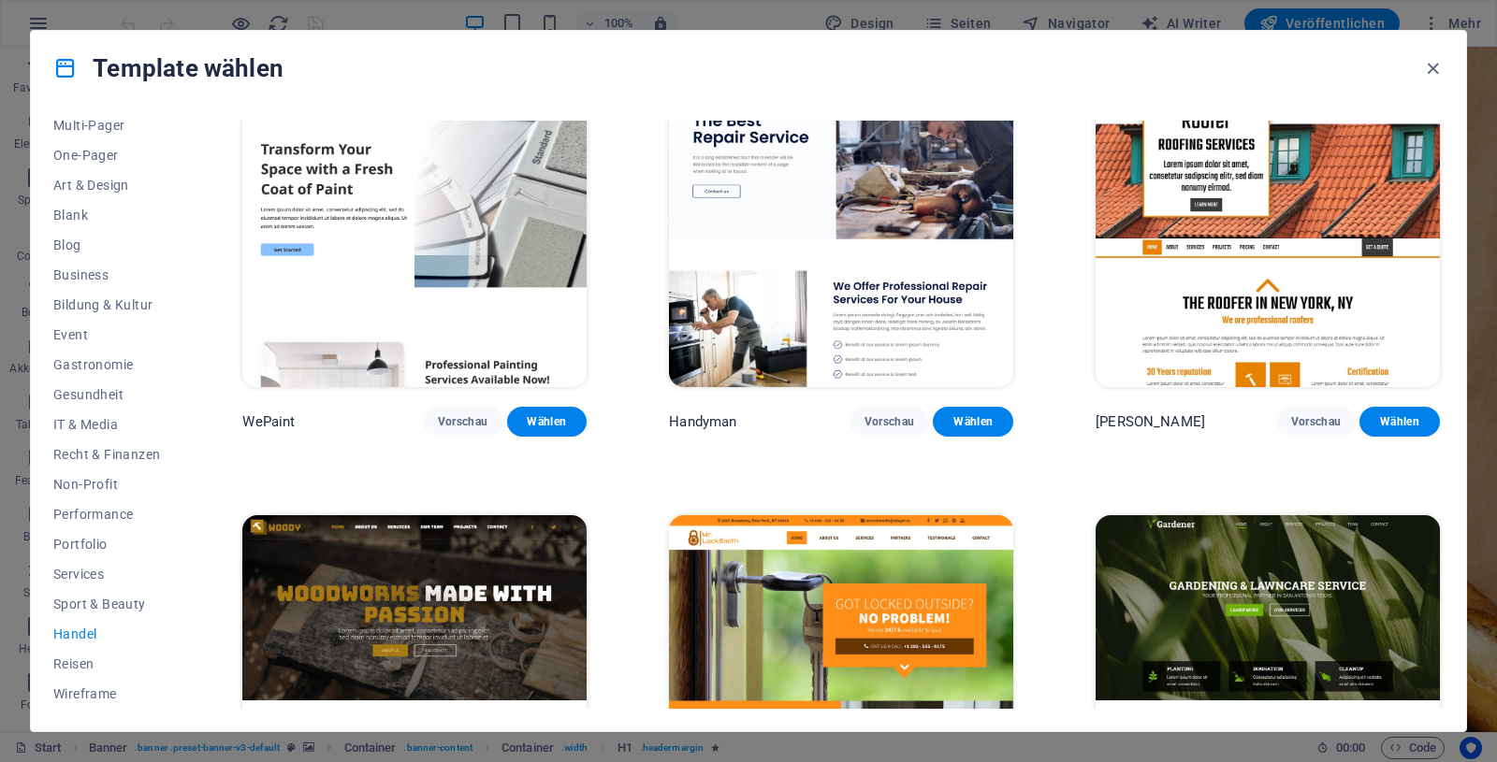
scroll to position [0, 0]
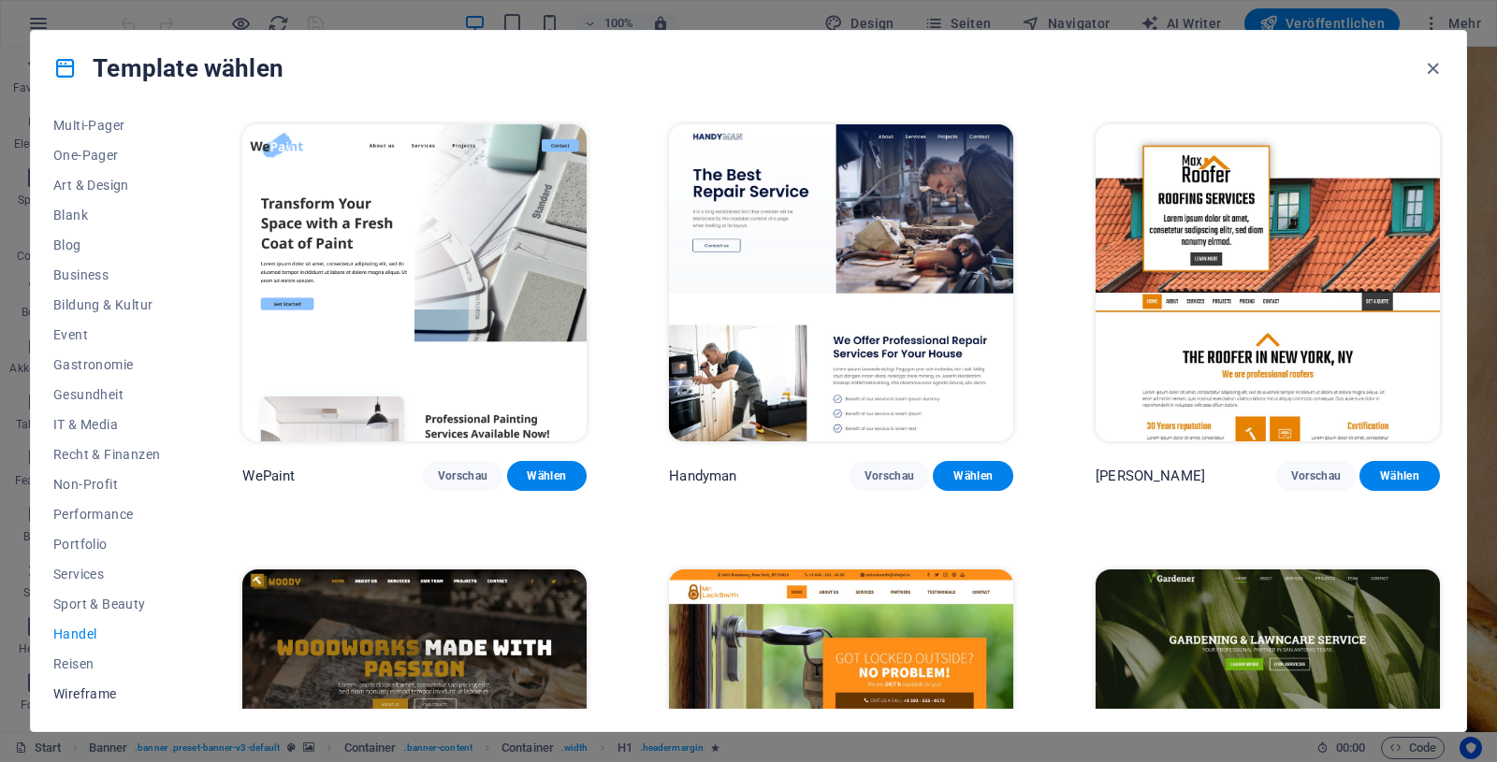
click at [105, 692] on span "Wireframe" at bounding box center [106, 694] width 107 height 15
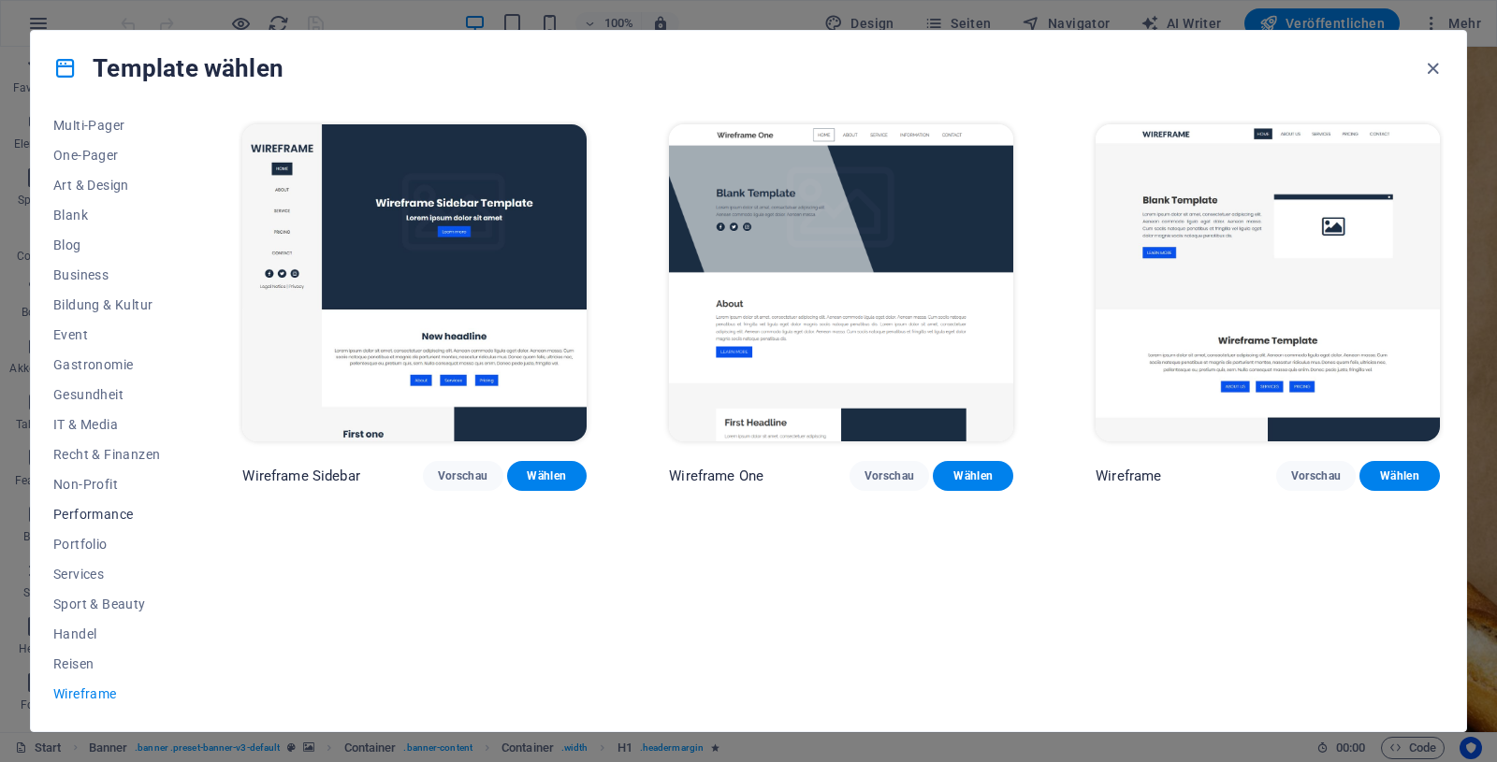
click at [113, 509] on span "Performance" at bounding box center [106, 514] width 107 height 15
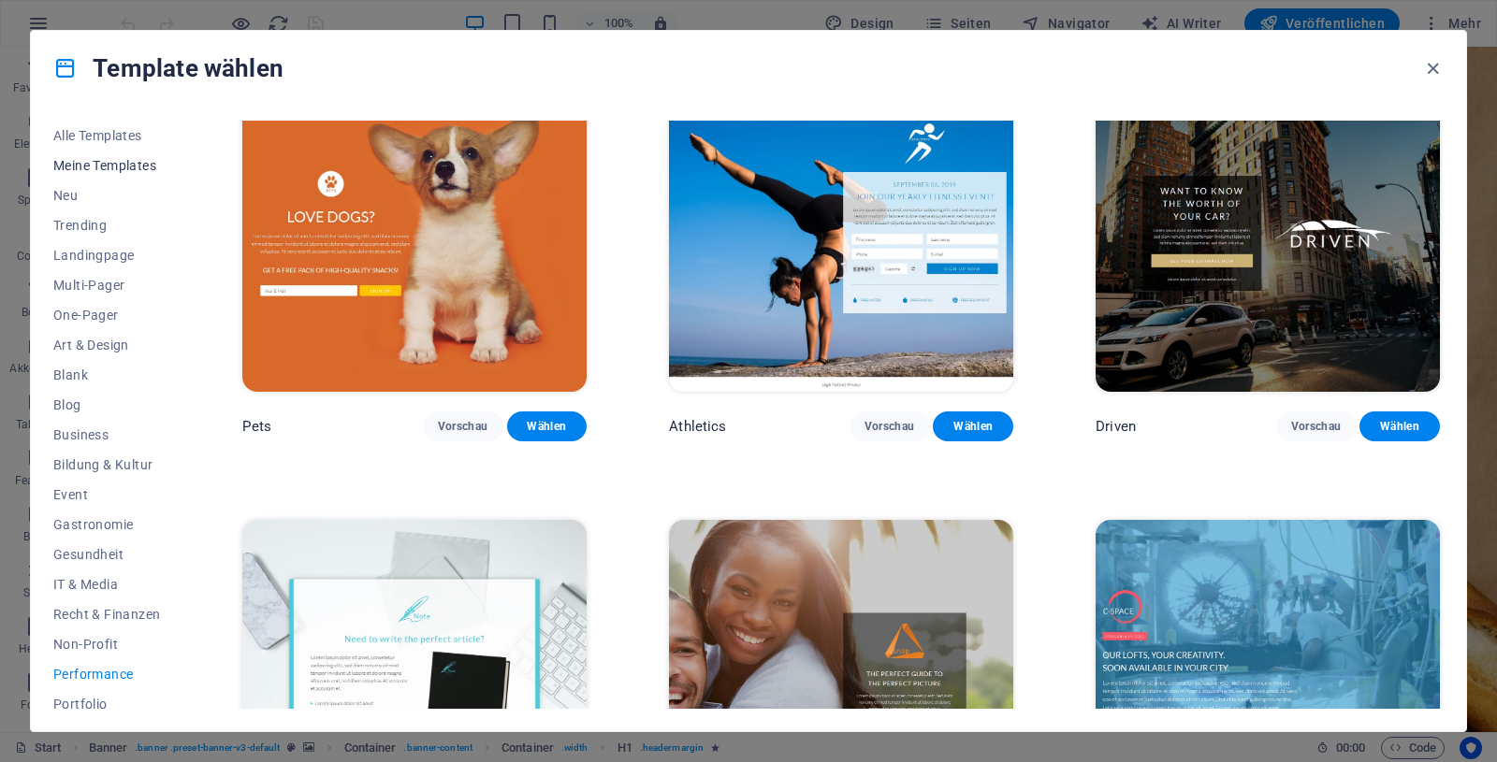
click at [119, 165] on span "Meine Templates" at bounding box center [106, 165] width 107 height 15
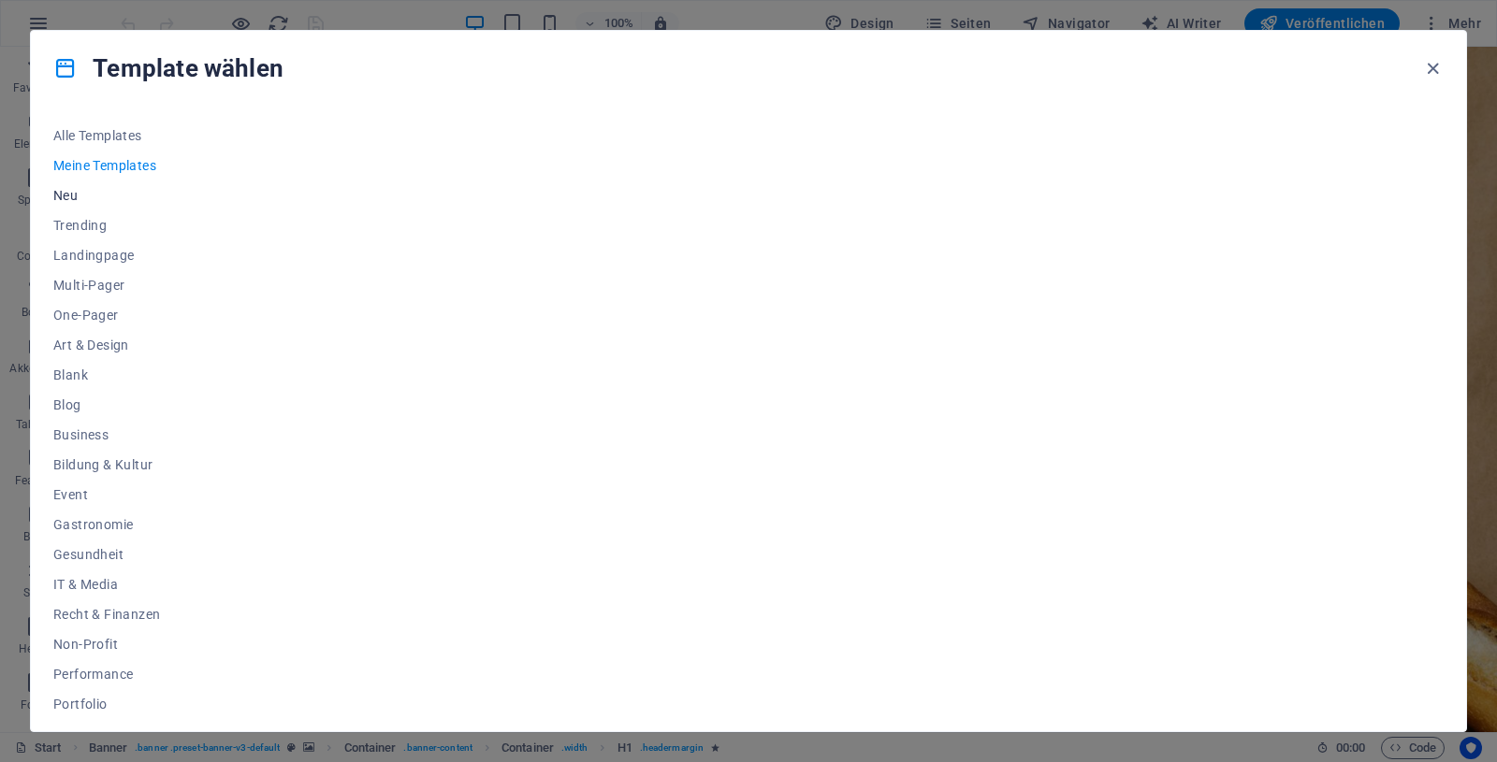
click at [80, 193] on span "Neu" at bounding box center [106, 195] width 107 height 15
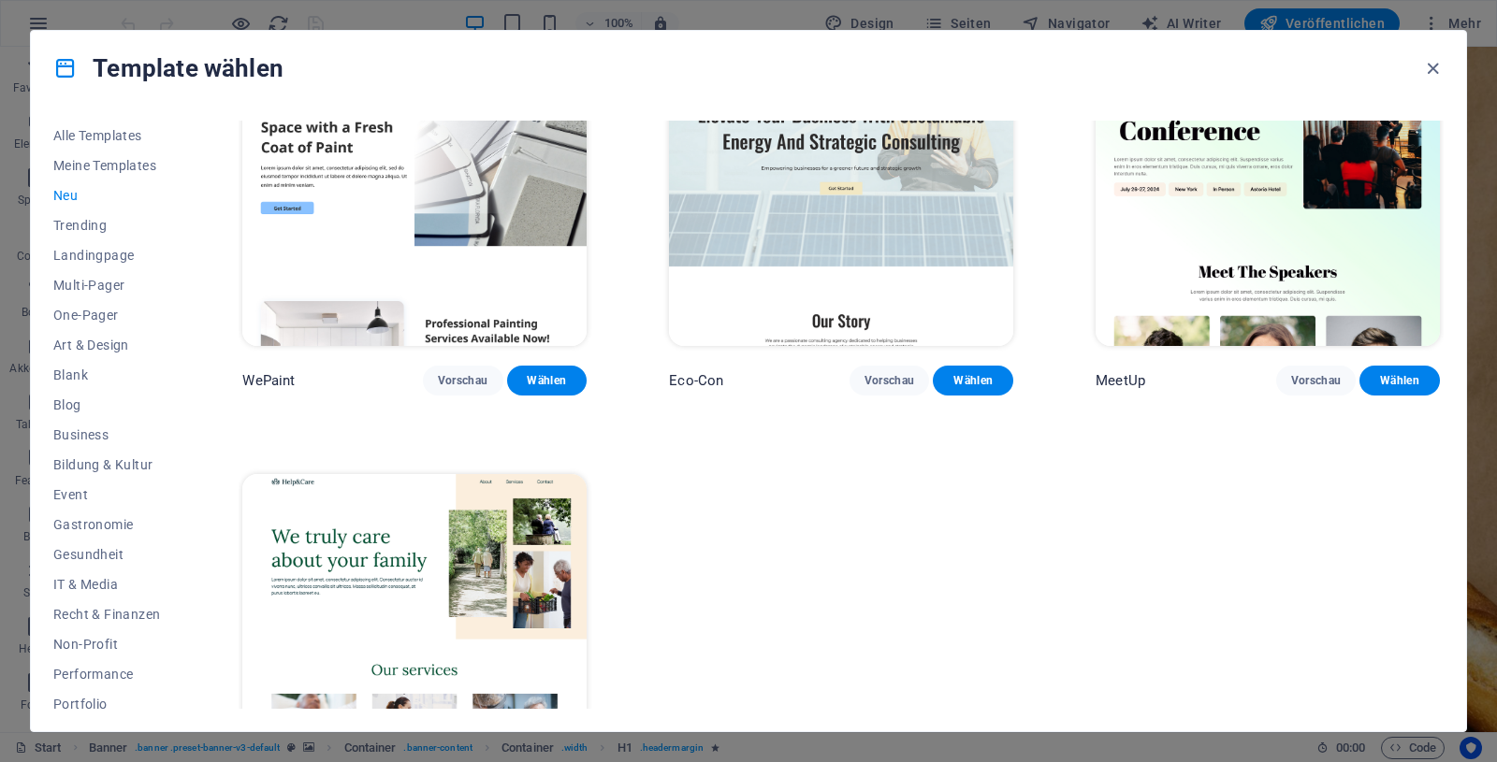
scroll to position [1516, 0]
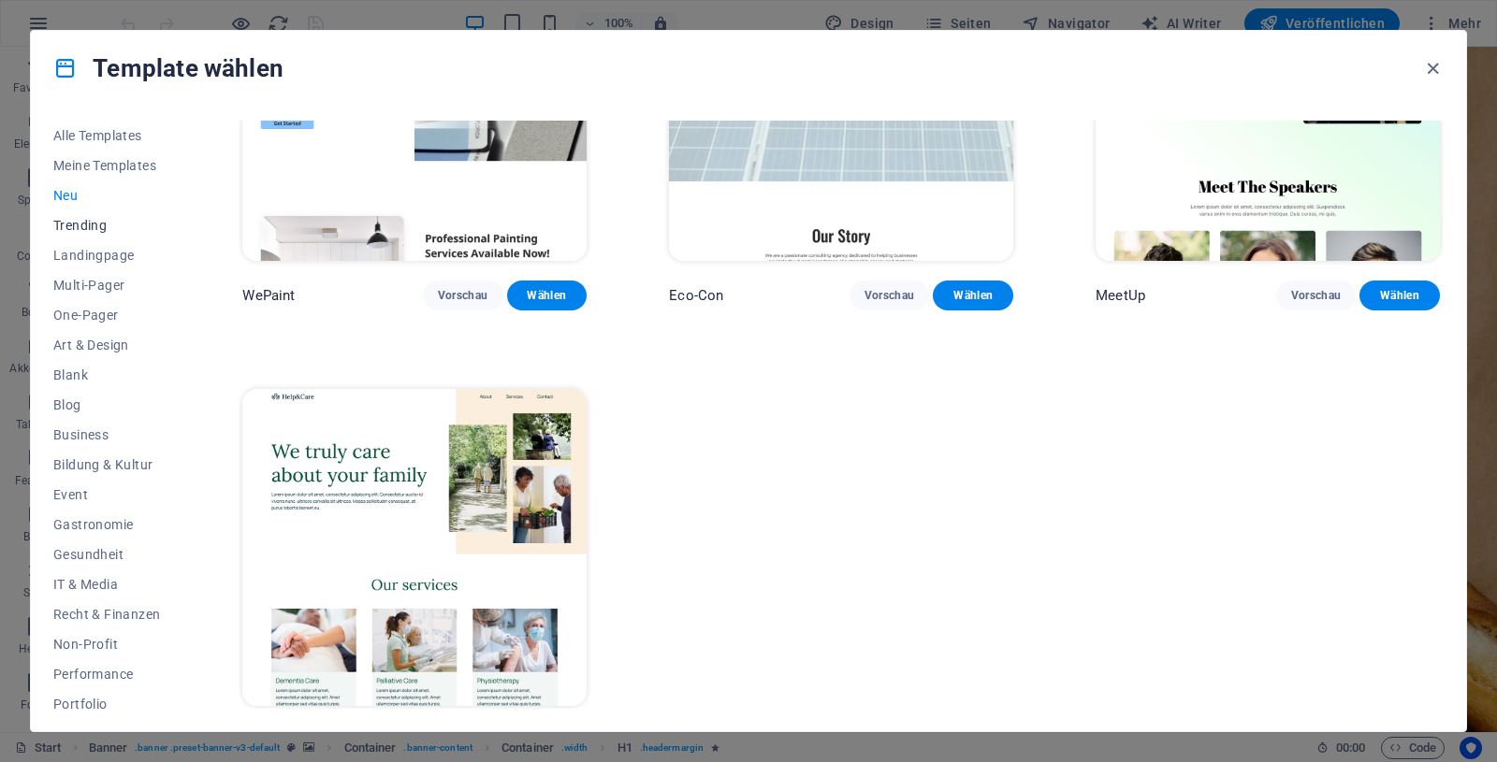
click at [81, 220] on span "Trending" at bounding box center [106, 225] width 107 height 15
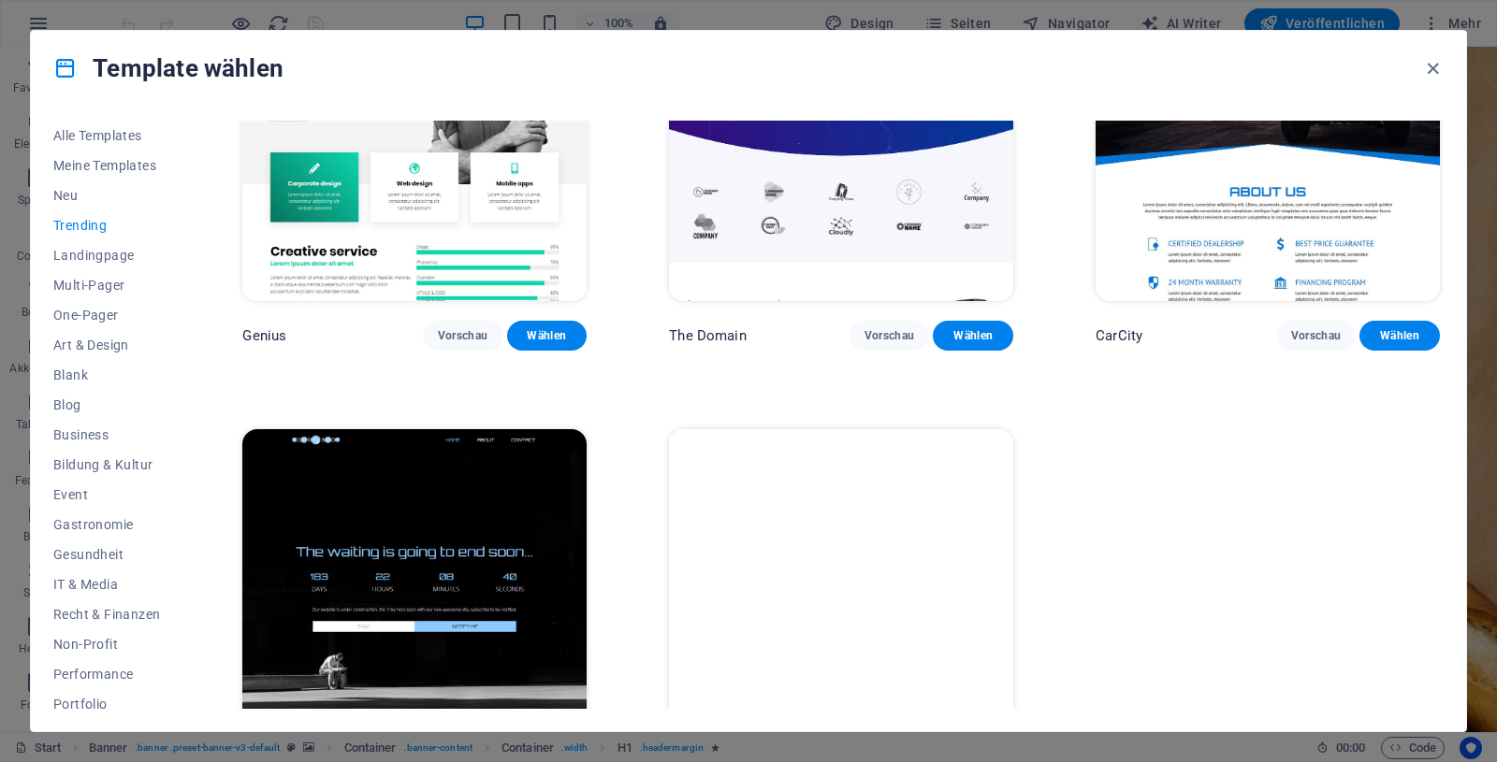
scroll to position [1951, 0]
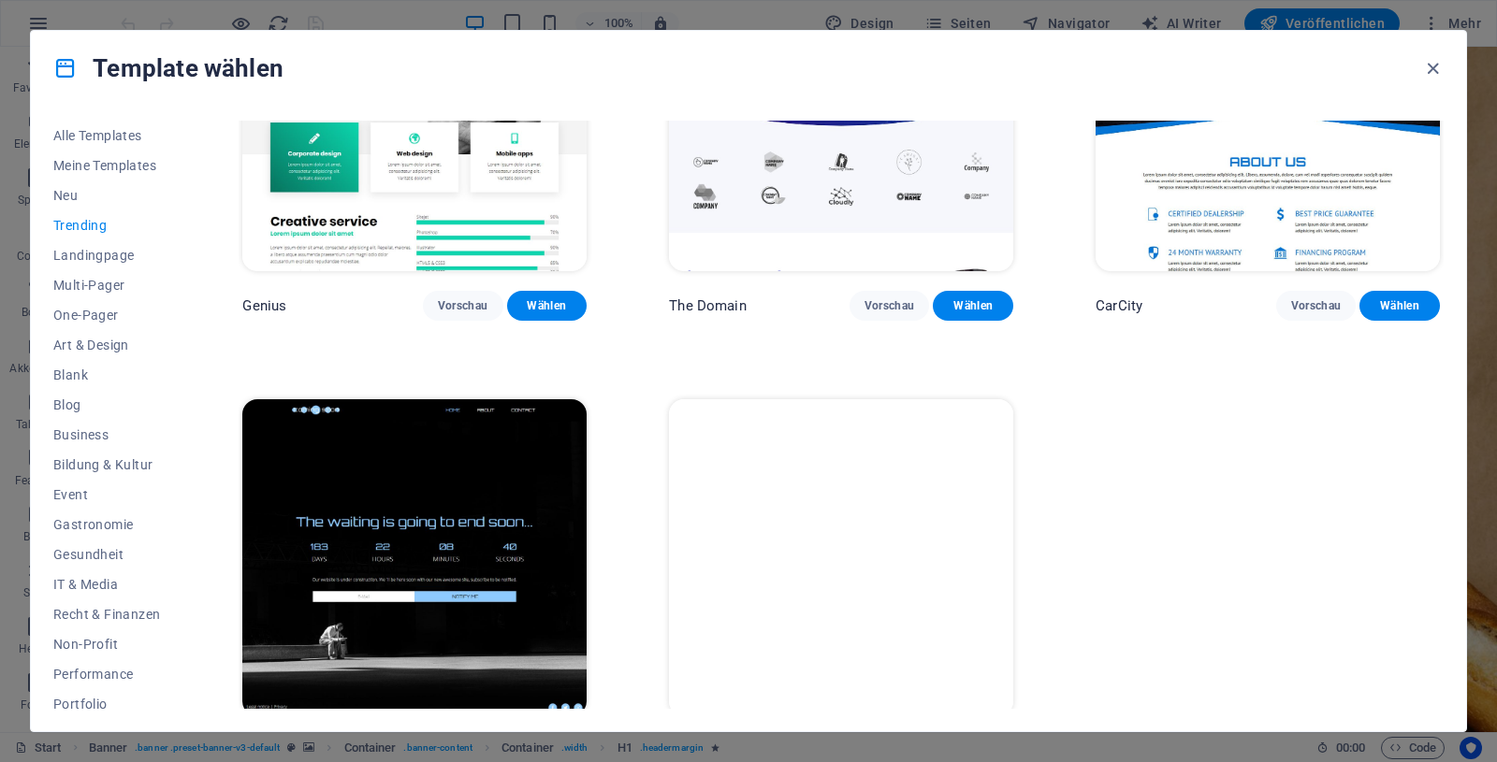
click at [882, 744] on span "Vorschau" at bounding box center [889, 751] width 51 height 15
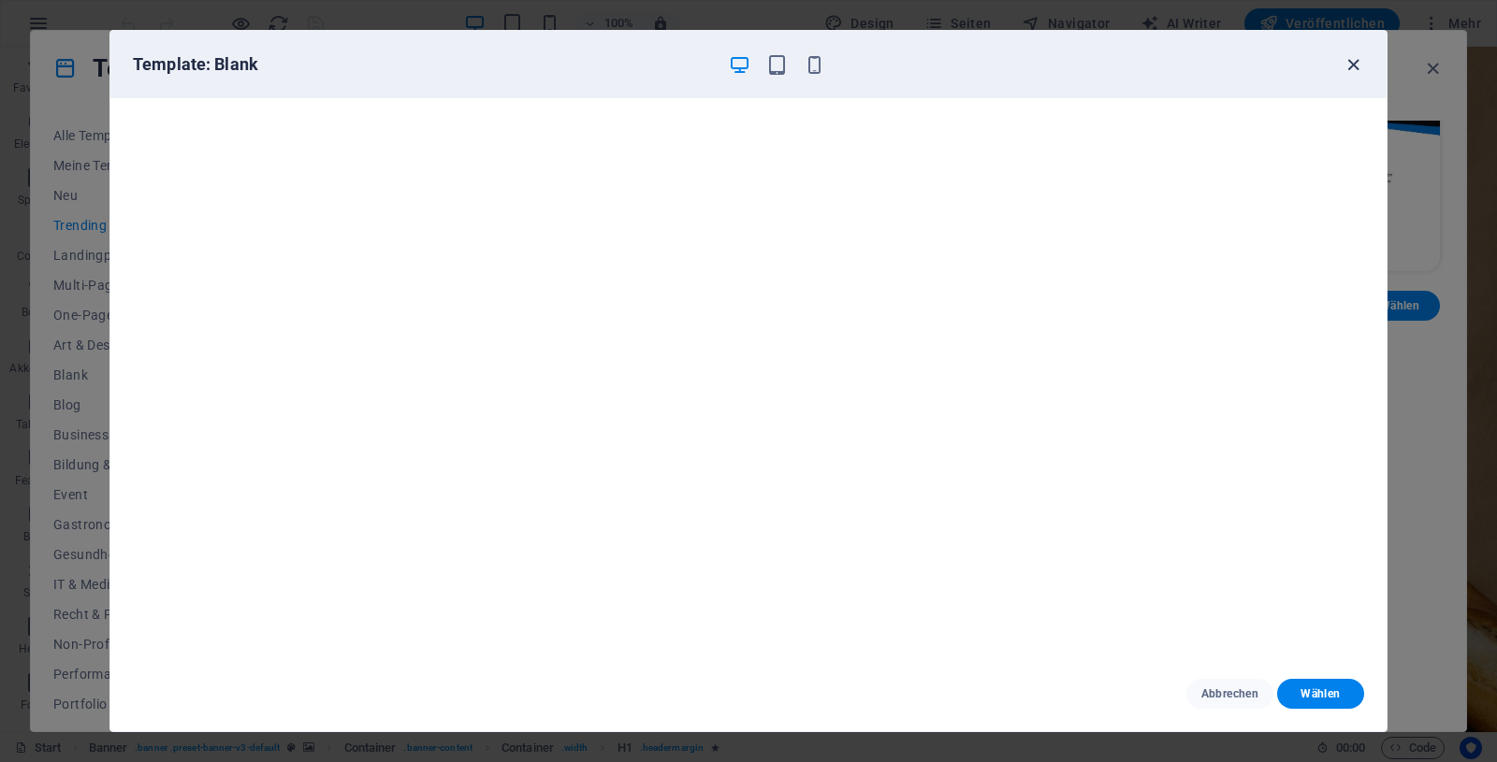
click at [1351, 61] on icon "button" at bounding box center [1353, 65] width 22 height 22
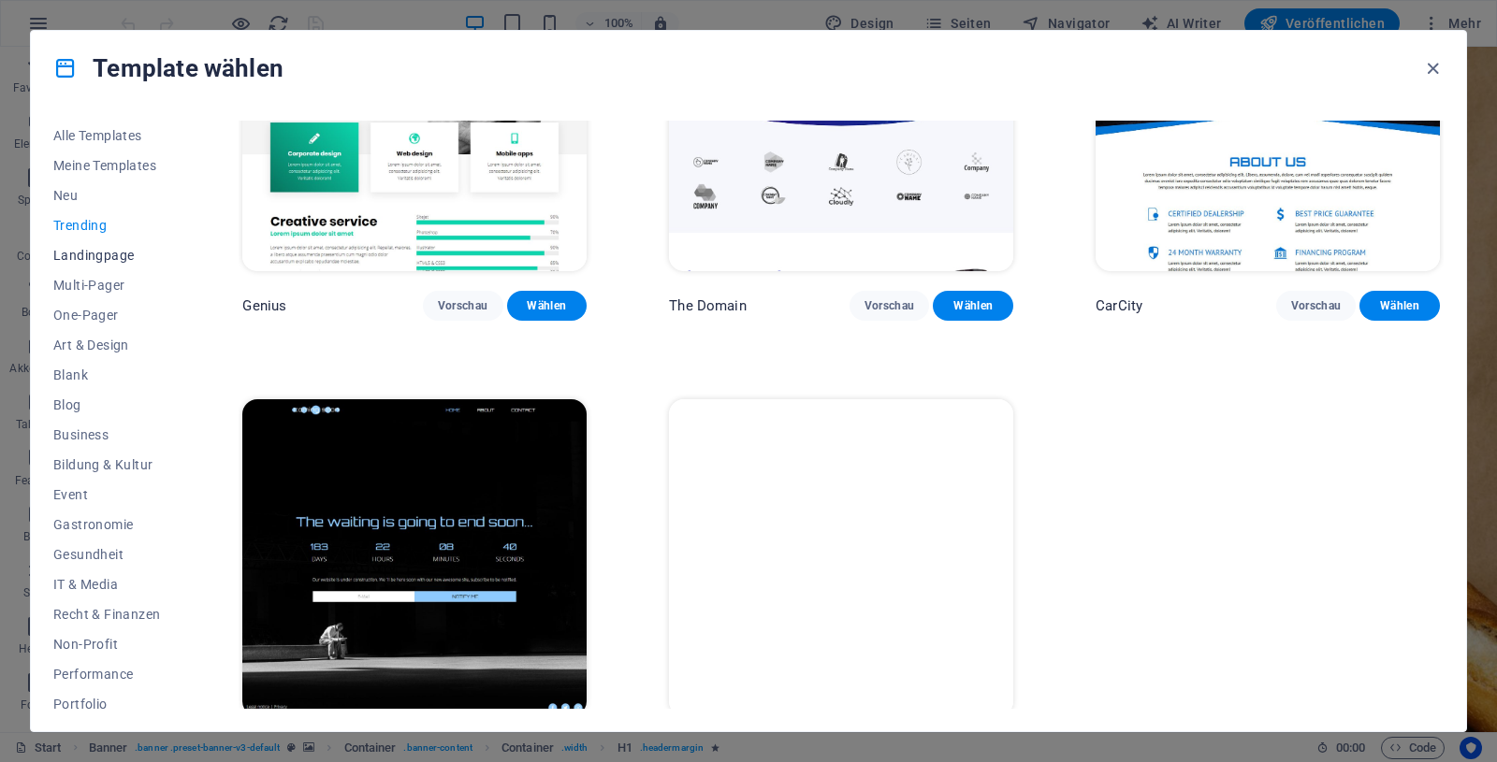
click at [103, 255] on span "Landingpage" at bounding box center [106, 255] width 107 height 15
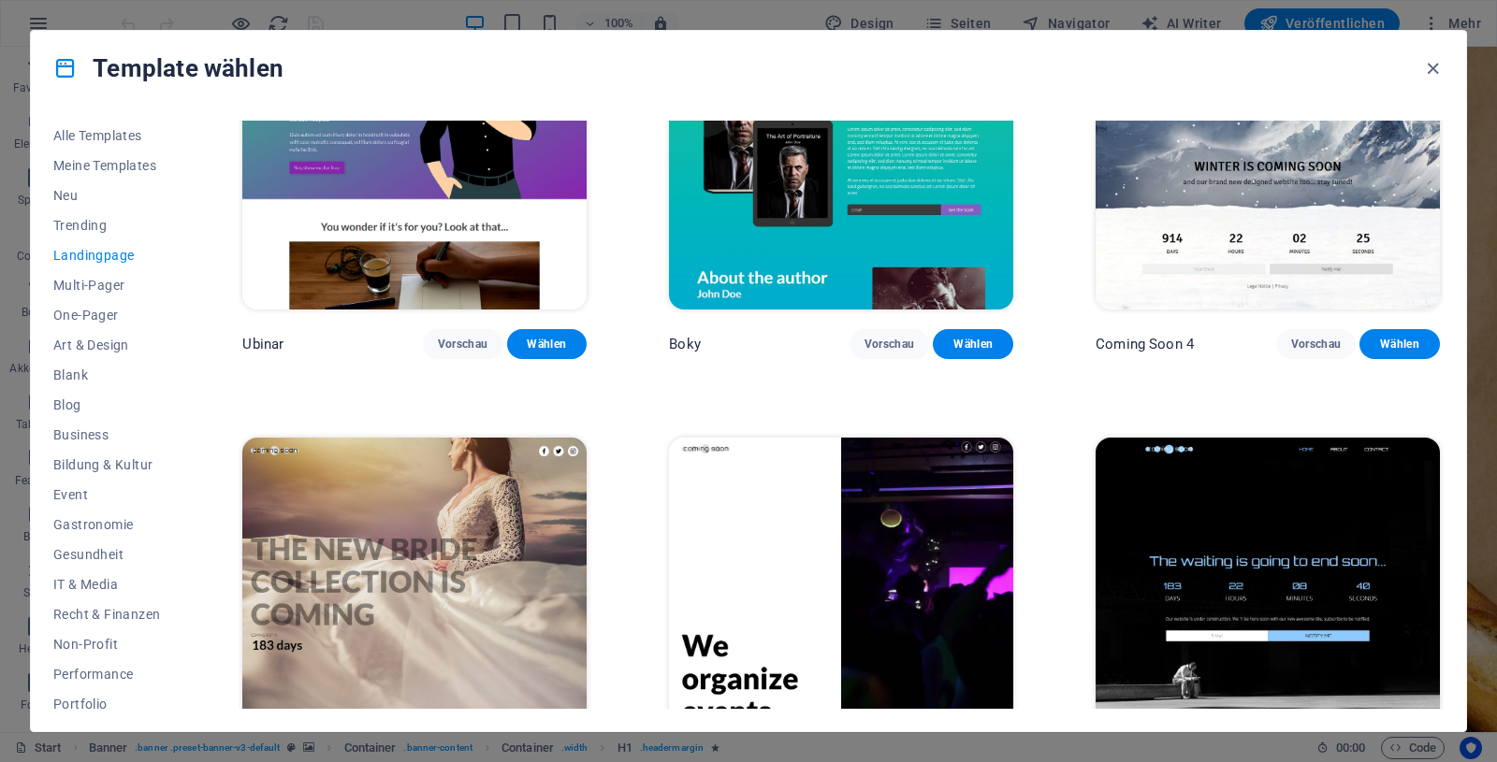
scroll to position [3257, 0]
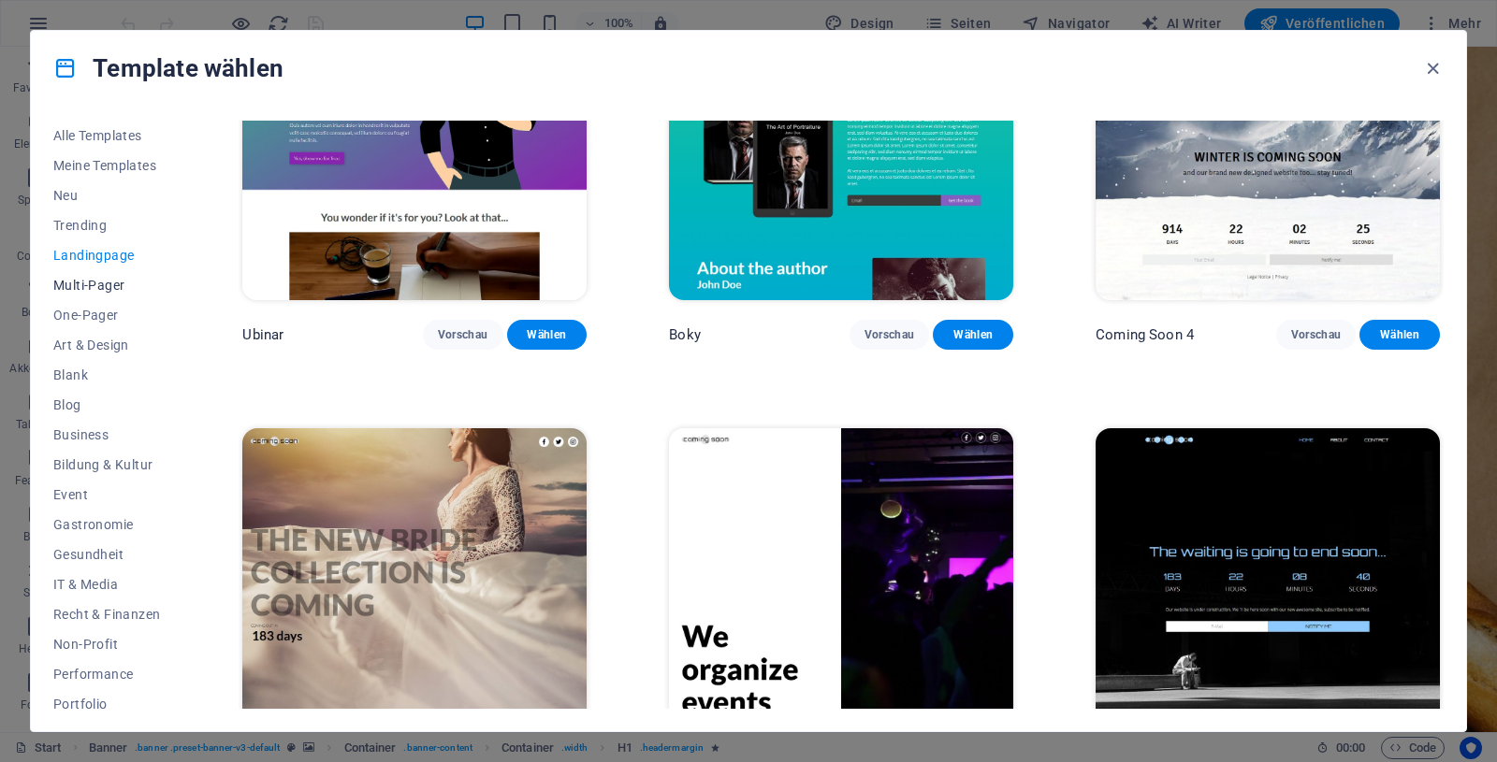
click at [79, 285] on span "Multi-Pager" at bounding box center [106, 285] width 107 height 15
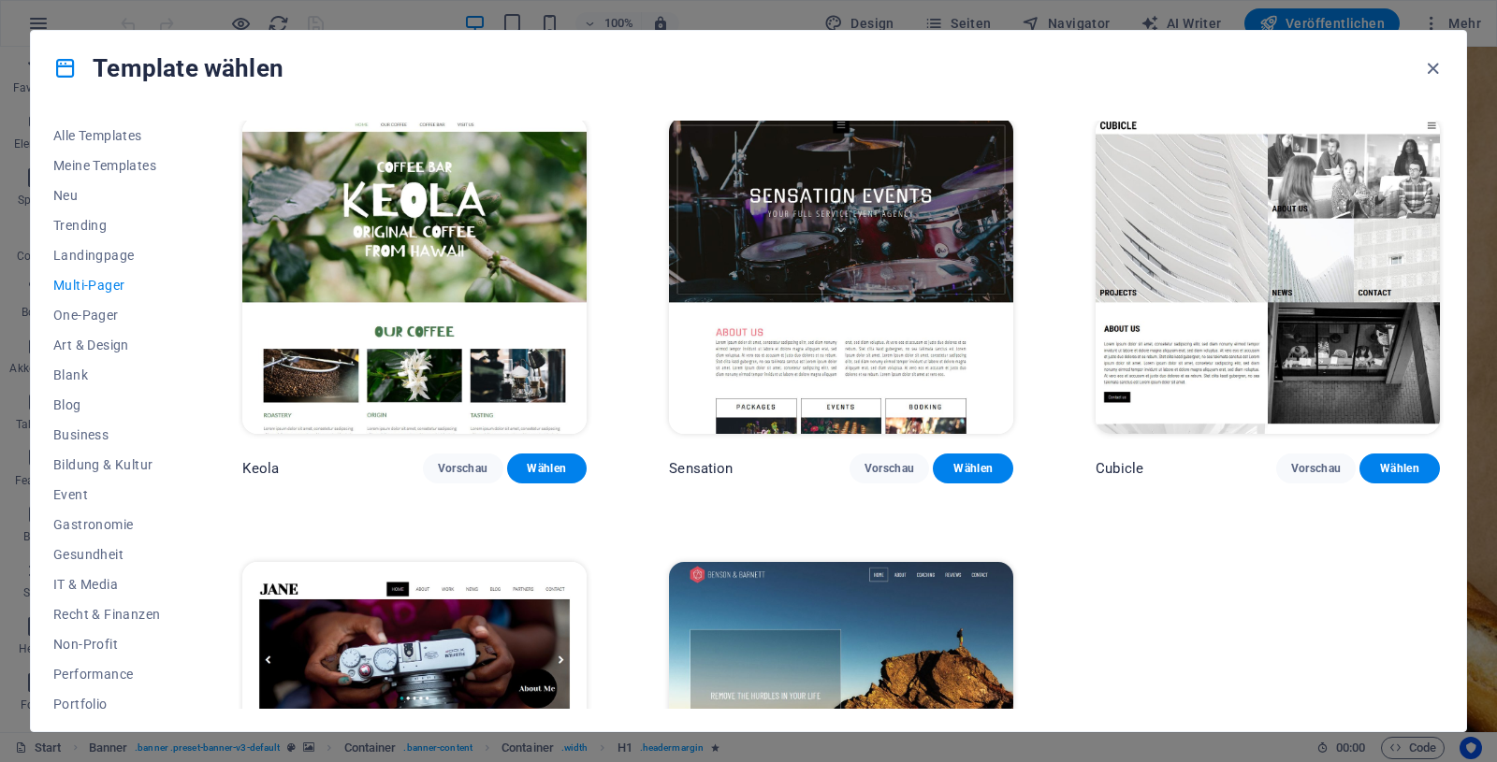
scroll to position [9357, 0]
click at [97, 314] on span "One-Pager" at bounding box center [106, 315] width 107 height 15
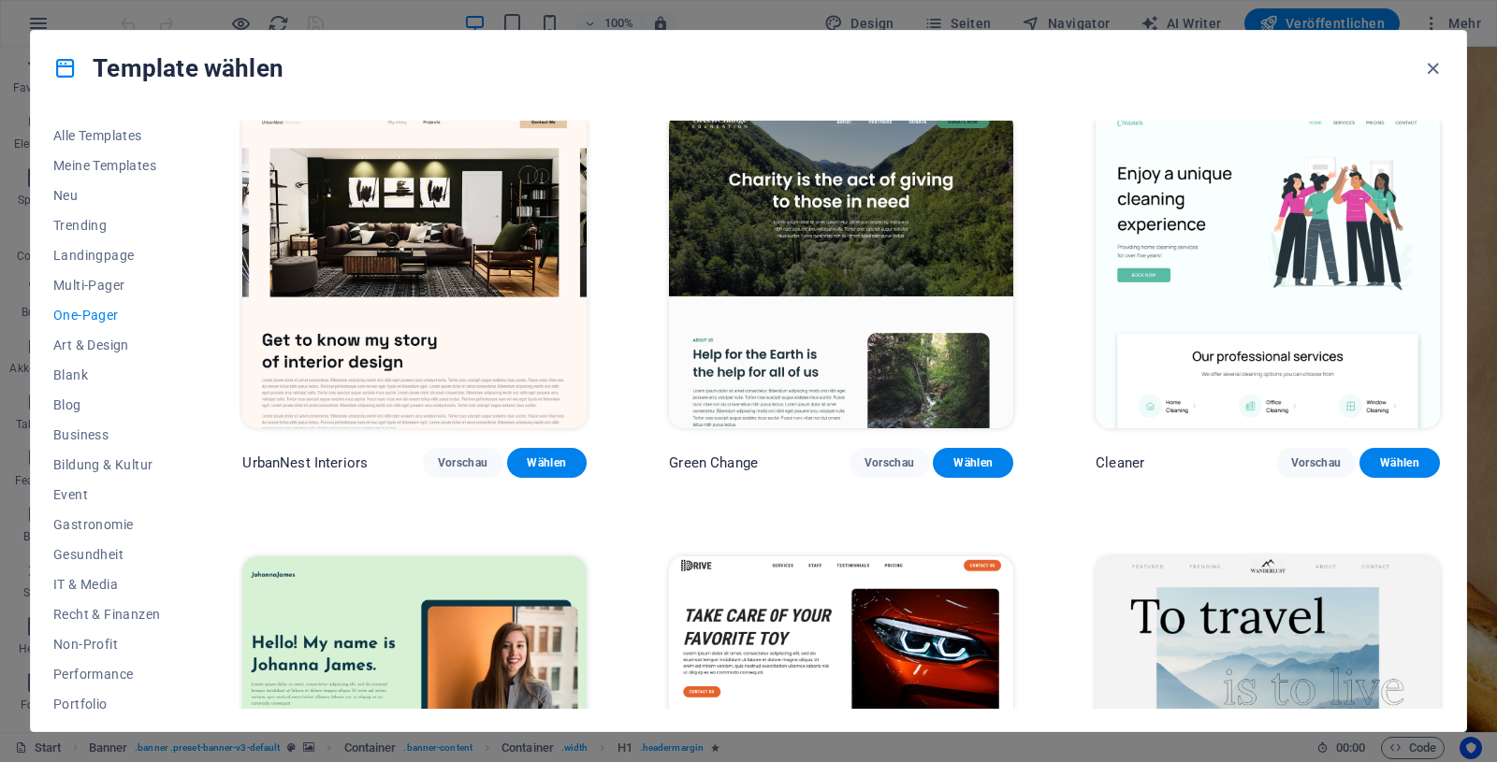
scroll to position [926, 0]
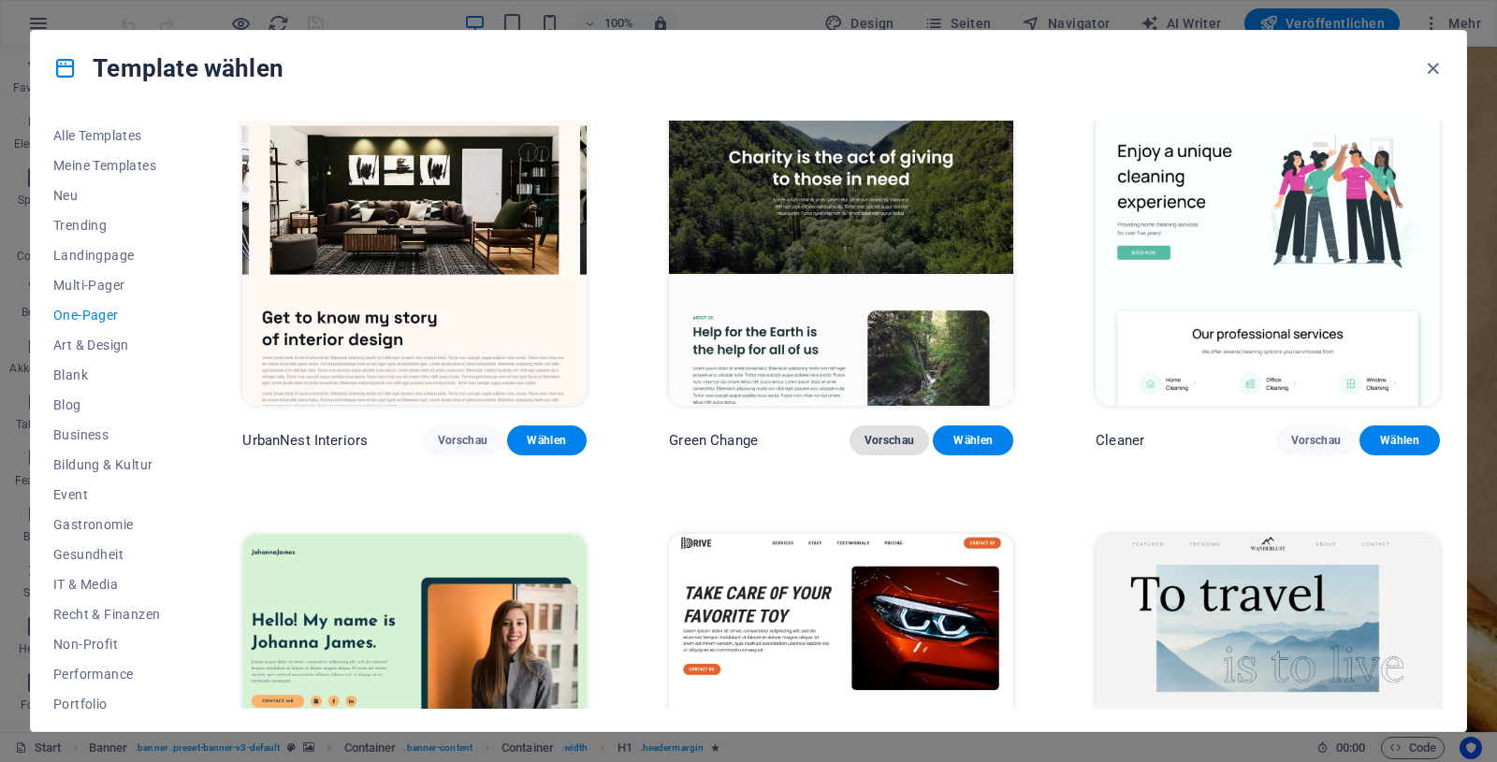
click at [878, 433] on span "Vorschau" at bounding box center [889, 440] width 51 height 15
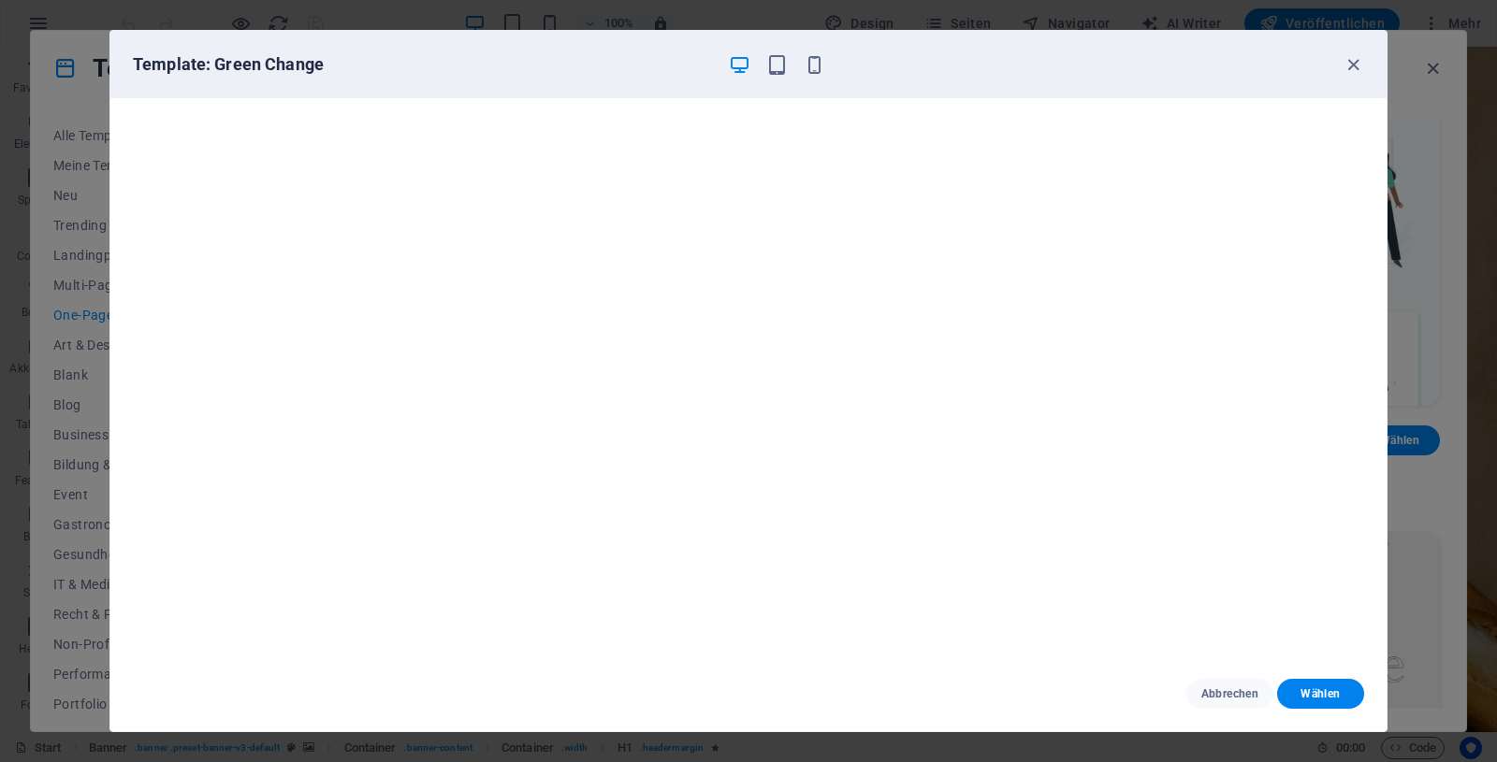
scroll to position [0, 0]
click at [1351, 59] on icon "button" at bounding box center [1353, 65] width 22 height 22
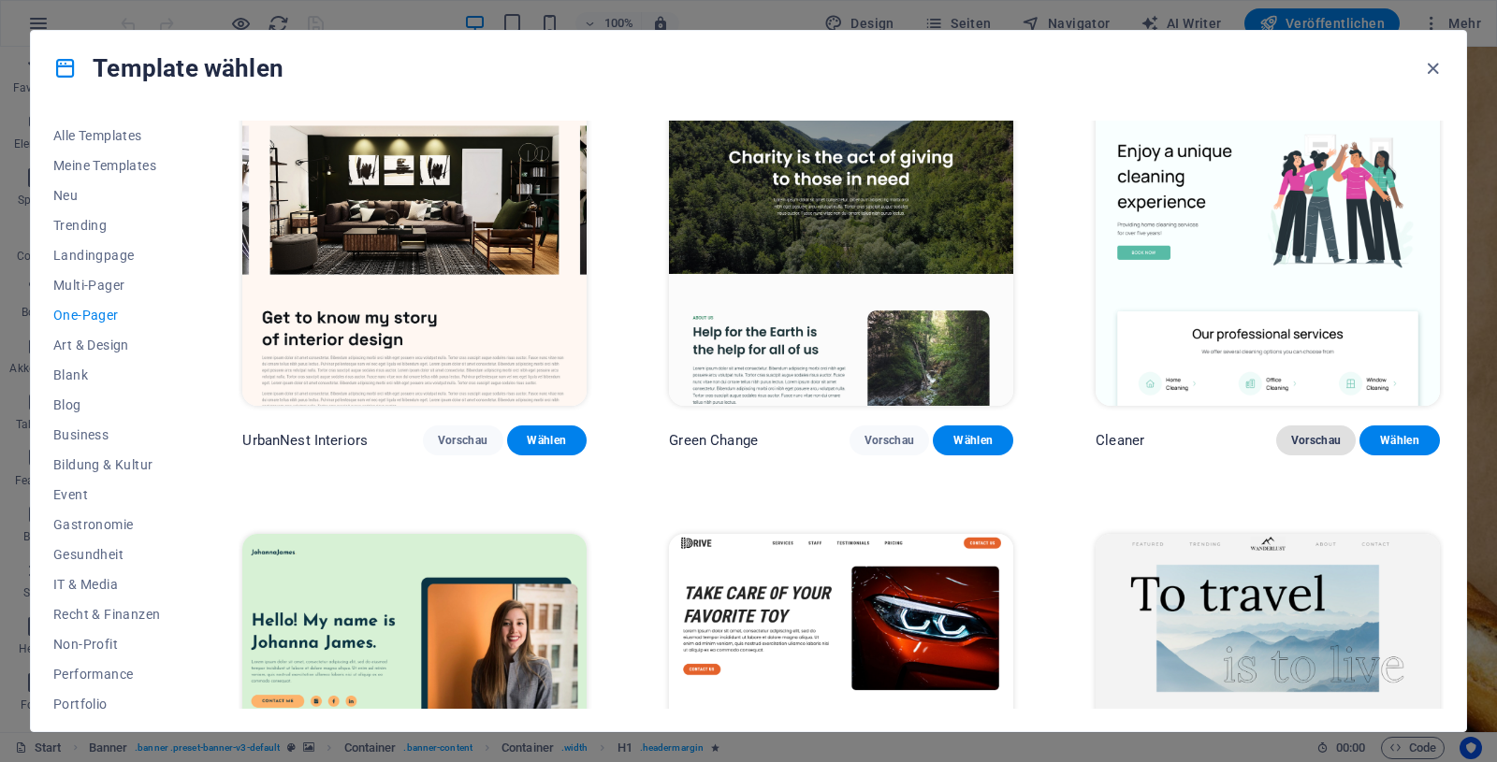
click at [1296, 433] on span "Vorschau" at bounding box center [1316, 440] width 51 height 15
